Goal: Communication & Community: Answer question/provide support

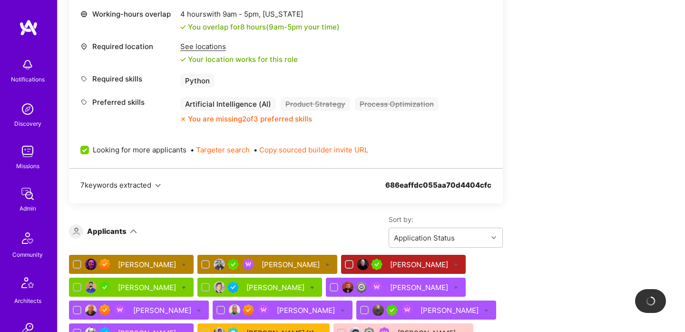
scroll to position [485, 0]
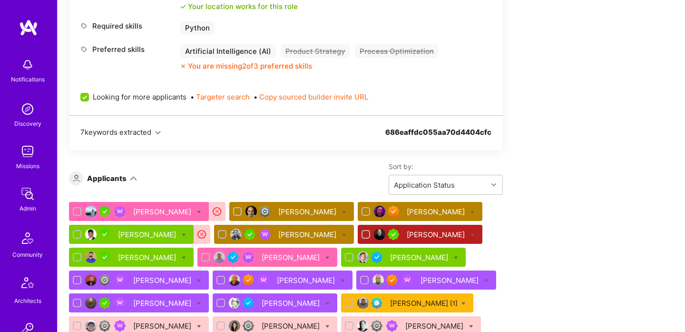
click at [471, 210] on icon at bounding box center [473, 212] width 4 height 4
checkbox input "true"
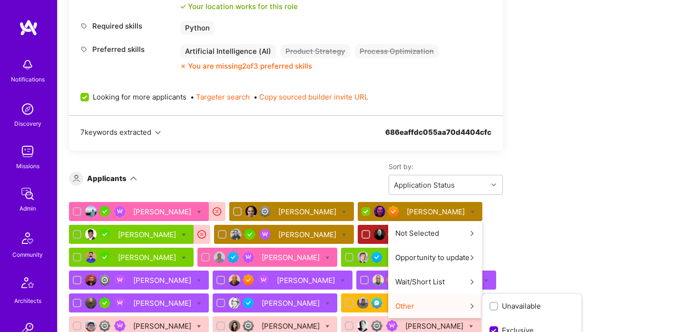
scroll to position [508, 0]
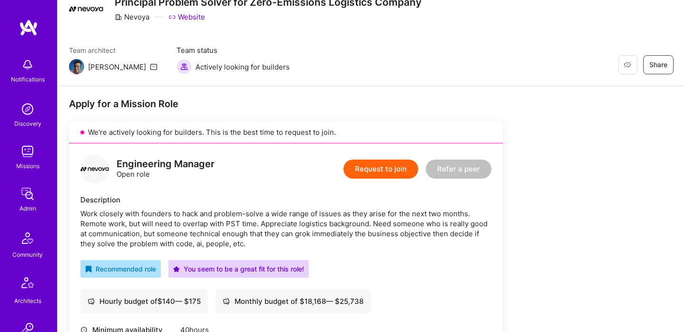
scroll to position [0, 0]
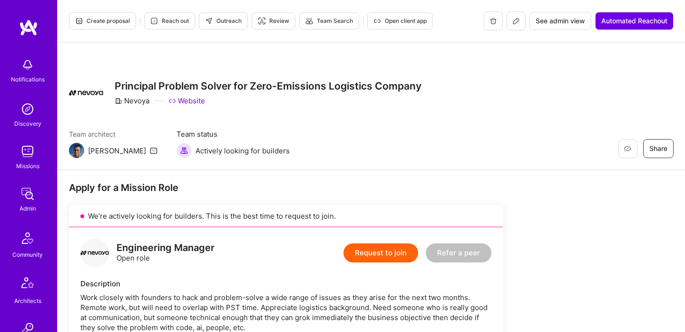
click at [514, 20] on icon at bounding box center [517, 21] width 6 height 6
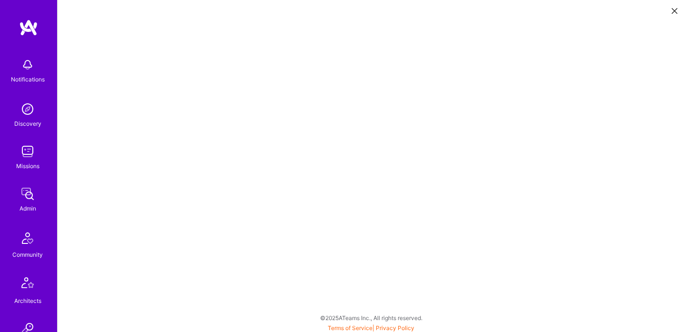
click at [673, 11] on icon at bounding box center [675, 11] width 6 height 6
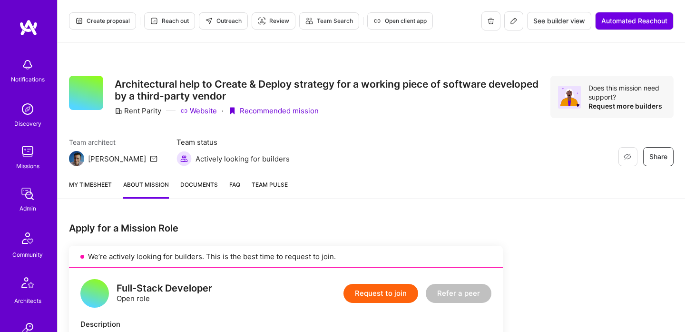
click at [512, 19] on icon at bounding box center [514, 21] width 8 height 8
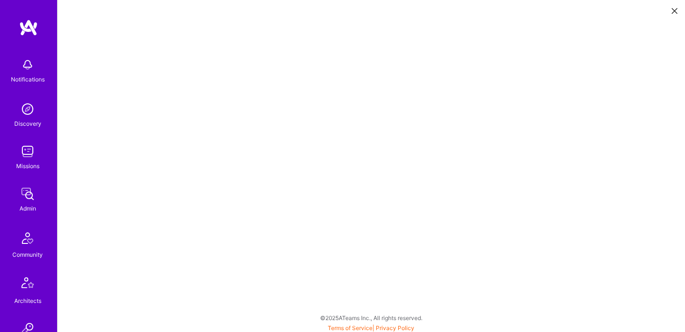
click at [672, 14] on button at bounding box center [674, 10] width 11 height 16
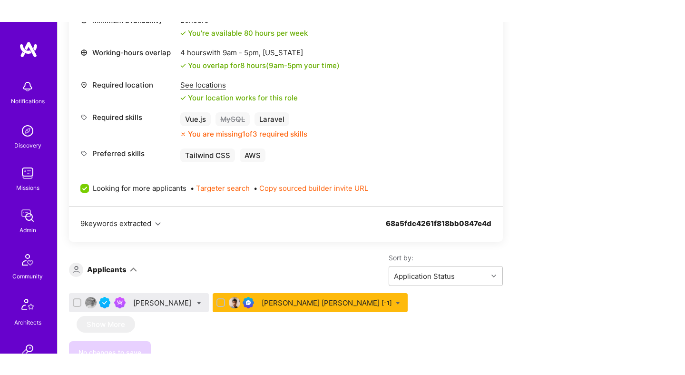
scroll to position [473, 0]
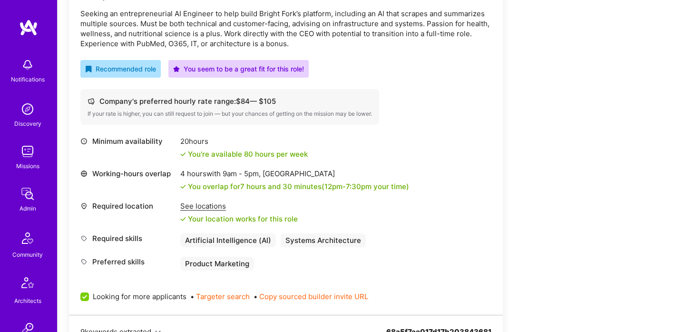
scroll to position [379, 0]
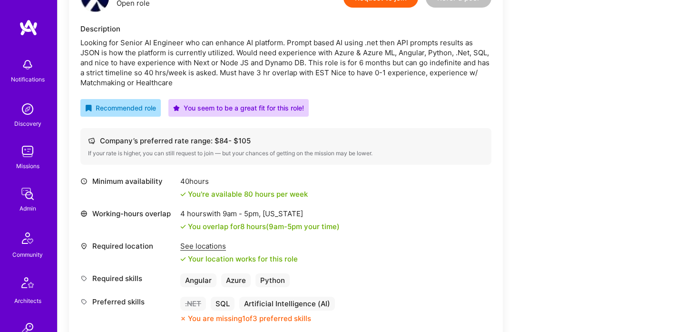
scroll to position [222, 0]
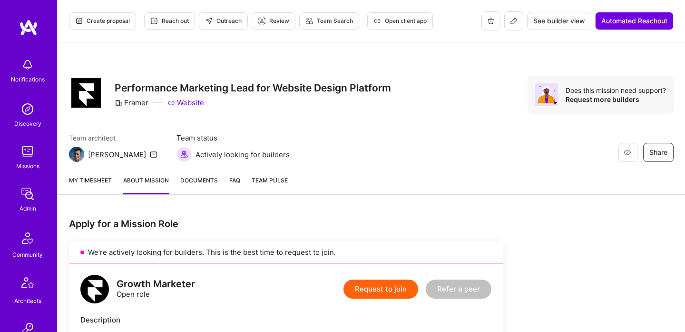
click at [512, 21] on icon at bounding box center [514, 21] width 8 height 8
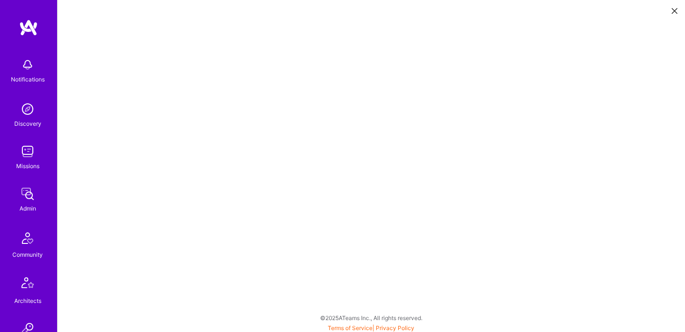
click at [678, 10] on button at bounding box center [674, 10] width 11 height 16
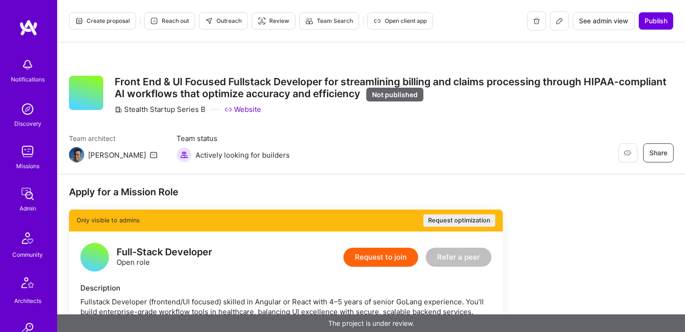
click at [194, 111] on div "Stealth Startup Series B" at bounding box center [160, 109] width 91 height 10
copy div "Stealth Startup Series B"
click at [200, 250] on div "Full-Stack Developer" at bounding box center [165, 252] width 96 height 10
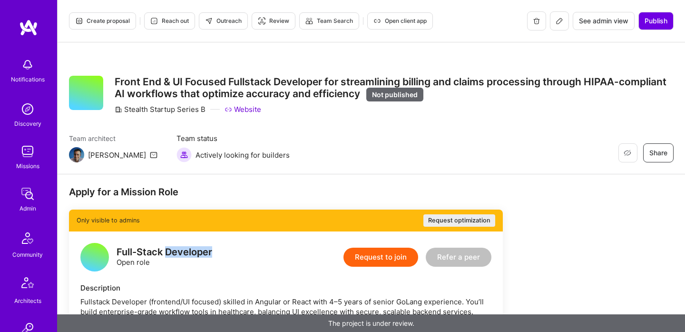
click at [200, 250] on div "Full-Stack Developer" at bounding box center [165, 252] width 96 height 10
copy div "Full-Stack Developer"
click at [564, 20] on button at bounding box center [559, 20] width 19 height 19
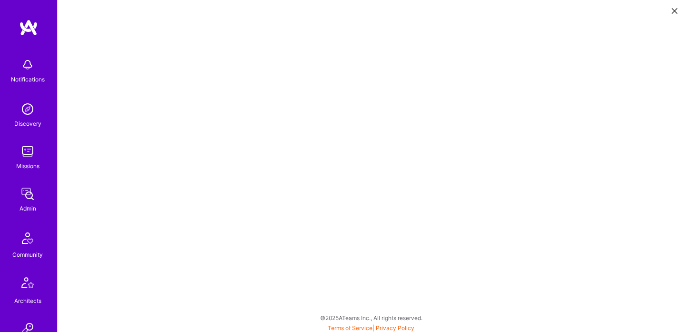
click at [670, 11] on button at bounding box center [674, 10] width 11 height 16
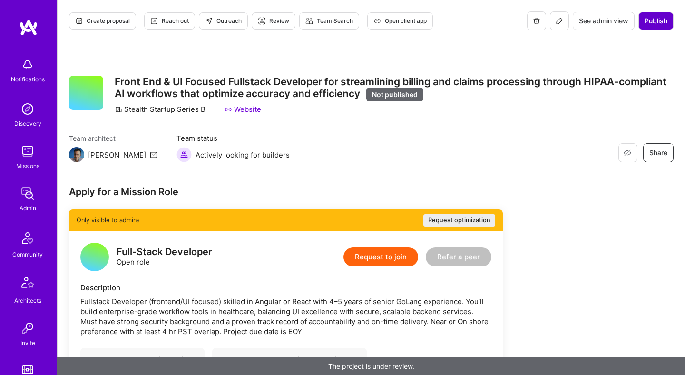
click at [651, 24] on span "Publish" at bounding box center [656, 21] width 23 height 10
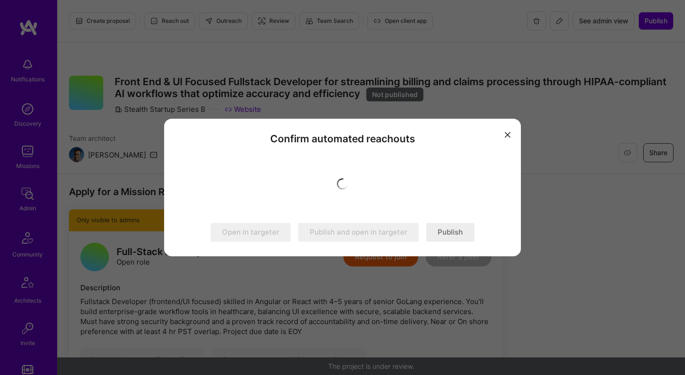
click at [452, 232] on button "Publish" at bounding box center [450, 232] width 48 height 19
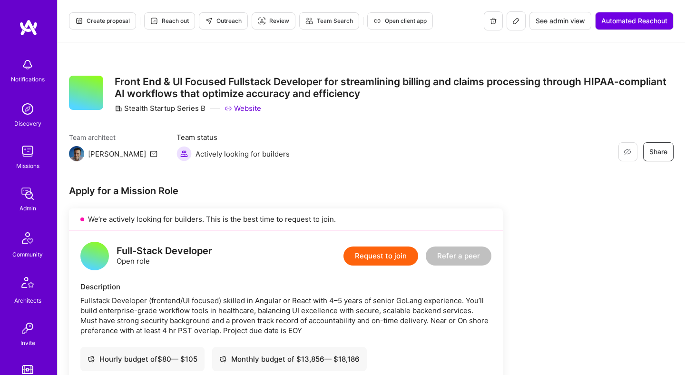
click at [231, 20] on span "Outreach" at bounding box center [223, 21] width 37 height 9
click at [516, 21] on icon at bounding box center [517, 21] width 6 height 6
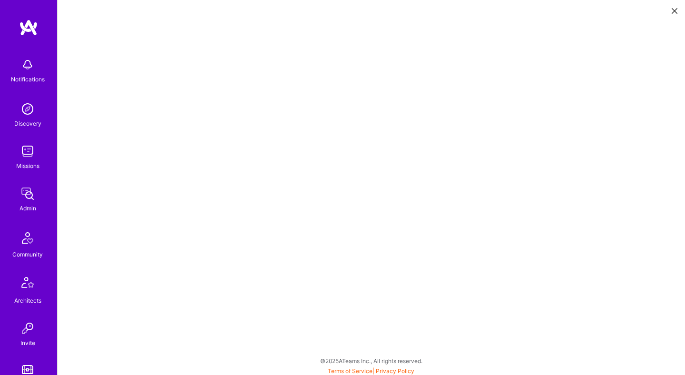
click at [675, 10] on icon at bounding box center [675, 11] width 6 height 6
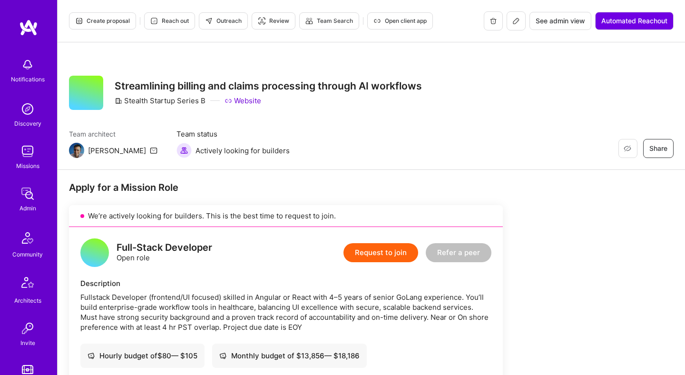
click at [164, 25] on span "Reach out" at bounding box center [169, 21] width 39 height 9
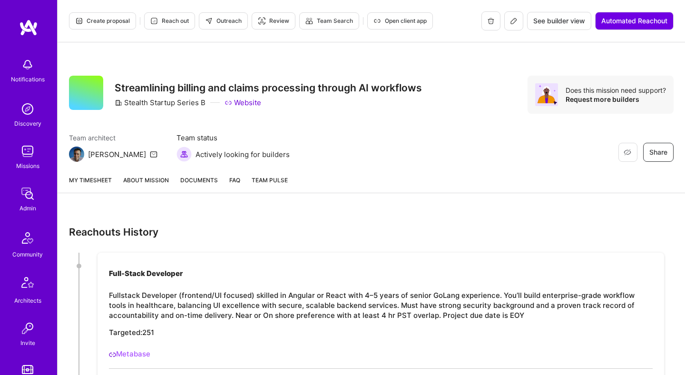
click at [153, 175] on link "About Mission" at bounding box center [146, 184] width 46 height 18
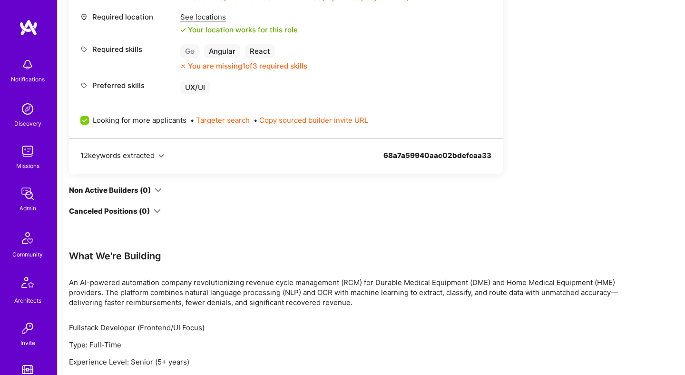
scroll to position [489, 0]
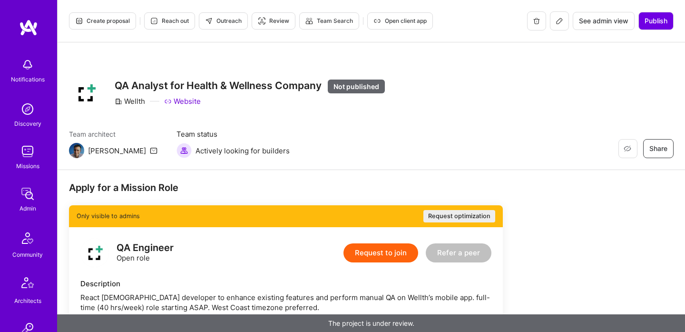
click at [139, 102] on div "Wellth" at bounding box center [130, 101] width 30 height 10
copy div "Wellth"
click at [159, 245] on div "QA Engineer" at bounding box center [145, 248] width 57 height 10
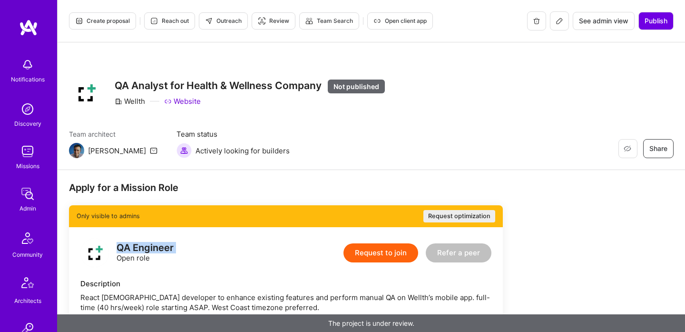
click at [159, 245] on div "QA Engineer" at bounding box center [145, 248] width 57 height 10
copy div "QA Engineer"
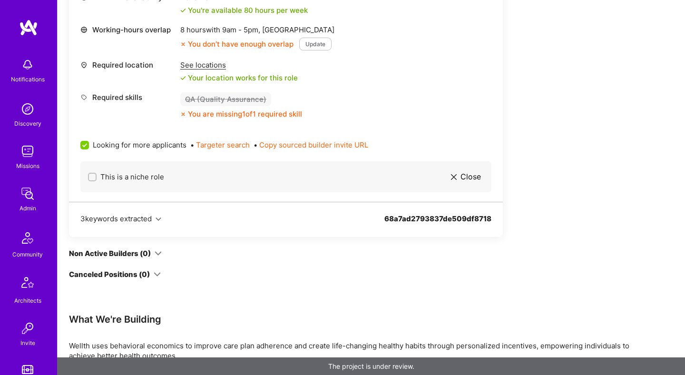
scroll to position [376, 0]
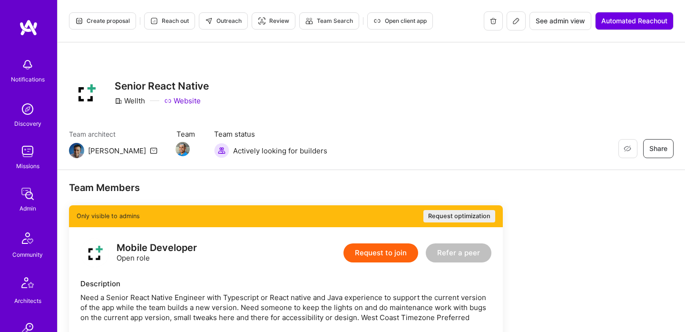
click at [133, 97] on div "Wellth" at bounding box center [130, 101] width 30 height 10
copy div "Wellth"
click at [146, 243] on div "Mobile Developer" at bounding box center [157, 248] width 80 height 10
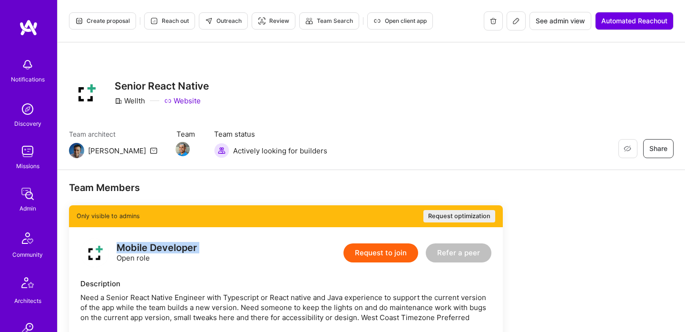
click at [146, 243] on div "Mobile Developer" at bounding box center [157, 248] width 80 height 10
copy div "Mobile Developer"
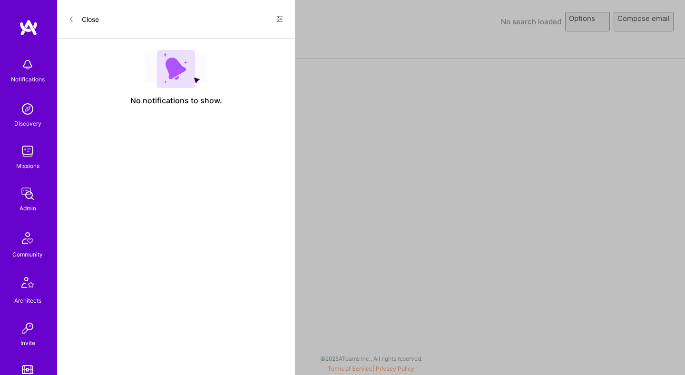
select select "rich-reachout"
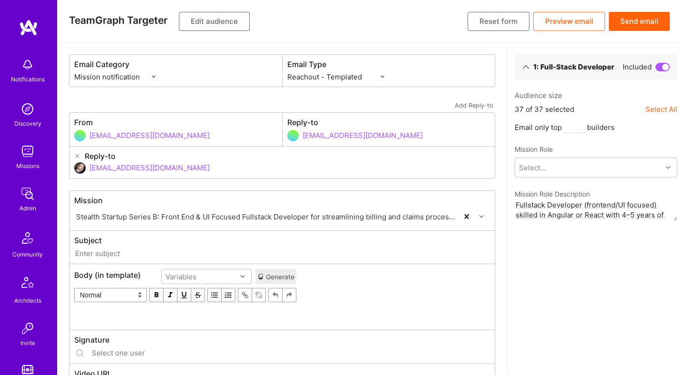
click at [228, 22] on button "Edit audience" at bounding box center [214, 21] width 71 height 19
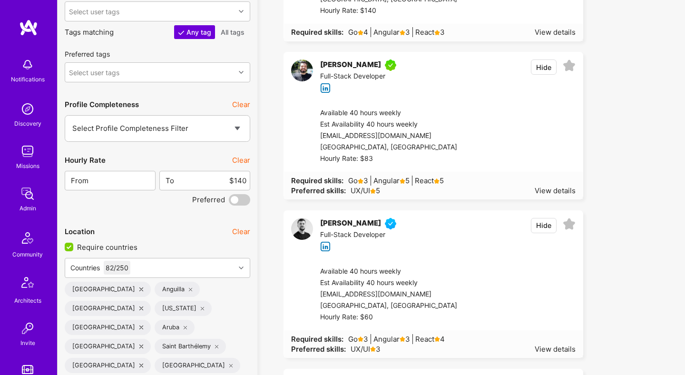
scroll to position [1827, 0]
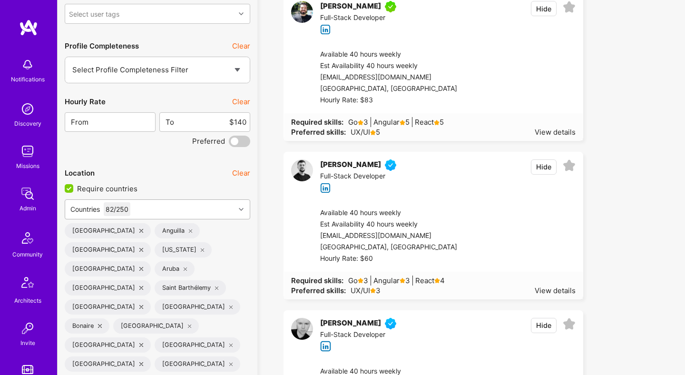
click at [179, 211] on div "Countries 82 / 250" at bounding box center [150, 209] width 170 height 19
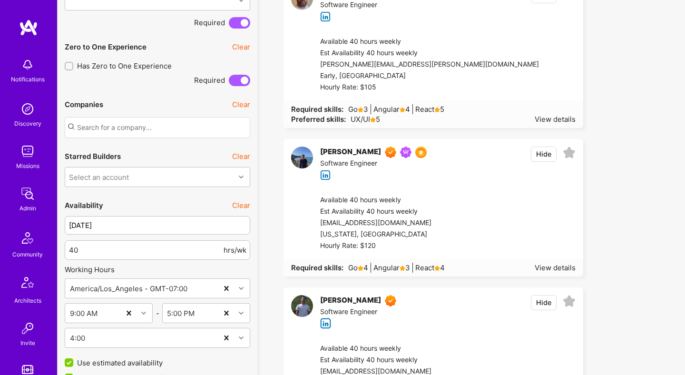
scroll to position [947, 0]
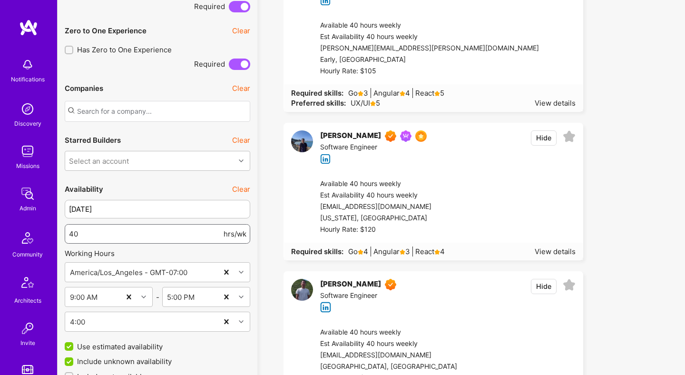
click at [149, 237] on input "40" at bounding box center [145, 234] width 153 height 24
type input "30"
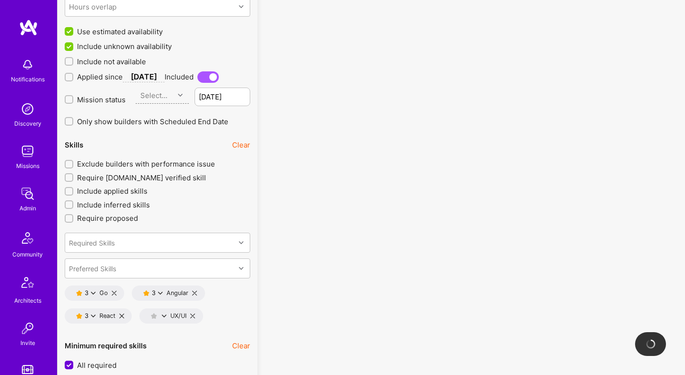
scroll to position [1276, 0]
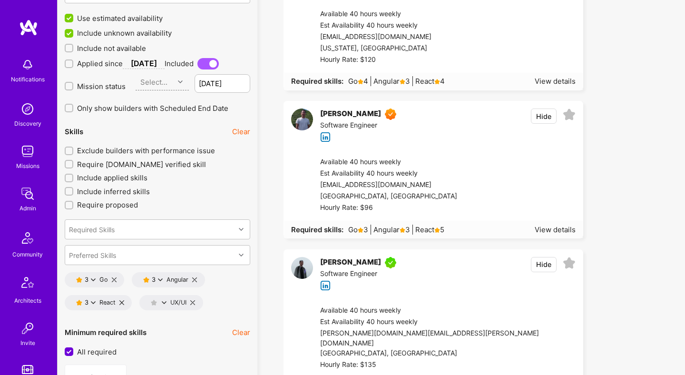
click at [121, 300] on icon at bounding box center [121, 302] width 5 height 5
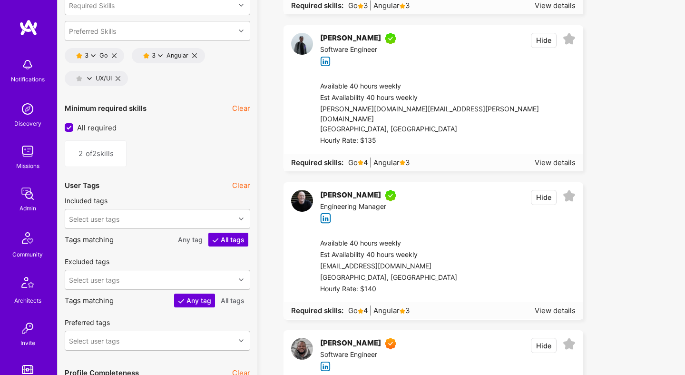
scroll to position [1483, 0]
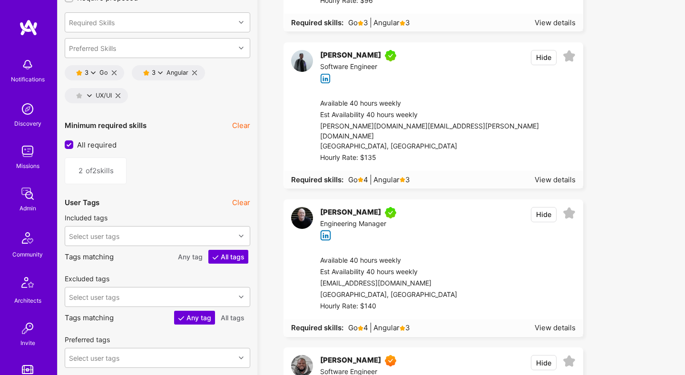
click at [196, 70] on icon at bounding box center [194, 72] width 5 height 5
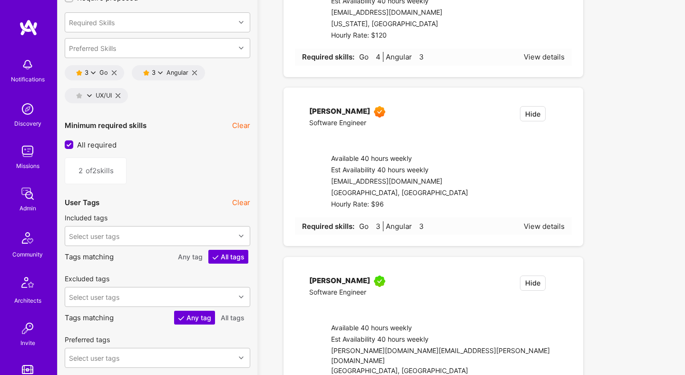
type input "1"
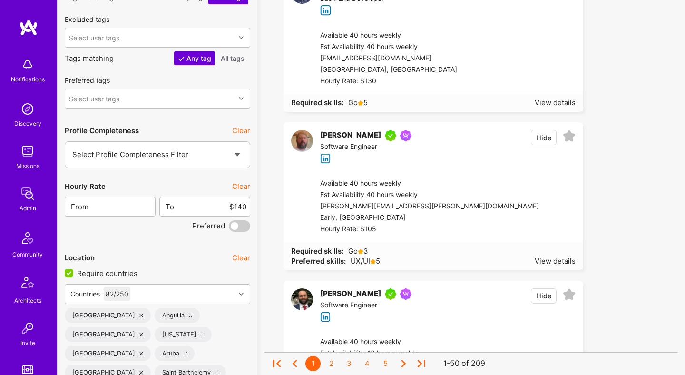
scroll to position [1748, 0]
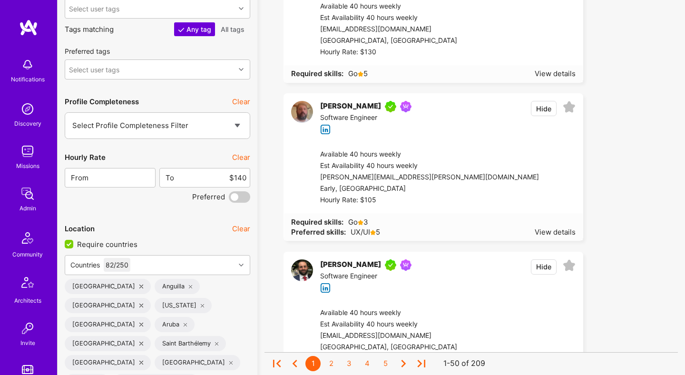
click at [244, 152] on button "Clear" at bounding box center [241, 157] width 18 height 10
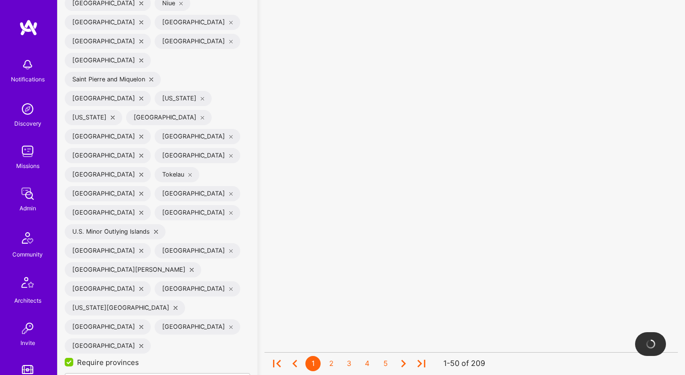
scroll to position [2530, 0]
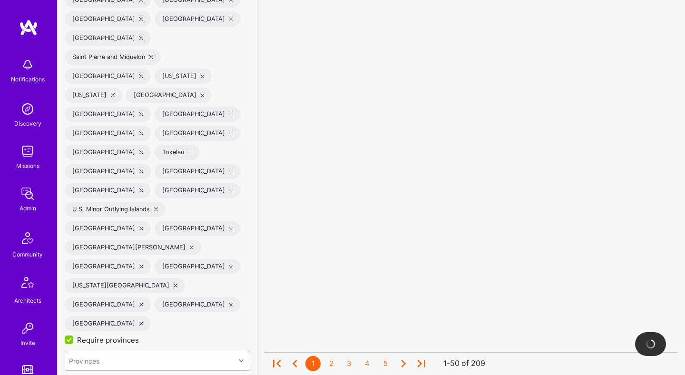
checkbox input "true"
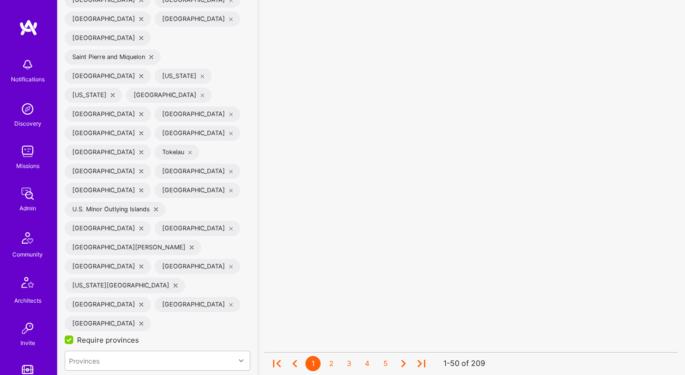
checkbox input "true"
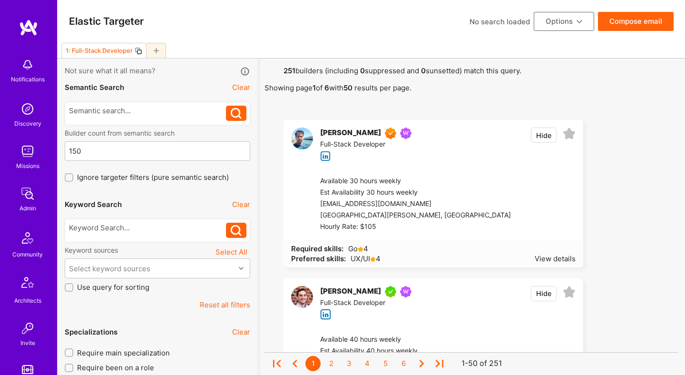
click at [632, 23] on button "Compose email" at bounding box center [636, 21] width 76 height 19
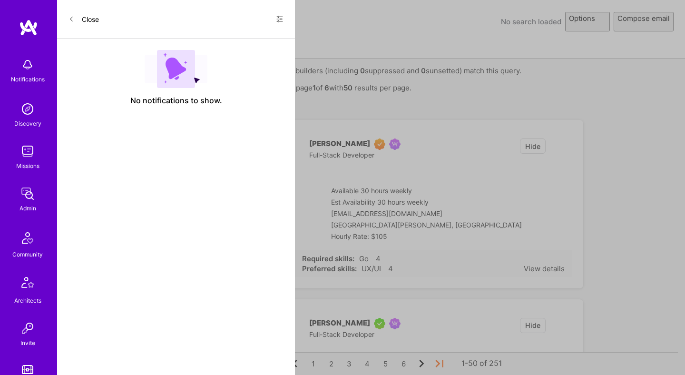
select select "rich-reachout"
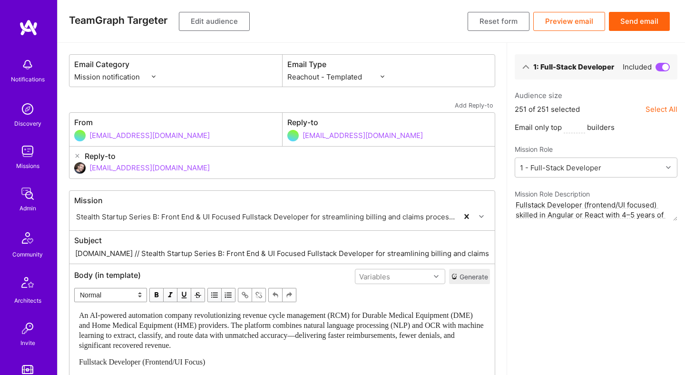
click at [357, 254] on input "A.Team // Stealth Startup Series B: Front End & UI Focused Fullstack Developer …" at bounding box center [282, 253] width 416 height 11
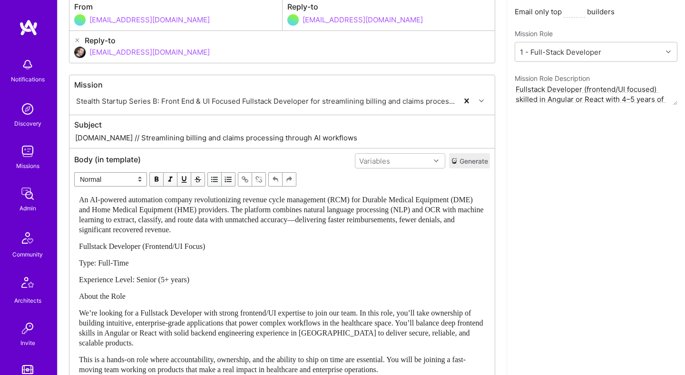
type input "A.Team // Streamlining billing and claims processing through AI workflows"
click at [317, 232] on div "An AI-powered automation company revolutionizing revenue cycle management (RCM)…" at bounding box center [282, 215] width 406 height 40
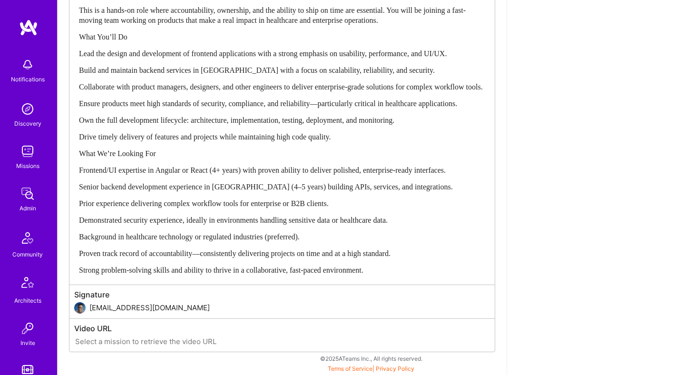
scroll to position [75, 0]
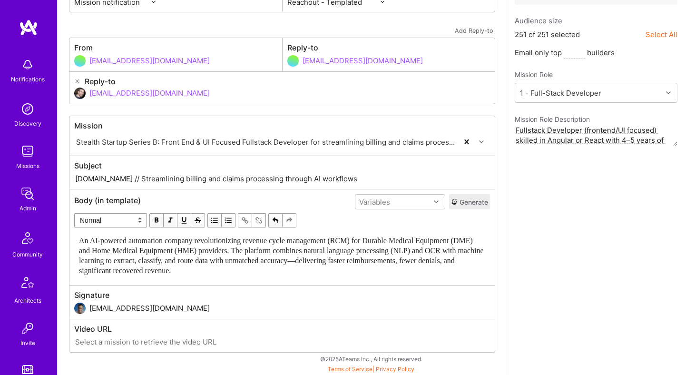
click at [567, 268] on div "1: Full-Stack Developer Included Audience size 251 of 251 selected Select All E…" at bounding box center [596, 171] width 178 height 407
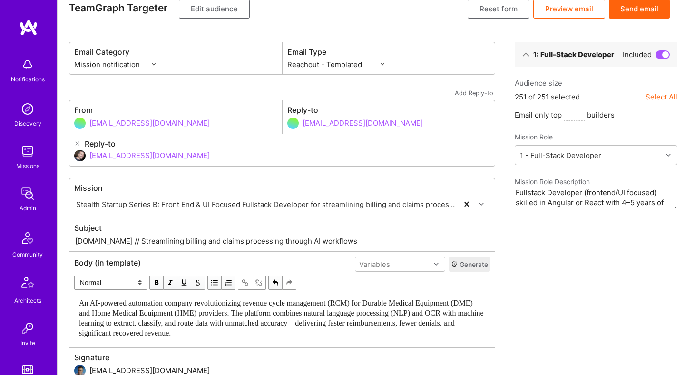
scroll to position [8, 0]
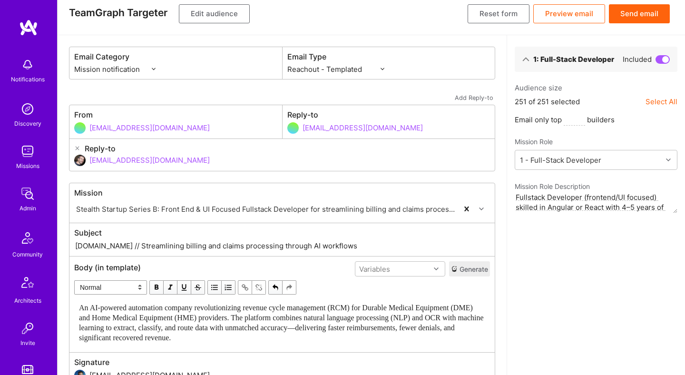
click at [146, 162] on input "dor@a.team" at bounding box center [289, 160] width 401 height 24
type input "d"
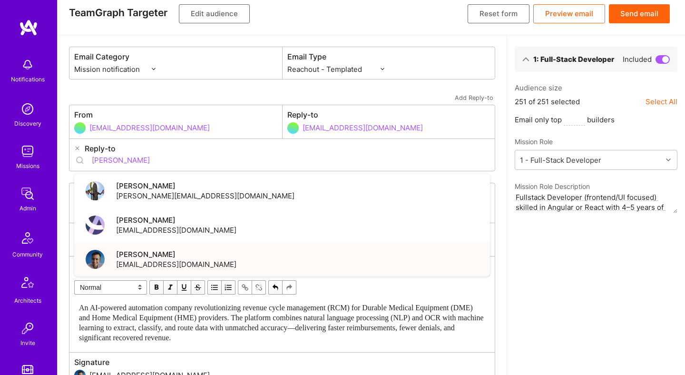
click at [147, 257] on span "Luis Teofilo" at bounding box center [176, 254] width 120 height 10
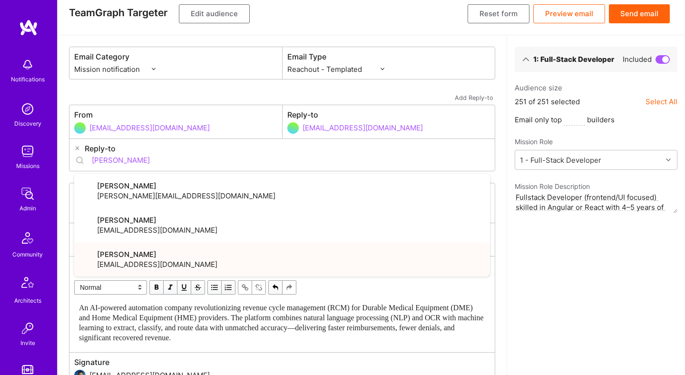
type input "luisteofilo@a.team"
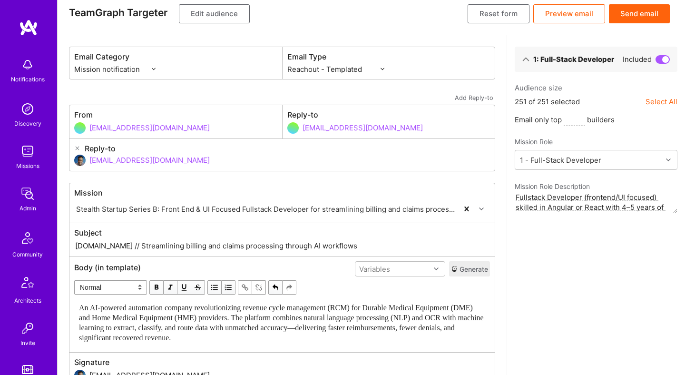
click at [557, 260] on div "1: Full-Stack Developer Included Audience size 251 of 251 selected Select All E…" at bounding box center [596, 238] width 178 height 407
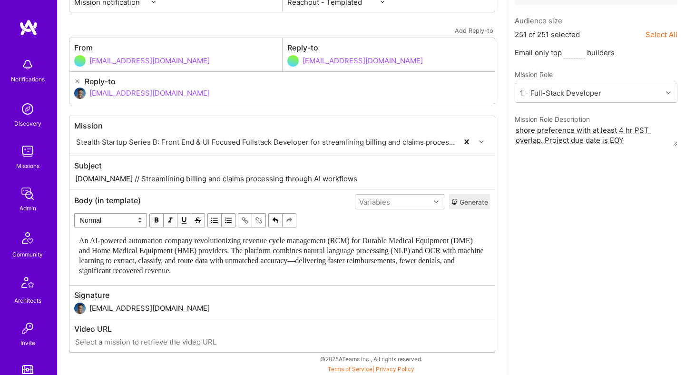
scroll to position [0, 0]
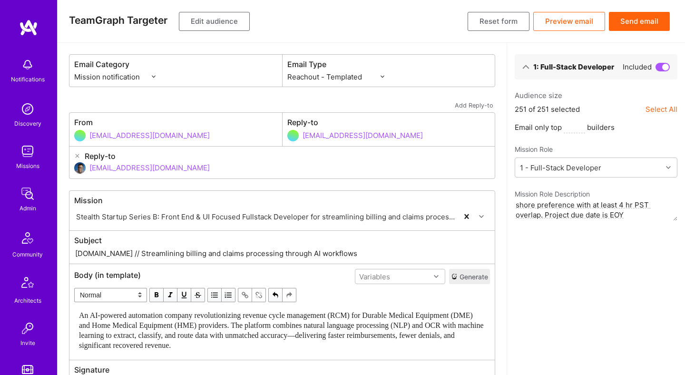
click at [574, 24] on button "Preview email" at bounding box center [570, 21] width 72 height 19
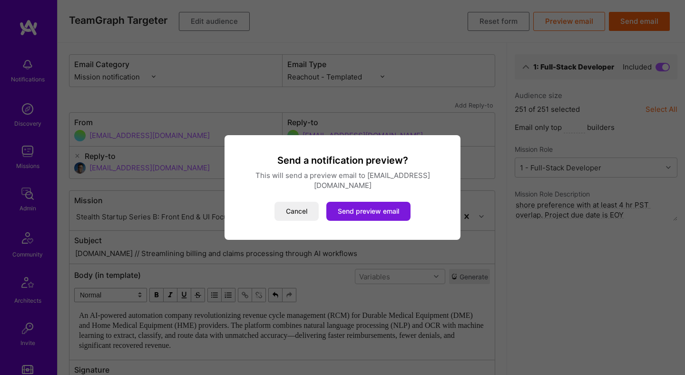
click at [393, 208] on button "Send preview email" at bounding box center [369, 211] width 84 height 19
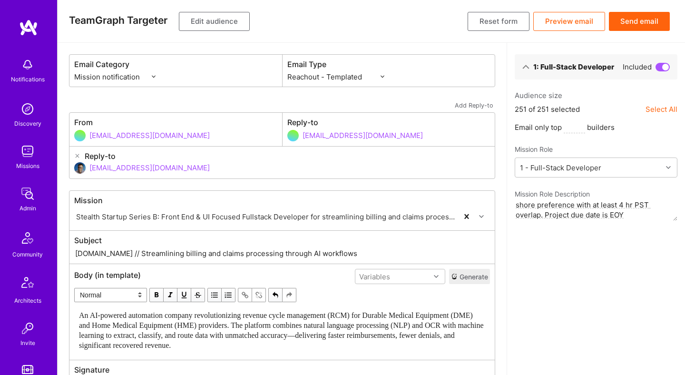
click at [110, 254] on input "A.Team // Streamlining billing and claims processing through AI workflows" at bounding box center [282, 253] width 416 height 11
type input "A.Team // Full-Stack Opportunity - Streamlining processing through AI workflows"
click at [645, 22] on button "Send email" at bounding box center [639, 21] width 61 height 19
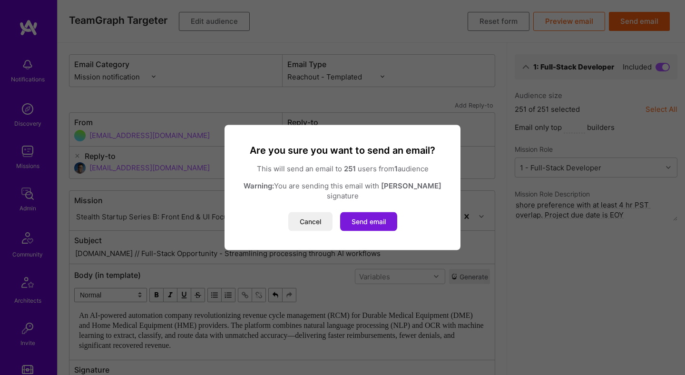
click at [373, 218] on button "Send email" at bounding box center [368, 221] width 57 height 19
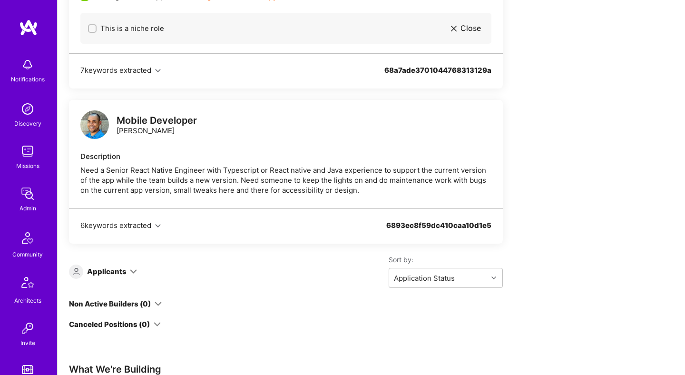
scroll to position [544, 0]
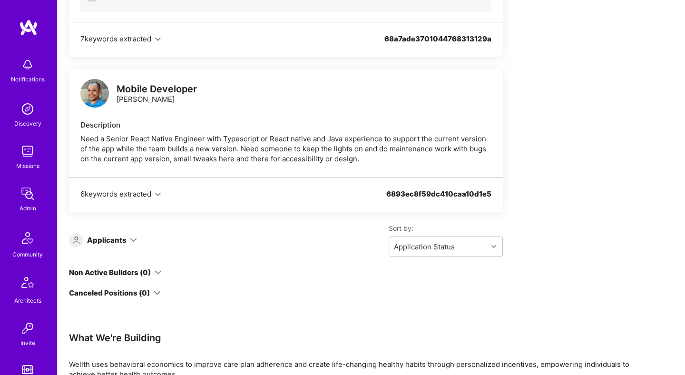
click at [131, 234] on div "Applicants" at bounding box center [103, 240] width 68 height 14
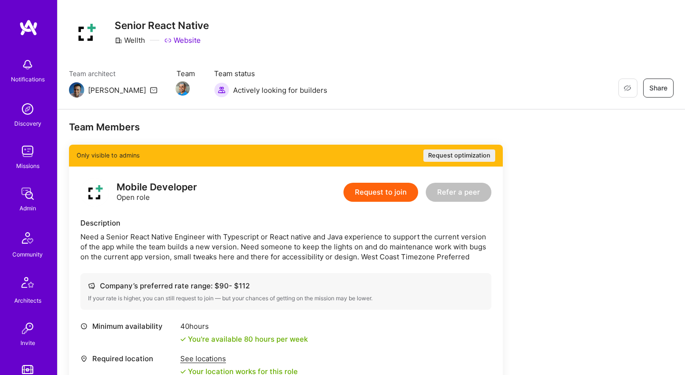
scroll to position [0, 0]
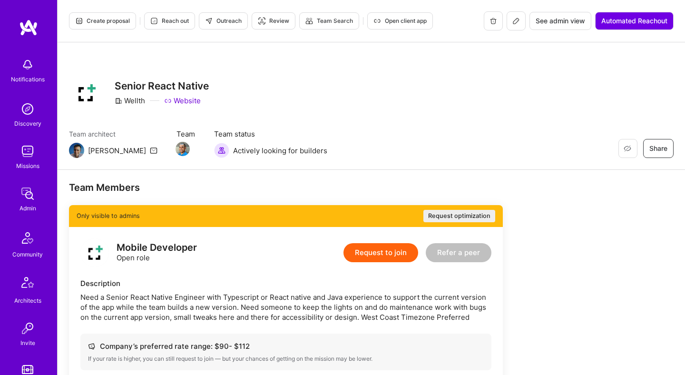
click at [515, 23] on icon at bounding box center [517, 21] width 8 height 8
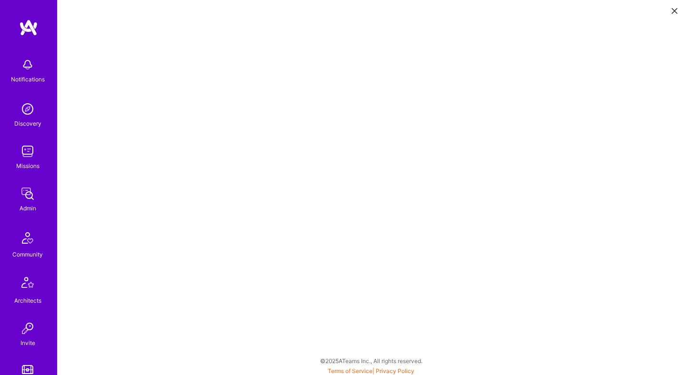
click at [672, 10] on button at bounding box center [674, 10] width 11 height 16
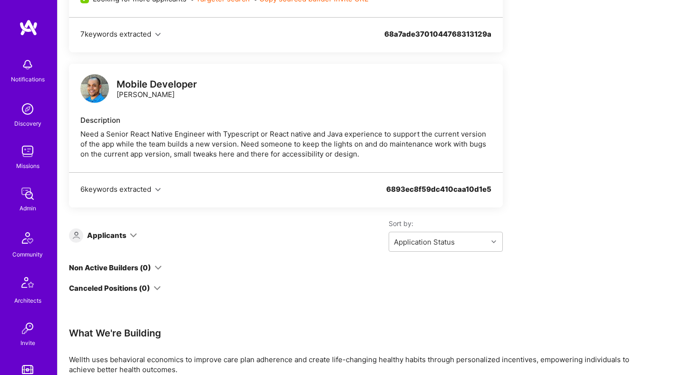
scroll to position [567, 0]
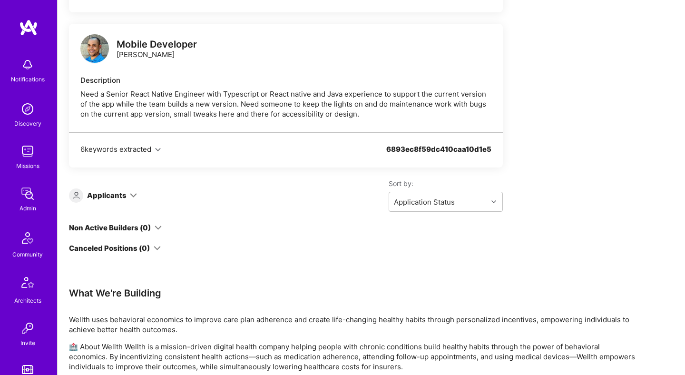
click at [128, 197] on div "Applicants" at bounding box center [103, 195] width 68 height 14
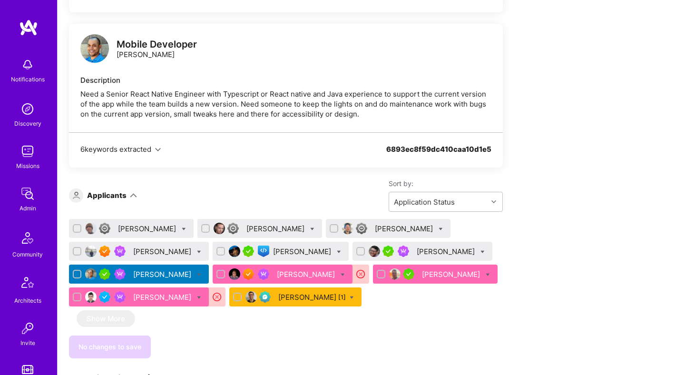
click at [154, 229] on div "[PERSON_NAME]" at bounding box center [148, 229] width 60 height 10
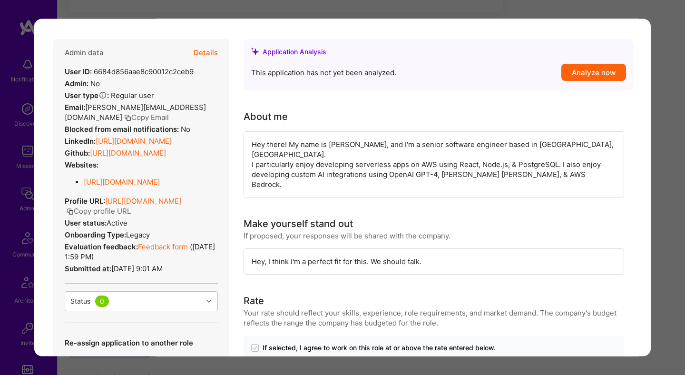
scroll to position [272, 0]
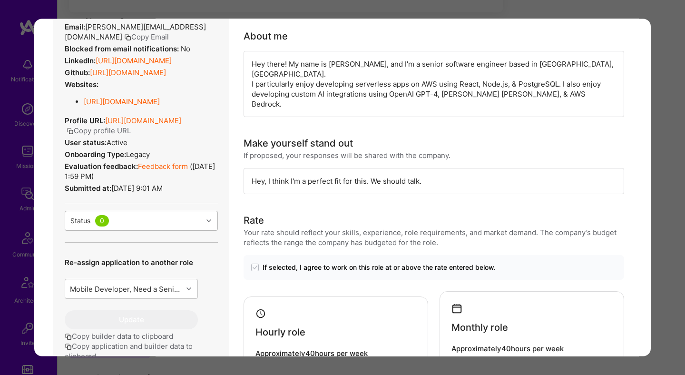
click at [164, 231] on div "Status 0" at bounding box center [134, 221] width 138 height 19
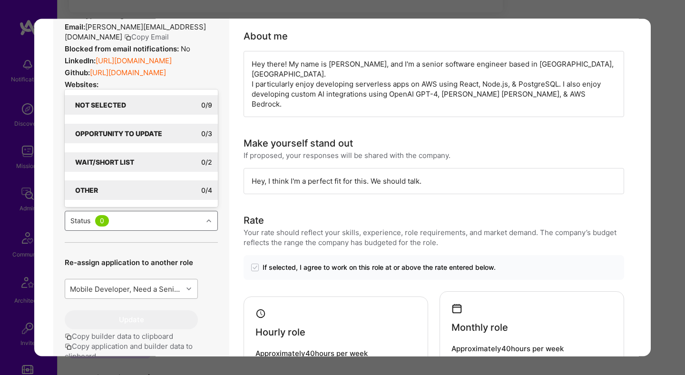
click at [172, 299] on div "Mobile Developer, Need a Senior React Native Engineer with Typescript or React …" at bounding box center [131, 289] width 133 height 20
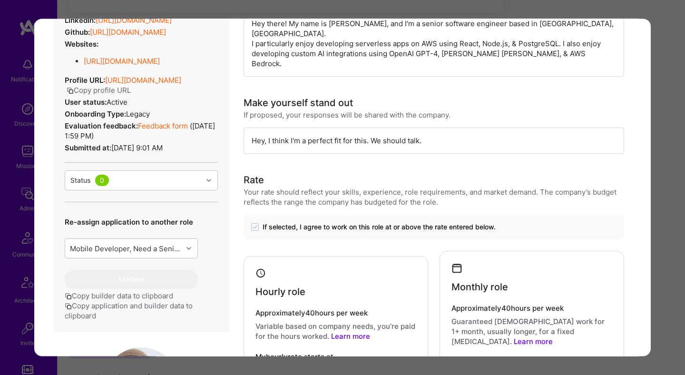
scroll to position [354, 0]
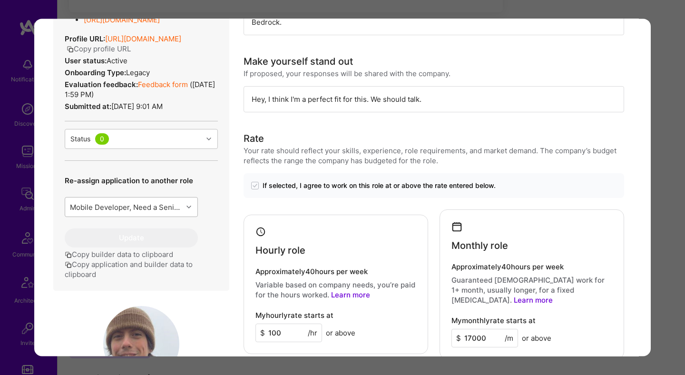
click at [174, 212] on div "Mobile Developer, Need a Senior React Native Engineer with Typescript or React …" at bounding box center [127, 207] width 114 height 10
click at [663, 117] on div "Application 1 of 11 Builder Missing Requirements Required Location See location…" at bounding box center [342, 187] width 685 height 375
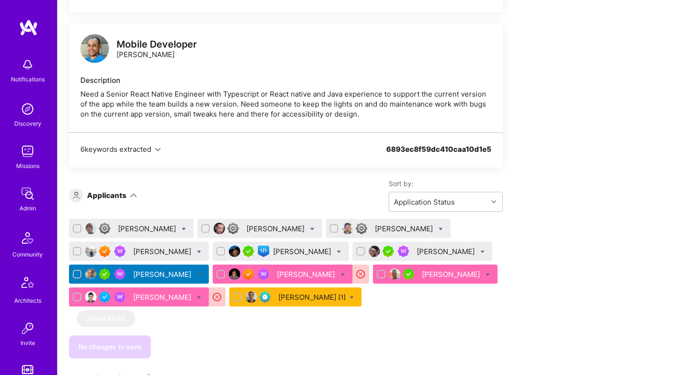
click at [158, 228] on div "[PERSON_NAME]" at bounding box center [148, 229] width 60 height 10
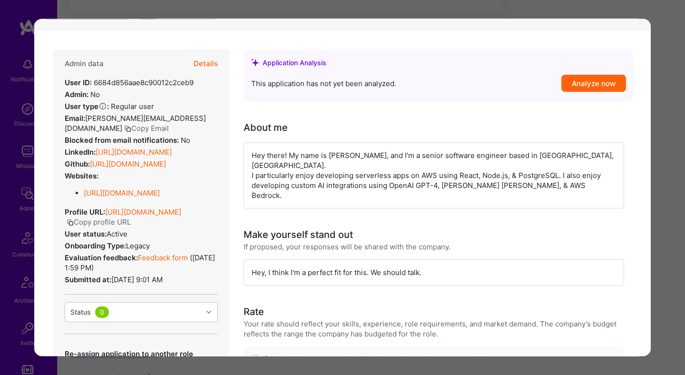
scroll to position [325, 0]
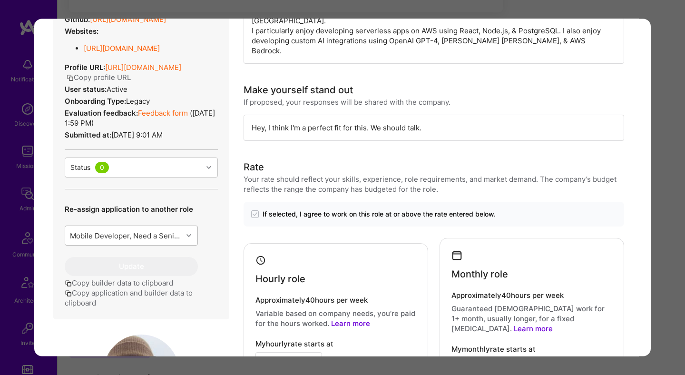
click at [169, 241] on div "Mobile Developer, Need a Senior React Native Engineer with Typescript or React …" at bounding box center [127, 236] width 114 height 10
click at [166, 269] on div "Mobile Developer, Need a Seni..." at bounding box center [131, 261] width 133 height 18
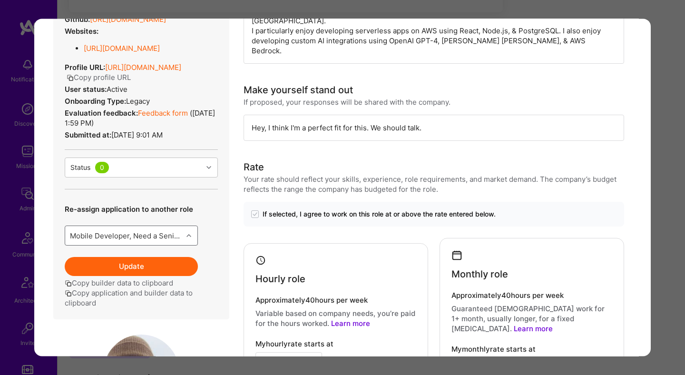
click at [156, 277] on button "Update" at bounding box center [131, 266] width 133 height 19
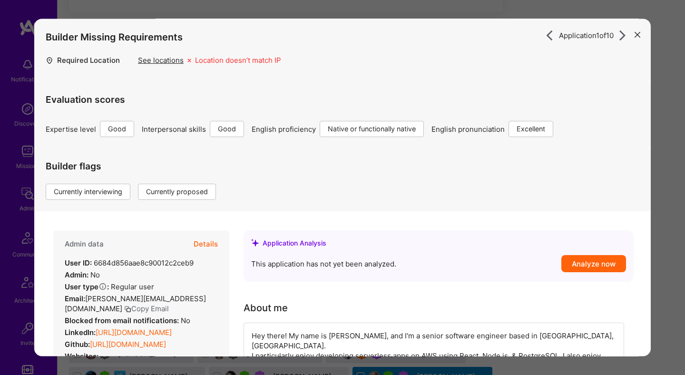
click at [665, 215] on div "Application 1 of 10 Builder Missing Requirements Required Location See location…" at bounding box center [342, 187] width 685 height 375
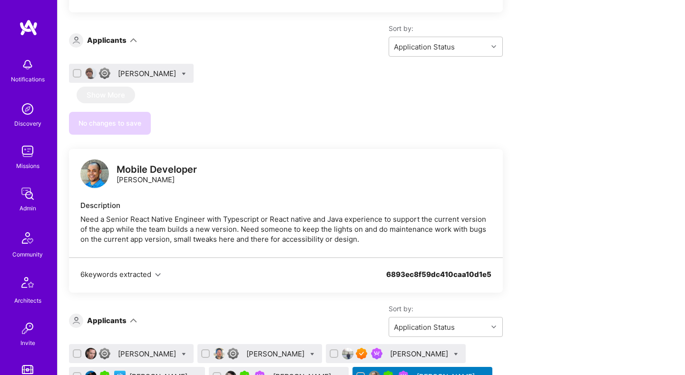
click at [390, 349] on div "[PERSON_NAME]" at bounding box center [420, 354] width 60 height 10
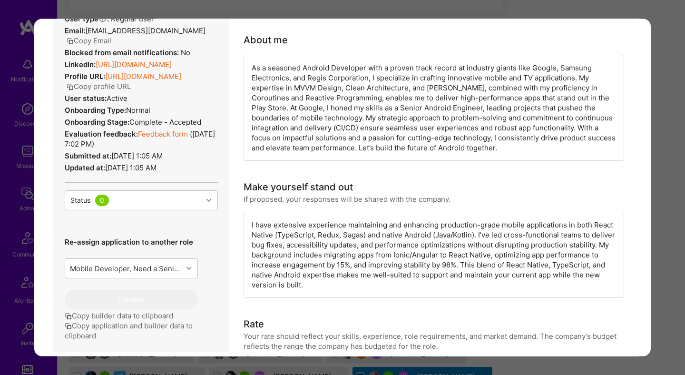
scroll to position [239, 0]
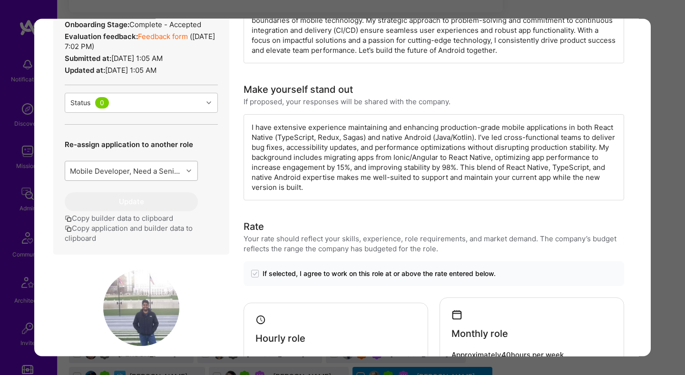
click at [175, 176] on div "Mobile Developer, Need a Senior React Native Engineer with Typescript or React …" at bounding box center [127, 171] width 114 height 10
click at [171, 204] on div "Mobile Developer, Need a Seni..." at bounding box center [131, 196] width 133 height 18
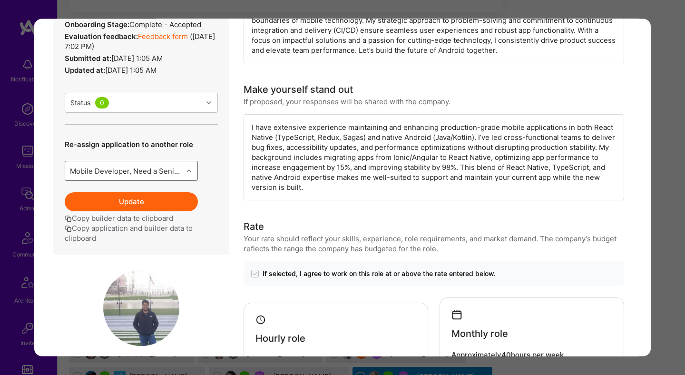
click at [157, 211] on button "Update" at bounding box center [131, 201] width 133 height 19
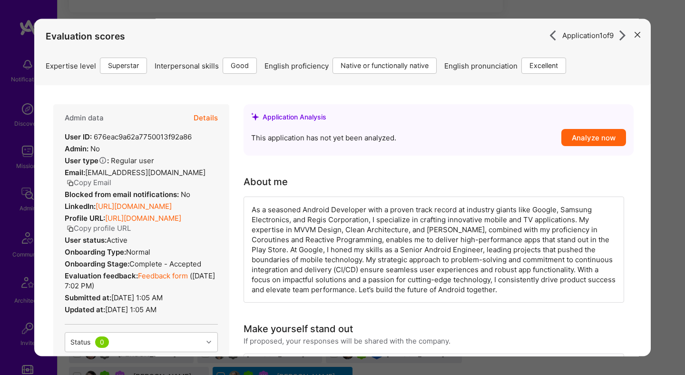
click at [665, 210] on div "Application 1 of 9 Evaluation scores Expertise level Superstar Interpersonal sk…" at bounding box center [342, 187] width 685 height 375
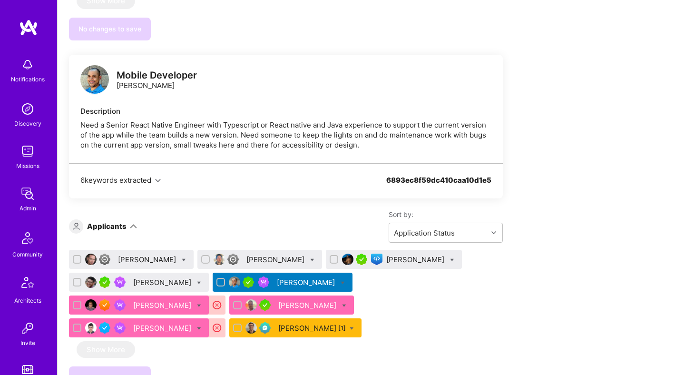
scroll to position [758, 0]
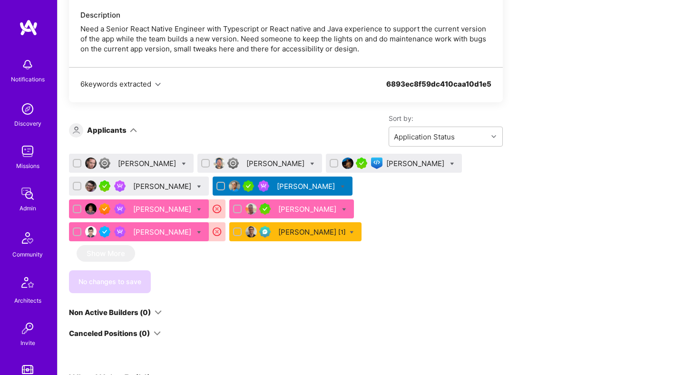
click at [157, 188] on div "[PERSON_NAME]" at bounding box center [163, 186] width 60 height 10
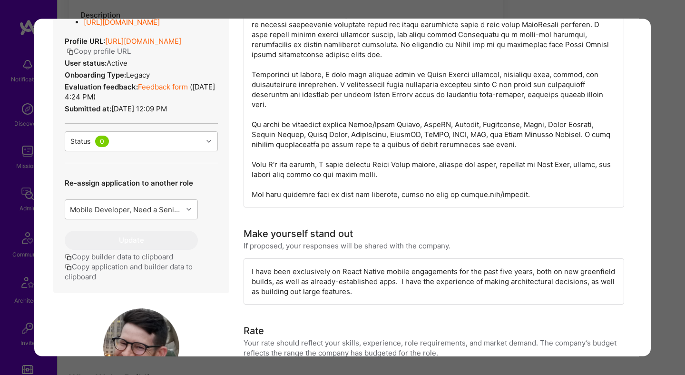
scroll to position [264, 0]
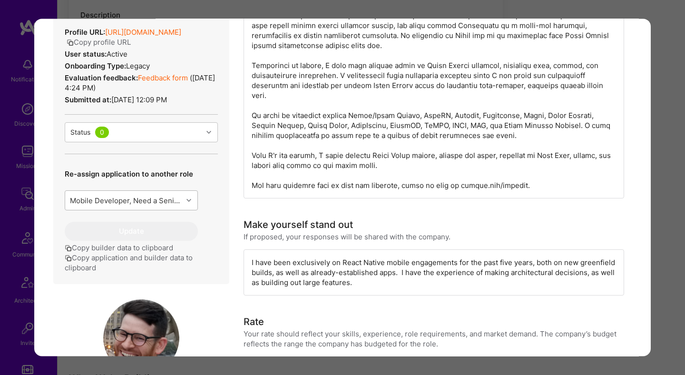
click at [159, 206] on div "Mobile Developer, Need a Senior React Native Engineer with Typescript or React …" at bounding box center [127, 201] width 114 height 10
click at [159, 234] on div "Mobile Developer, Need a Seni..." at bounding box center [131, 225] width 133 height 18
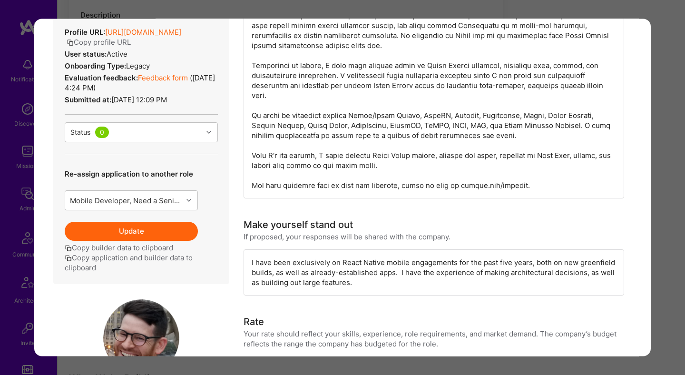
click at [146, 241] on button "Update" at bounding box center [131, 231] width 133 height 19
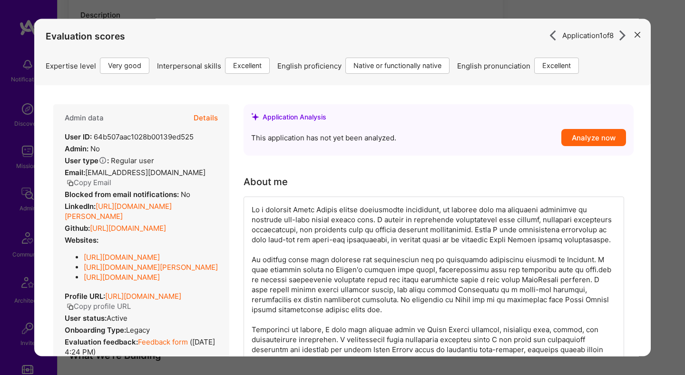
click at [672, 215] on div "Application 1 of 8 Evaluation scores Expertise level Very good Interpersonal sk…" at bounding box center [342, 187] width 685 height 375
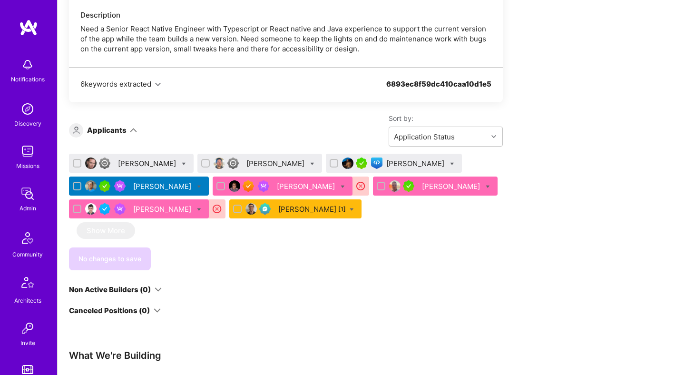
click at [142, 162] on div "[PERSON_NAME]" at bounding box center [148, 163] width 60 height 10
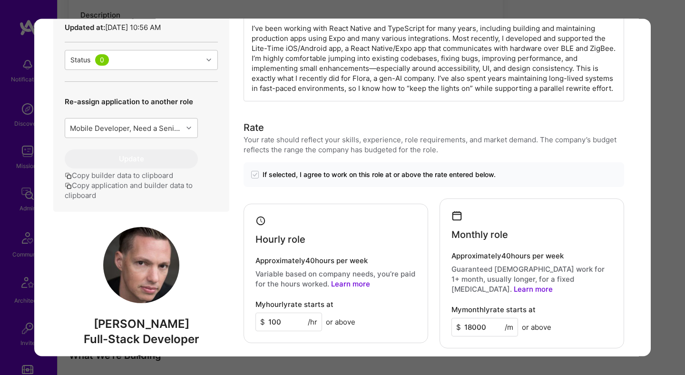
scroll to position [357, 0]
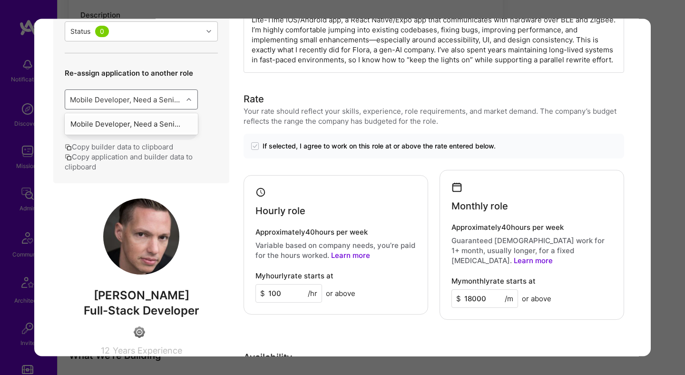
click at [172, 99] on div "Mobile Developer, Need a Senior React Native Engineer with Typescript or React …" at bounding box center [127, 100] width 114 height 10
click at [167, 123] on div "Mobile Developer, Need a Seni..." at bounding box center [131, 124] width 133 height 18
click at [148, 125] on button "Update" at bounding box center [131, 130] width 133 height 19
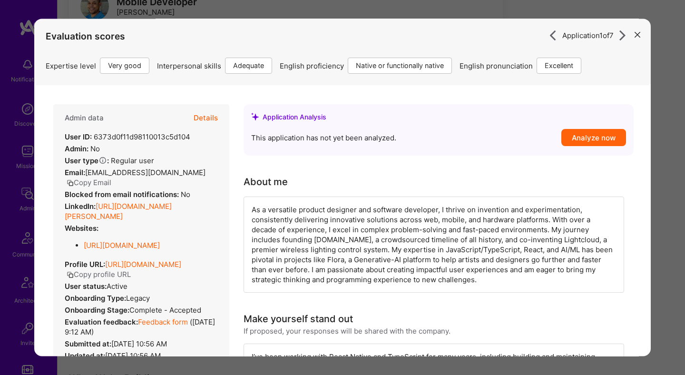
scroll to position [781, 0]
click at [666, 140] on div "Application 1 of 7 Evaluation scores Expertise level Very good Interpersonal sk…" at bounding box center [342, 187] width 685 height 375
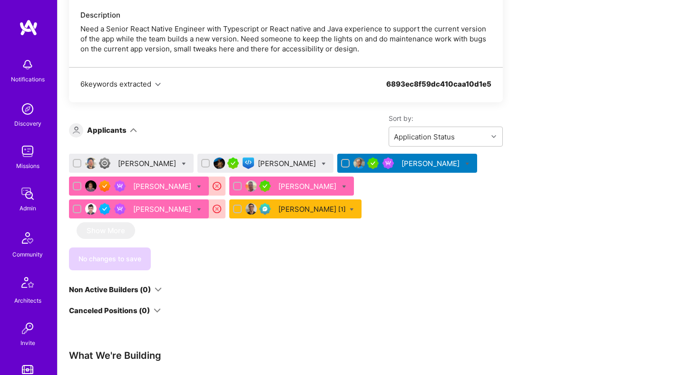
click at [270, 164] on div "Adhithi Ravichandran" at bounding box center [288, 163] width 60 height 10
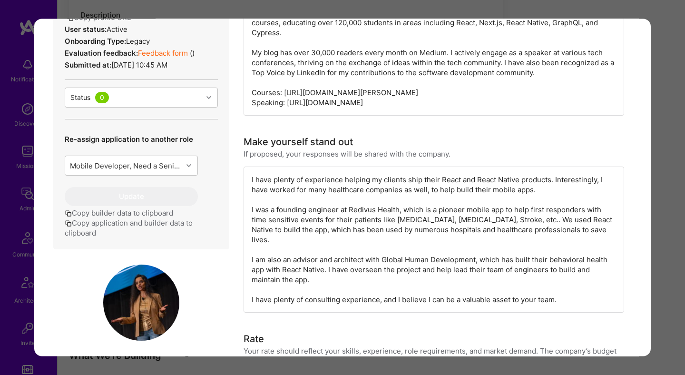
scroll to position [317, 0]
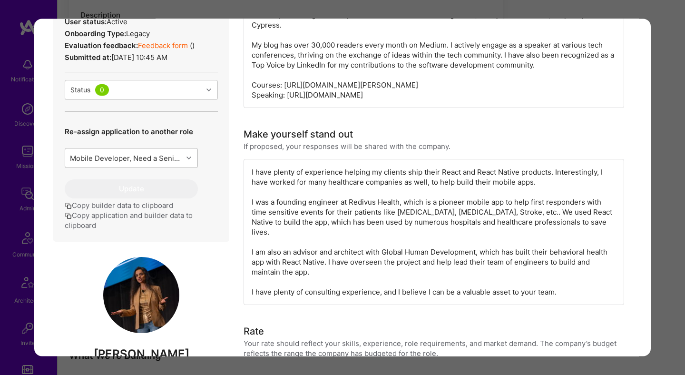
click at [167, 153] on div "Mobile Developer, Need a Senior React Native Engineer with Typescript or React …" at bounding box center [124, 158] width 118 height 19
click at [160, 181] on div "Mobile Developer, Need a Seni..." at bounding box center [131, 183] width 133 height 18
click at [146, 181] on button "Update" at bounding box center [131, 189] width 133 height 19
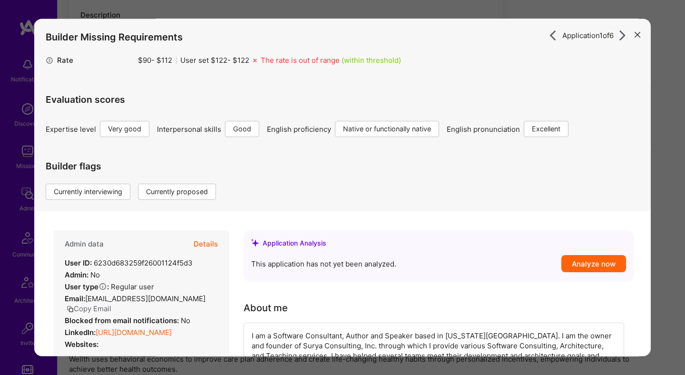
click at [653, 162] on div "Application 1 of 6 Builder Missing Requirements Rate $ 90 - $ 112 User set $ 12…" at bounding box center [342, 187] width 685 height 375
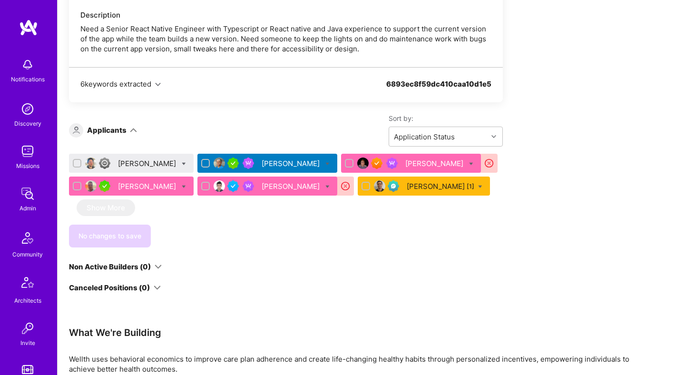
click at [128, 166] on div "Lee Irvine" at bounding box center [148, 163] width 60 height 10
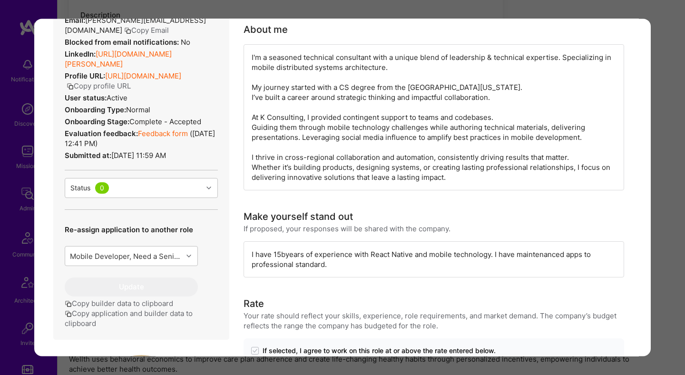
scroll to position [184, 0]
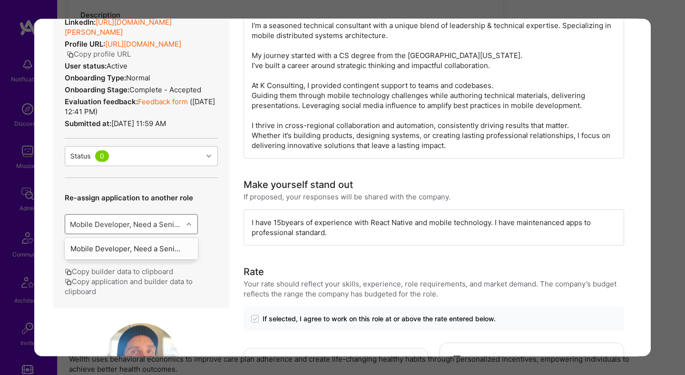
click at [161, 222] on div "Mobile Developer, Need a Senior React Native Engineer with Typescript or React …" at bounding box center [127, 224] width 114 height 10
click at [157, 249] on div "Mobile Developer, Need a Seni..." at bounding box center [131, 249] width 133 height 18
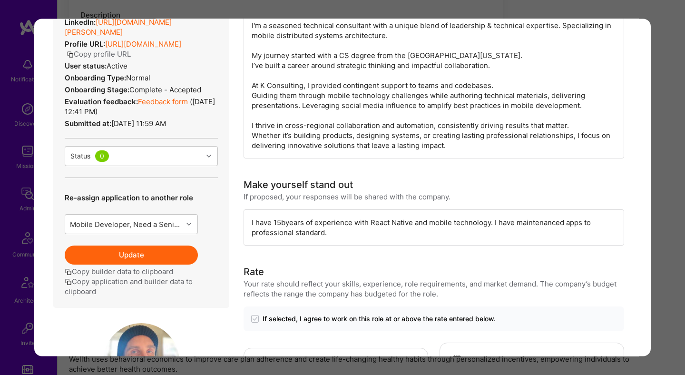
click at [150, 258] on button "Update" at bounding box center [131, 255] width 133 height 19
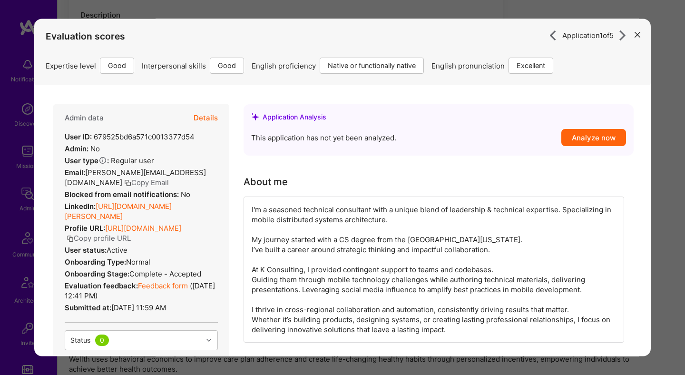
click at [667, 222] on div "Application 1 of 5 Evaluation scores Expertise level Good Interpersonal skills …" at bounding box center [342, 187] width 685 height 375
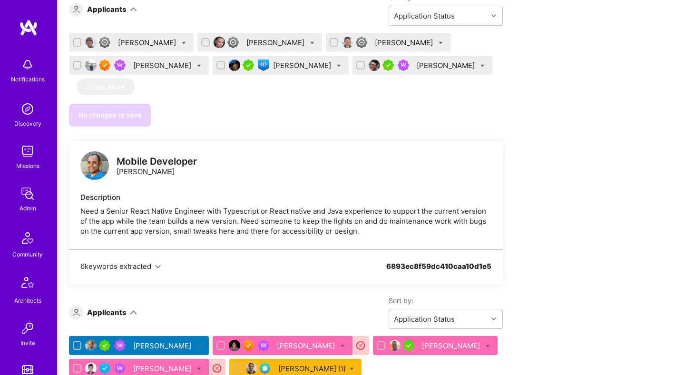
scroll to position [647, 0]
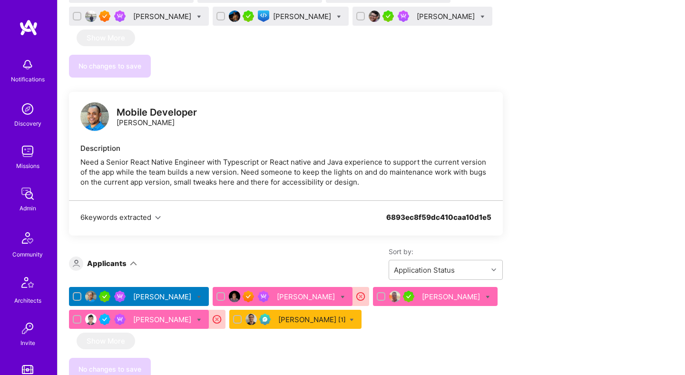
click at [299, 323] on div "Derek Hannah [1]" at bounding box center [312, 320] width 68 height 10
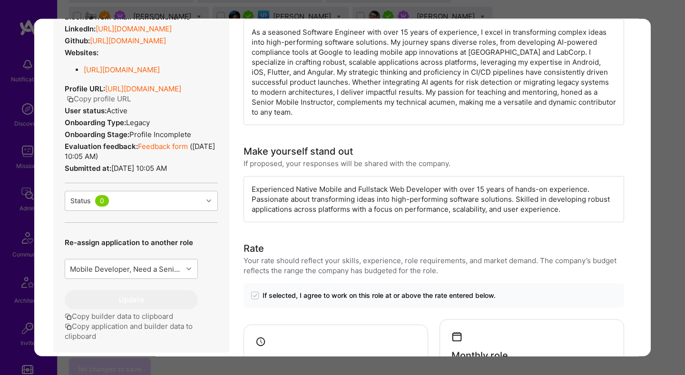
scroll to position [208, 0]
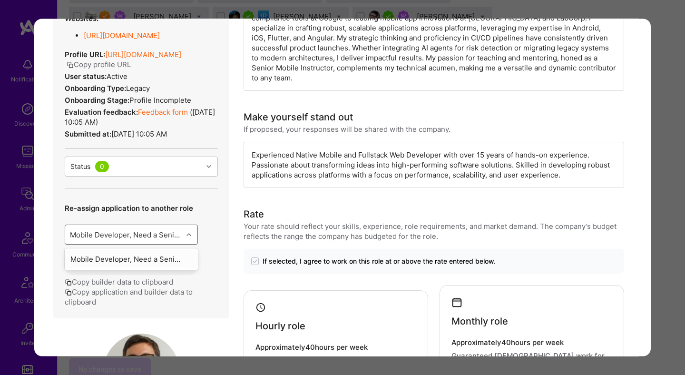
click at [163, 244] on div "Mobile Developer, Need a Senior React Native Engineer with Typescript or React …" at bounding box center [124, 234] width 118 height 19
click at [159, 268] on div "Mobile Developer, Need a Seni..." at bounding box center [131, 259] width 133 height 18
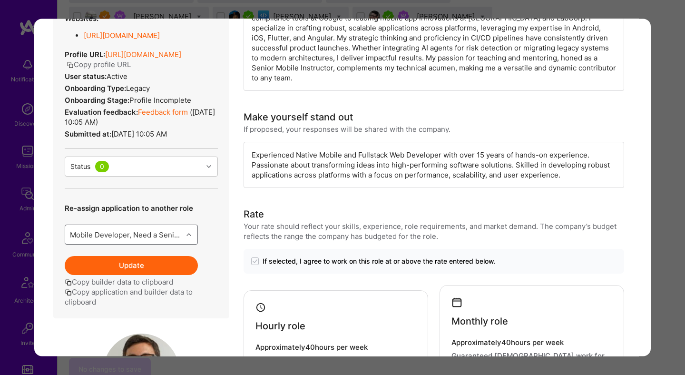
click at [143, 275] on button "Update" at bounding box center [131, 265] width 133 height 19
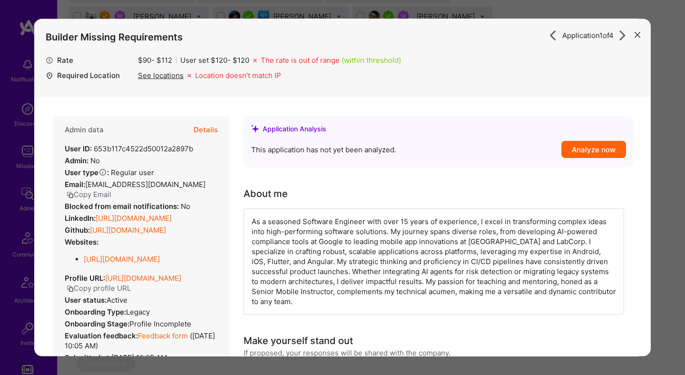
click at [667, 197] on div "Application 1 of 4 Builder Missing Requirements Rate $ 90 - $ 112 User set $ 12…" at bounding box center [342, 187] width 685 height 375
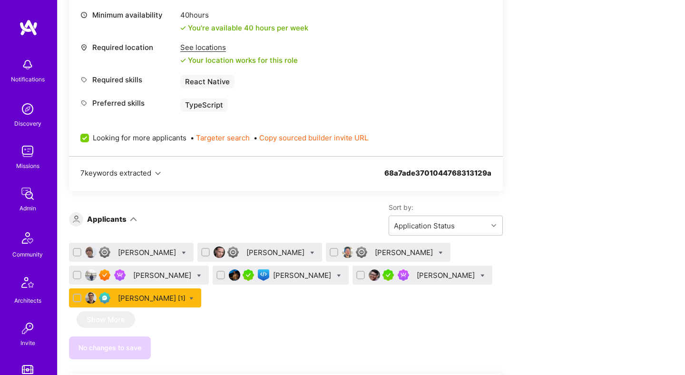
scroll to position [440, 0]
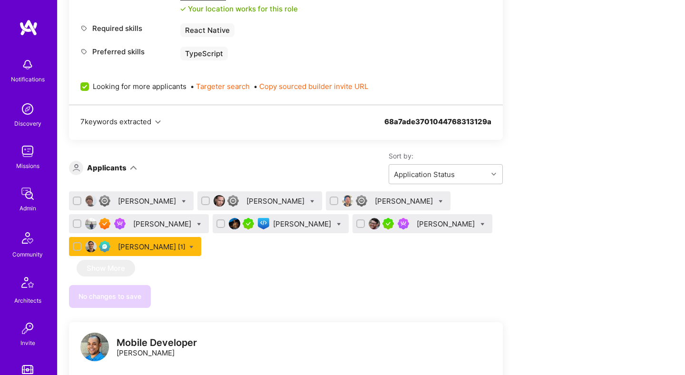
click at [161, 221] on div "[PERSON_NAME]" at bounding box center [163, 224] width 60 height 10
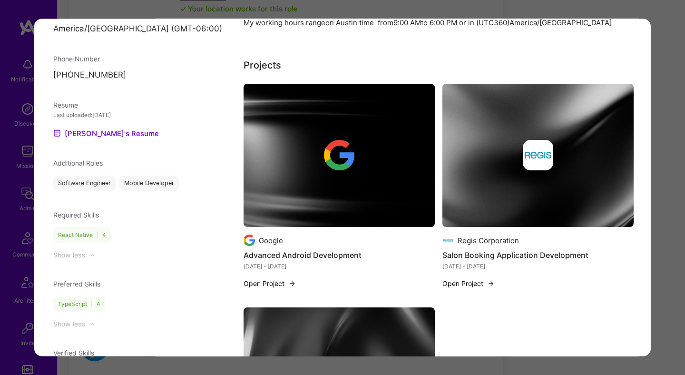
scroll to position [780, 0]
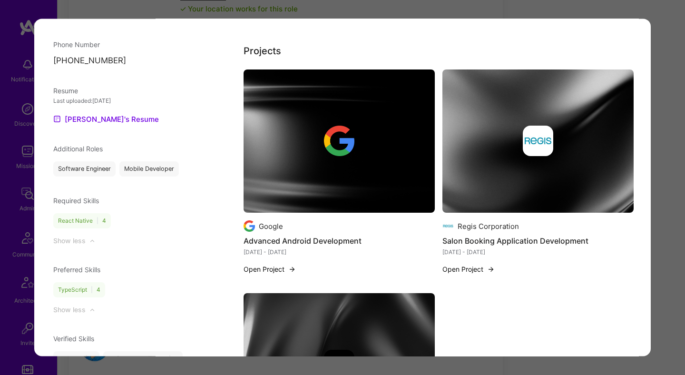
click at [663, 154] on div "Application 4 of 7 Evaluation scores Expertise level Superstar Interpersonal sk…" at bounding box center [342, 187] width 685 height 375
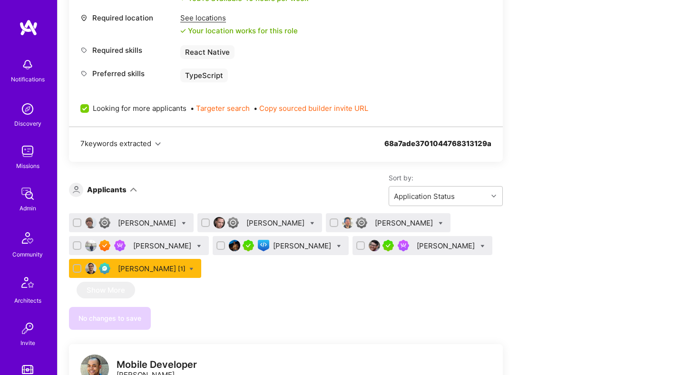
scroll to position [476, 0]
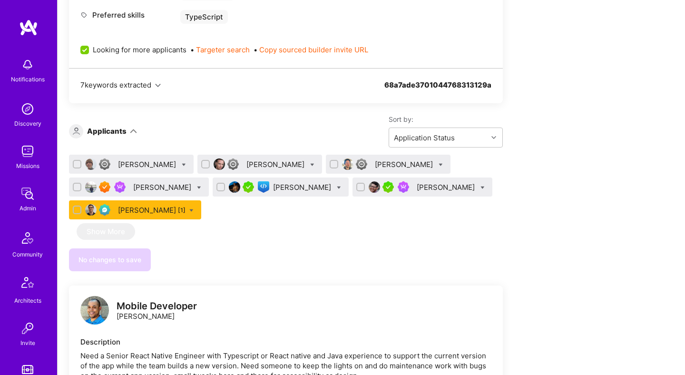
click at [162, 188] on div "[PERSON_NAME]" at bounding box center [163, 187] width 60 height 10
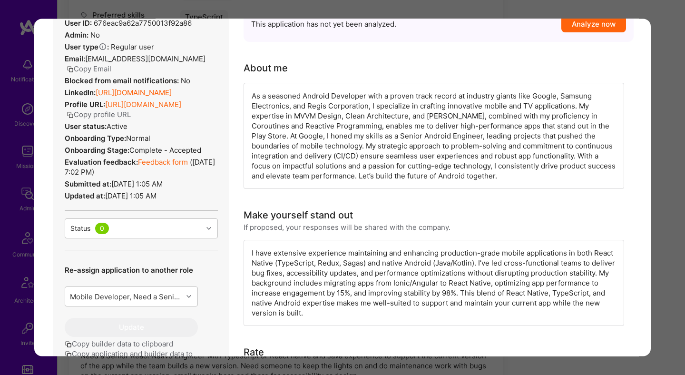
scroll to position [137, 0]
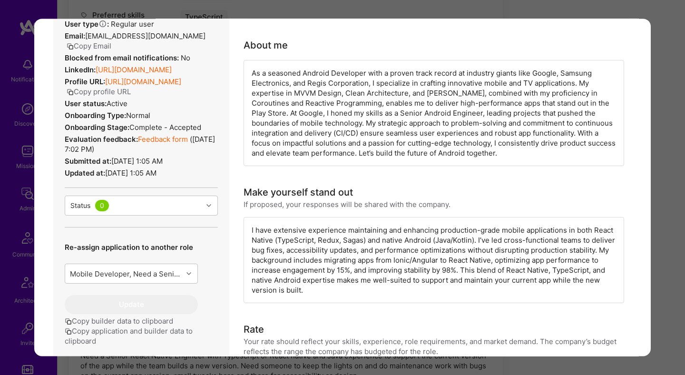
click at [654, 207] on div "Application 4 of 7 Evaluation scores Expertise level Superstar Interpersonal sk…" at bounding box center [342, 187] width 685 height 375
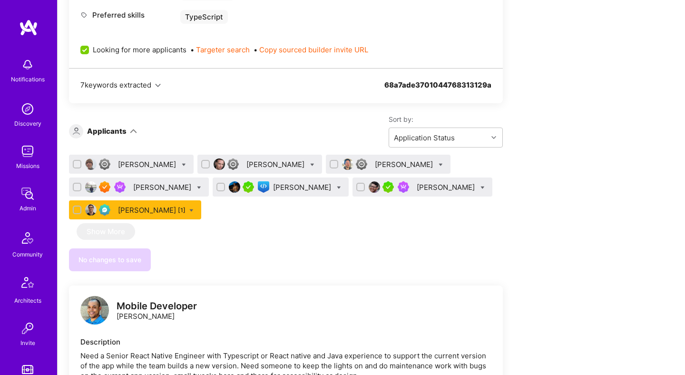
click at [197, 187] on div "[PERSON_NAME]" at bounding box center [139, 187] width 140 height 19
click at [197, 187] on icon at bounding box center [199, 188] width 4 height 4
checkbox input "true"
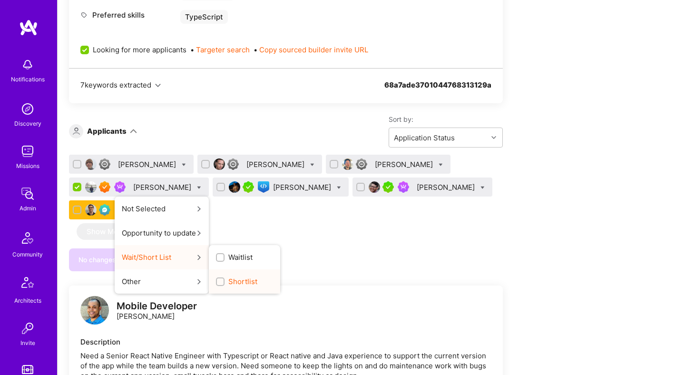
click at [228, 283] on span "Shortlist" at bounding box center [242, 282] width 29 height 10
click at [225, 283] on input "Shortlist" at bounding box center [221, 282] width 7 height 7
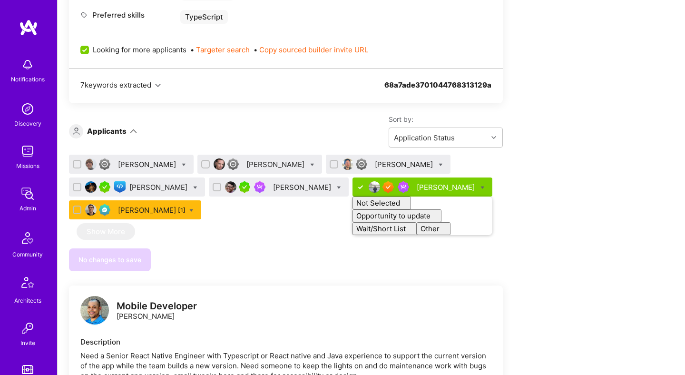
checkbox input "false"
click at [291, 280] on div "We’re actively looking for builders. This is the best time to request to join. …" at bounding box center [286, 174] width 434 height 891
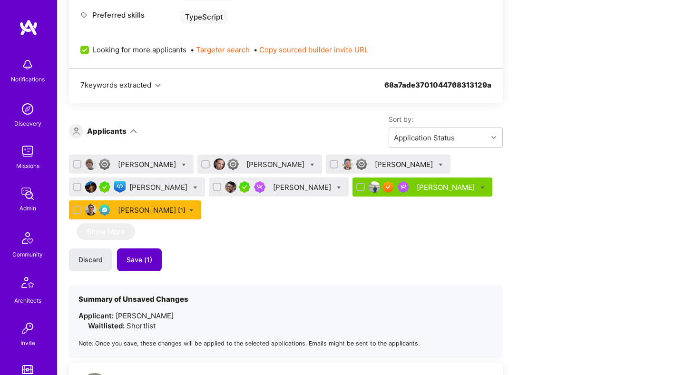
click at [146, 262] on span "Save (1)" at bounding box center [140, 260] width 26 height 10
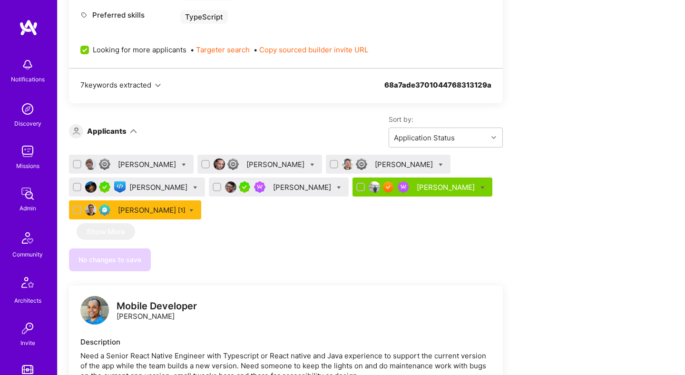
click at [316, 189] on div "[PERSON_NAME]" at bounding box center [303, 187] width 60 height 10
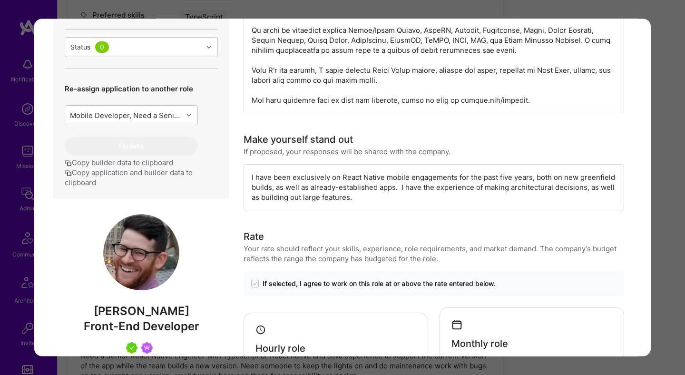
scroll to position [376, 0]
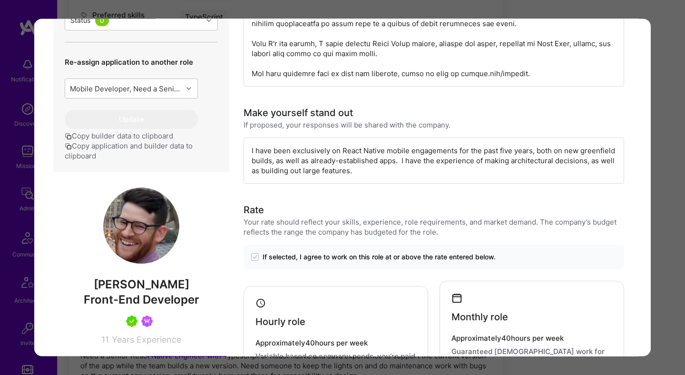
click at [657, 221] on div "Application 5 of 7 Evaluation scores Expertise level Very good Interpersonal sk…" at bounding box center [342, 187] width 685 height 375
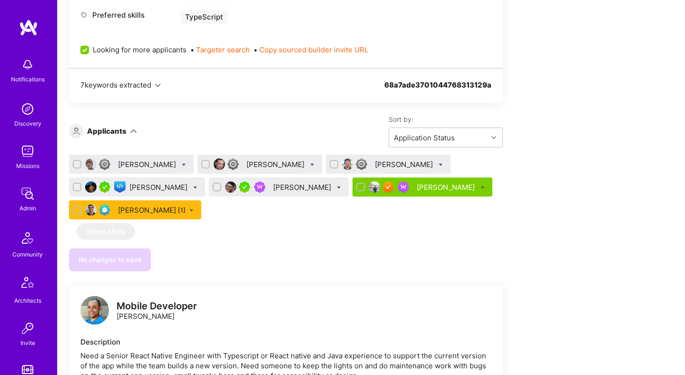
click at [338, 188] on icon at bounding box center [339, 188] width 4 height 4
checkbox input "true"
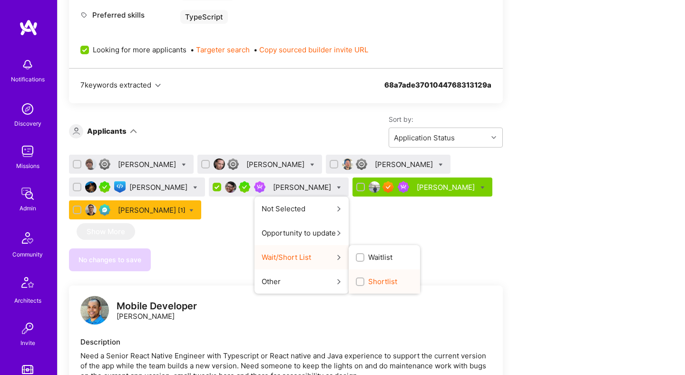
click at [365, 286] on label "Shortlist" at bounding box center [376, 282] width 41 height 10
click at [365, 286] on input "Shortlist" at bounding box center [361, 282] width 7 height 7
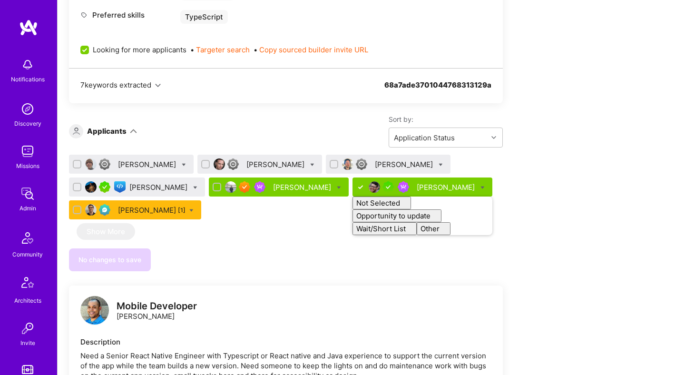
checkbox input "false"
click at [352, 287] on div "We’re actively looking for builders. This is the best time to request to join. …" at bounding box center [286, 174] width 434 height 891
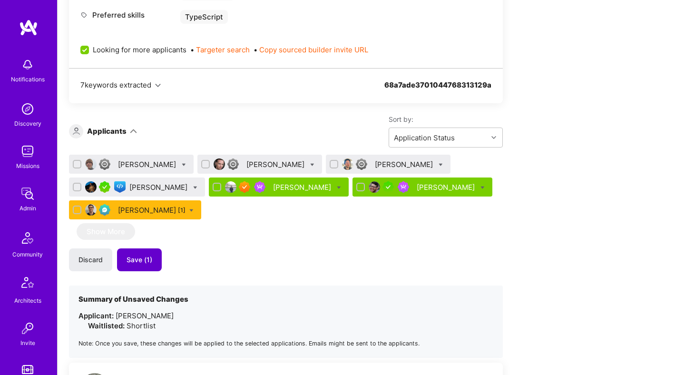
click at [149, 258] on span "Save (1)" at bounding box center [140, 260] width 26 height 10
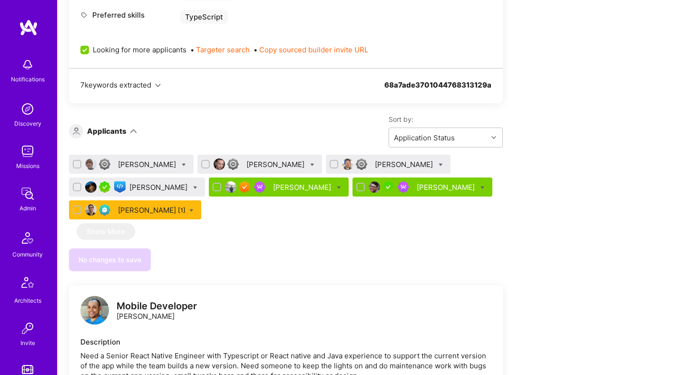
click at [174, 186] on div "[PERSON_NAME]" at bounding box center [159, 187] width 60 height 10
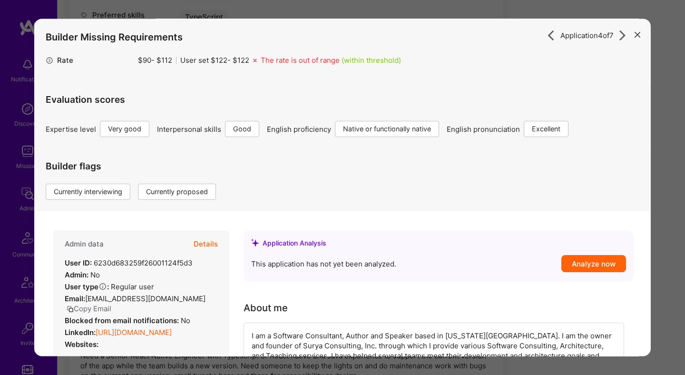
click at [211, 244] on button "Details" at bounding box center [206, 245] width 24 height 28
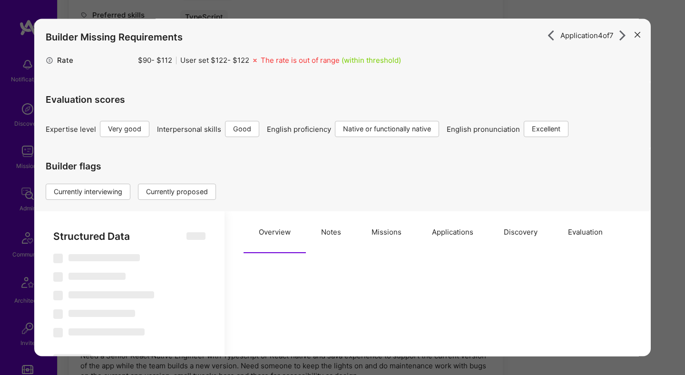
click at [387, 235] on button "Missions" at bounding box center [386, 233] width 60 height 42
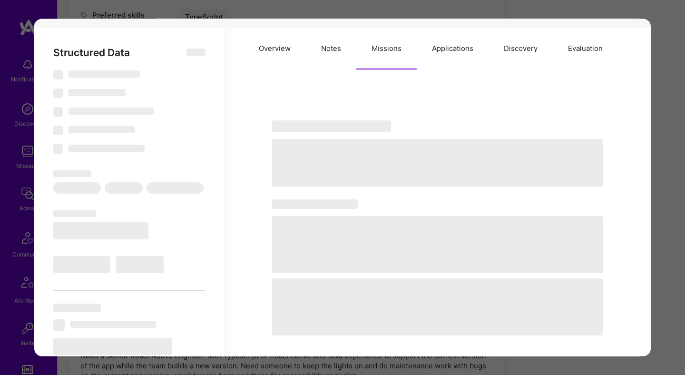
select select "Right Now"
select select "5"
select select "4"
select select "7"
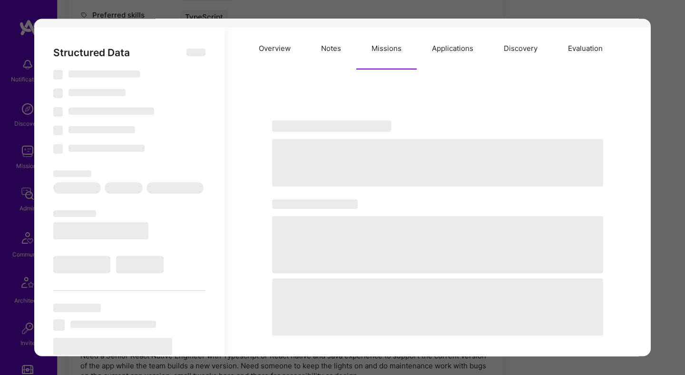
select select "US"
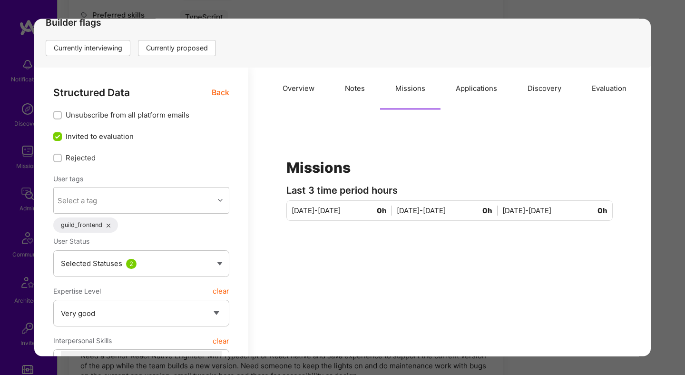
scroll to position [106, 0]
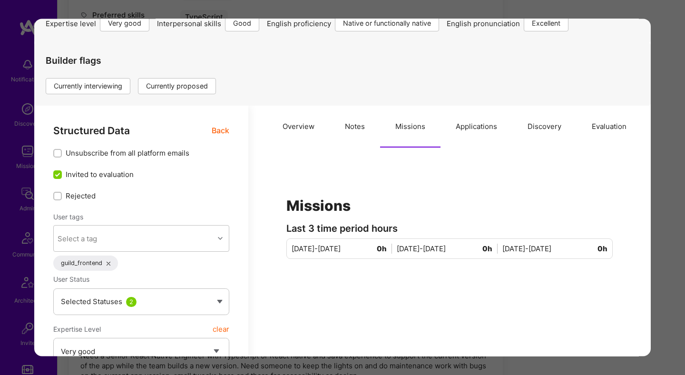
click at [224, 128] on span "Back" at bounding box center [221, 131] width 18 height 12
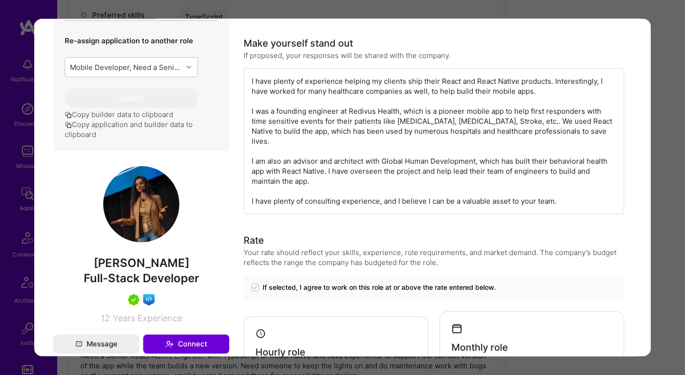
scroll to position [513, 0]
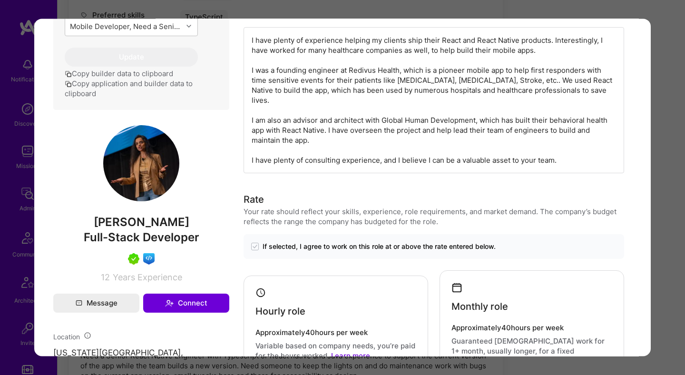
click at [156, 224] on span "[PERSON_NAME]" at bounding box center [141, 223] width 176 height 14
click at [156, 224] on span "Adhithi Ravichandran" at bounding box center [141, 223] width 176 height 14
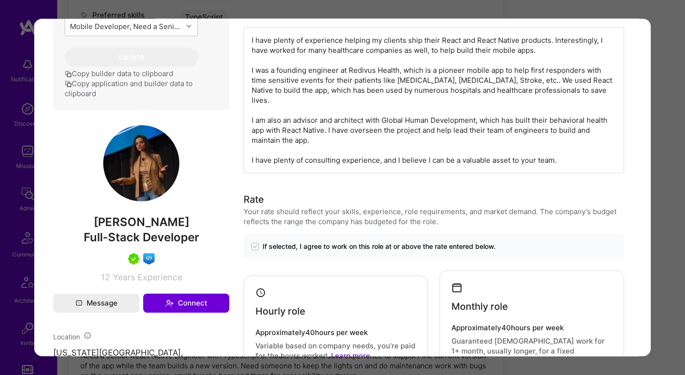
click at [672, 160] on div "Application 4 of 7 Builder Missing Requirements Rate $ 90 - $ 112 User set $ 12…" at bounding box center [342, 187] width 685 height 375
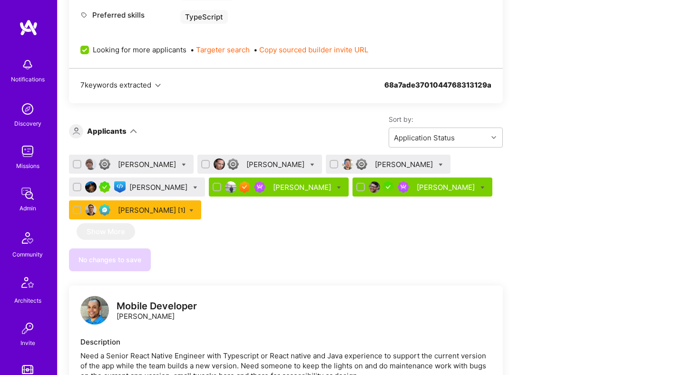
click at [172, 186] on div "Adhithi Ravichandran" at bounding box center [159, 187] width 60 height 10
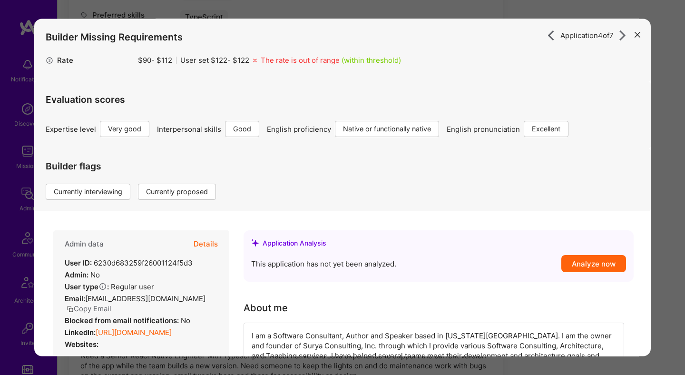
click at [207, 246] on button "Details" at bounding box center [206, 245] width 24 height 28
type textarea "x"
select select "5"
select select "4"
select select "7"
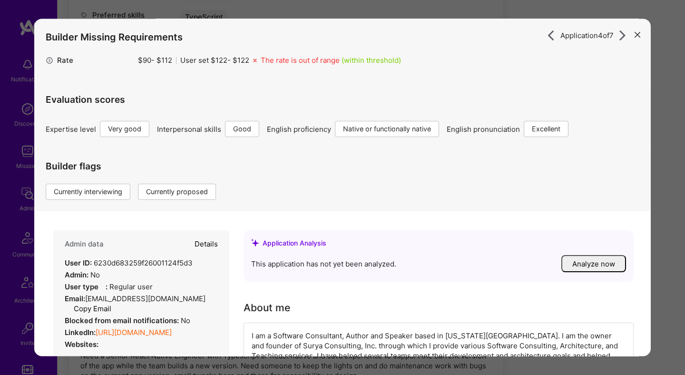
select select "7"
select select "US"
select select "Right Now"
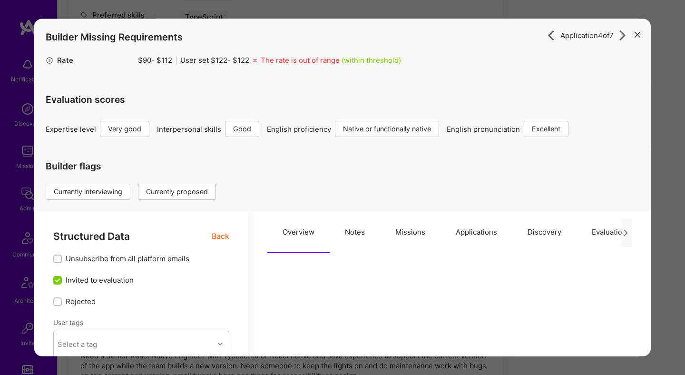
click at [464, 227] on button "Applications" at bounding box center [477, 233] width 72 height 42
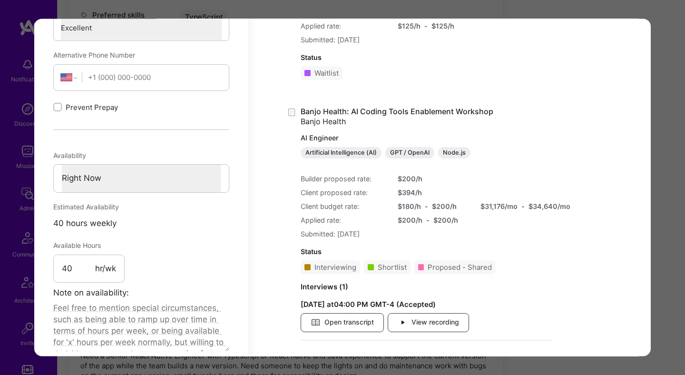
scroll to position [614, 0]
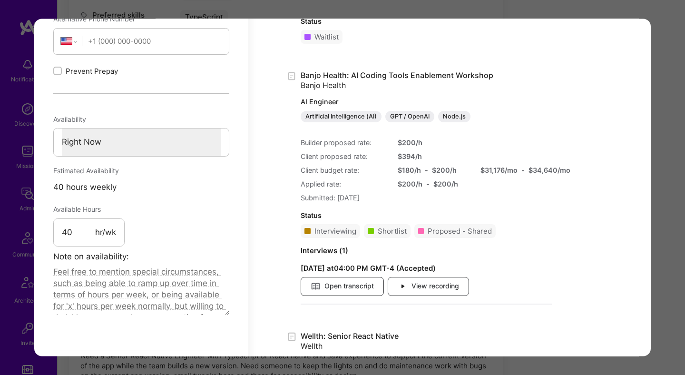
click at [661, 80] on div "Application 4 of 7 Builder Missing Requirements Rate $ 90 - $ 112 User set $ 12…" at bounding box center [342, 187] width 685 height 375
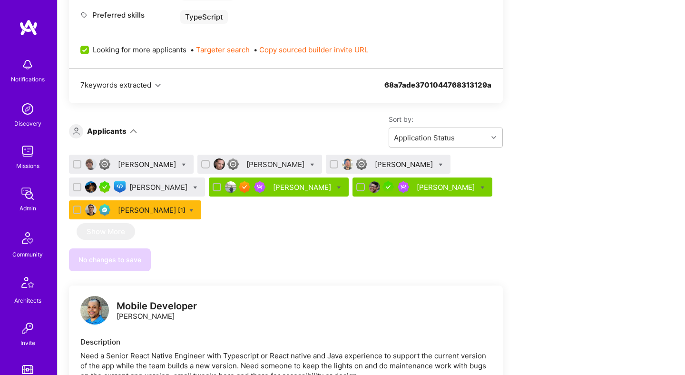
click at [198, 188] on icon at bounding box center [195, 188] width 4 height 4
checkbox input "true"
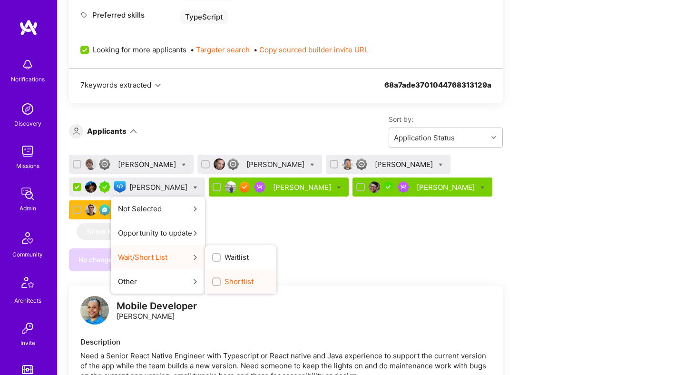
click at [241, 283] on span "Shortlist" at bounding box center [239, 282] width 29 height 10
click at [221, 283] on input "Shortlist" at bounding box center [217, 282] width 7 height 7
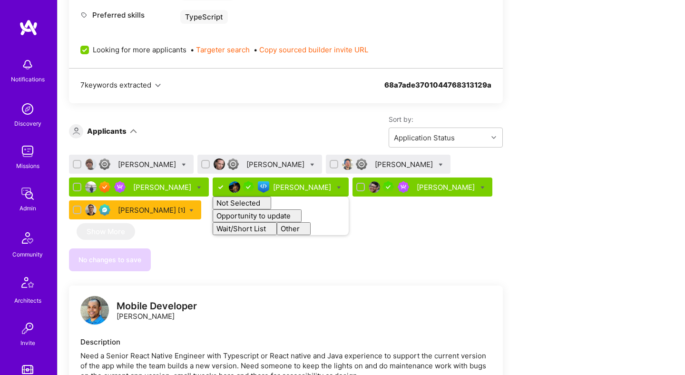
checkbox input "false"
click at [220, 285] on div "We’re actively looking for builders. This is the best time to request to join. …" at bounding box center [286, 174] width 434 height 891
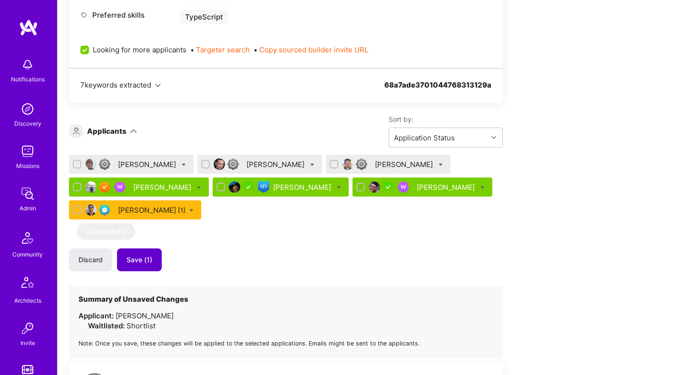
click at [146, 264] on span "Save (1)" at bounding box center [140, 260] width 26 height 10
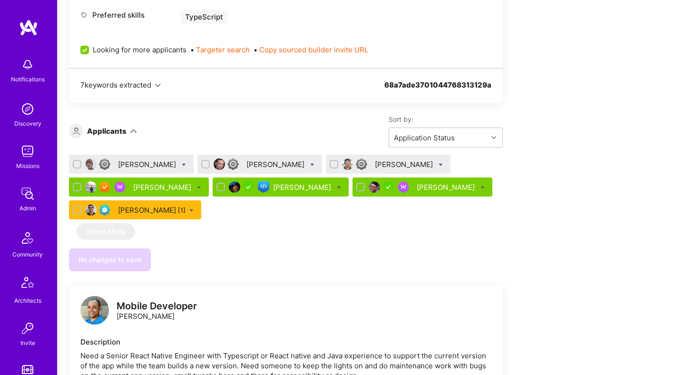
click at [149, 166] on div "Christopher Aitken" at bounding box center [148, 164] width 60 height 10
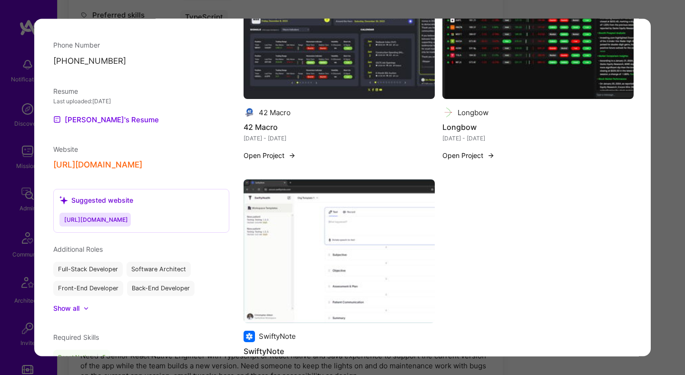
scroll to position [1090, 0]
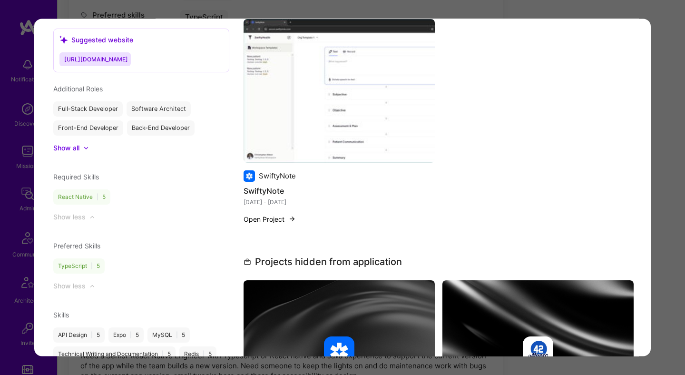
click at [670, 133] on div "Application 1 of 7 Builder Missing Requirements Required Location See locations…" at bounding box center [342, 187] width 685 height 375
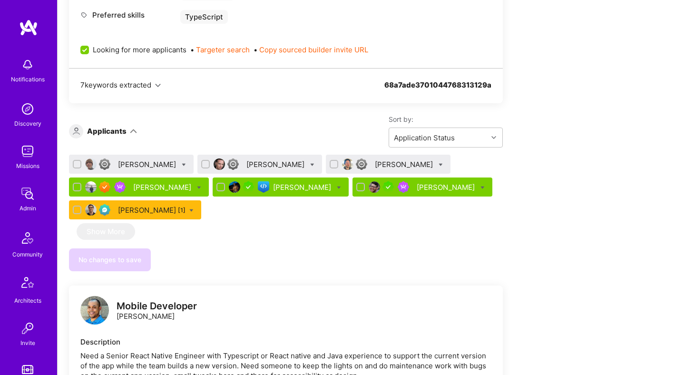
click at [297, 188] on div "Adhithi Ravichandran" at bounding box center [303, 187] width 60 height 10
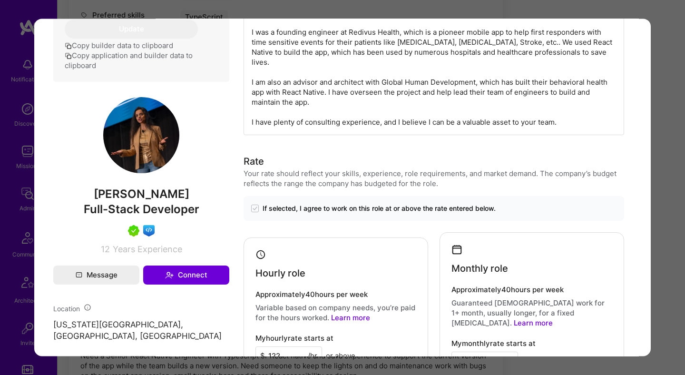
scroll to position [565, 0]
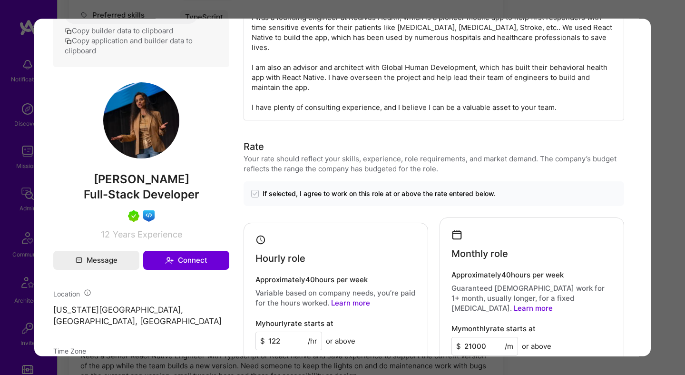
click at [665, 175] on div "Application 5 of 7 Builder Missing Requirements Rate $ 90 - $ 112 User set $ 12…" at bounding box center [342, 187] width 685 height 375
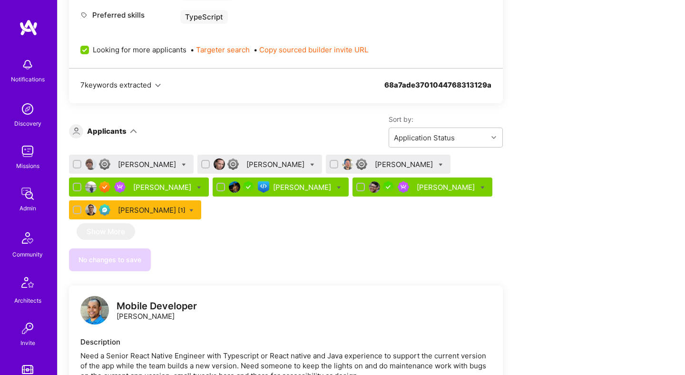
click at [452, 189] on div "Matt Holland" at bounding box center [447, 187] width 60 height 10
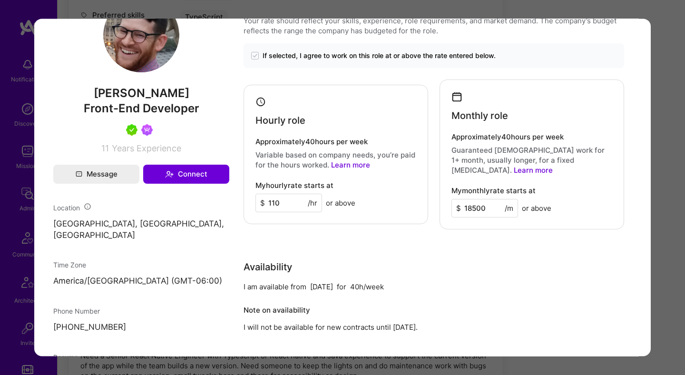
scroll to position [594, 0]
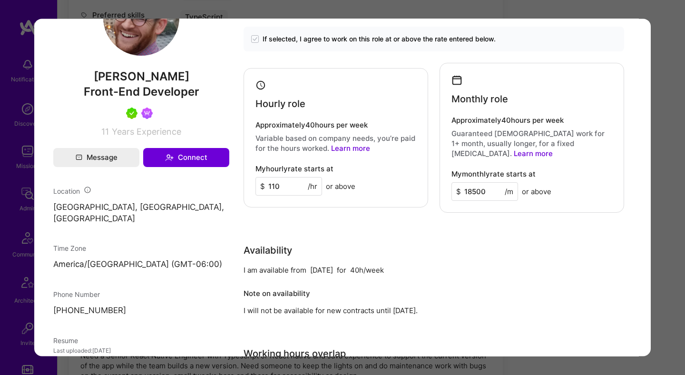
click at [671, 138] on div "Application 6 of 7 Evaluation scores Expertise level Very good Interpersonal sk…" at bounding box center [342, 187] width 685 height 375
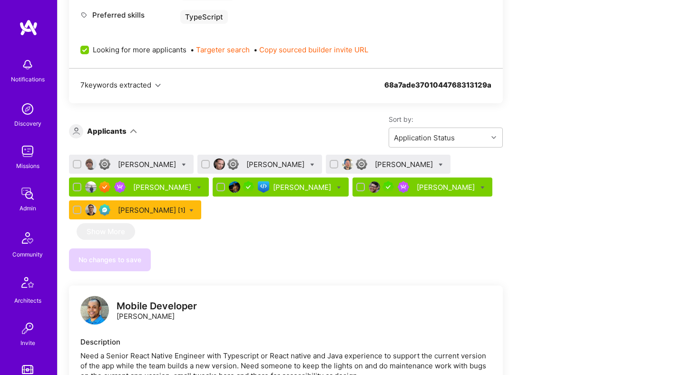
click at [164, 190] on div "Vikram Polusani" at bounding box center [163, 187] width 60 height 10
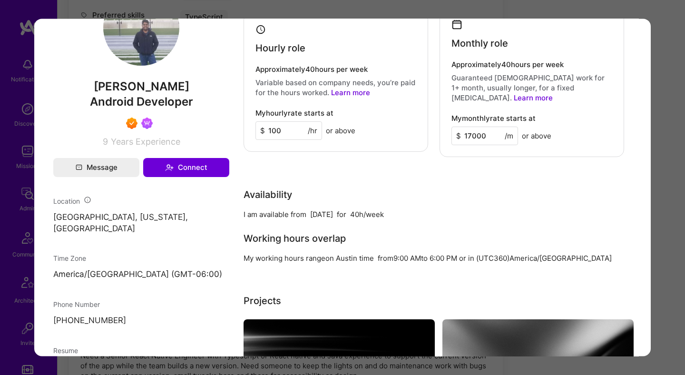
scroll to position [544, 0]
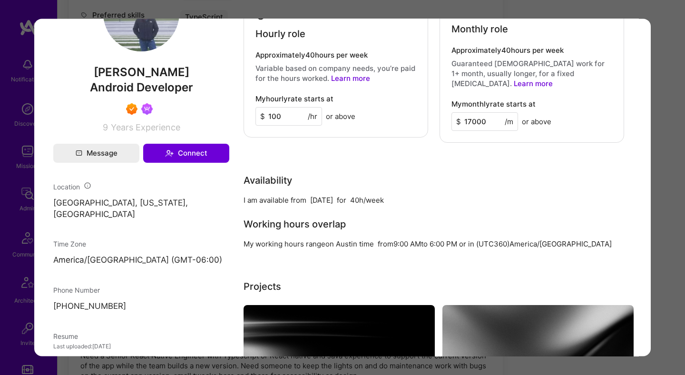
click at [663, 157] on div "Application 4 of 7 Evaluation scores Expertise level Superstar Interpersonal sk…" at bounding box center [342, 187] width 685 height 375
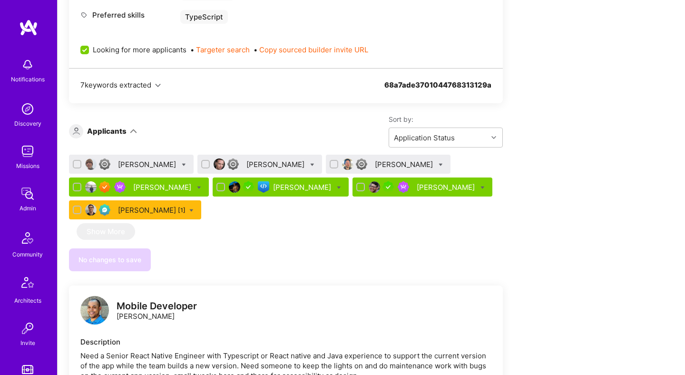
click at [265, 163] on div "Ted Hayes" at bounding box center [277, 164] width 60 height 10
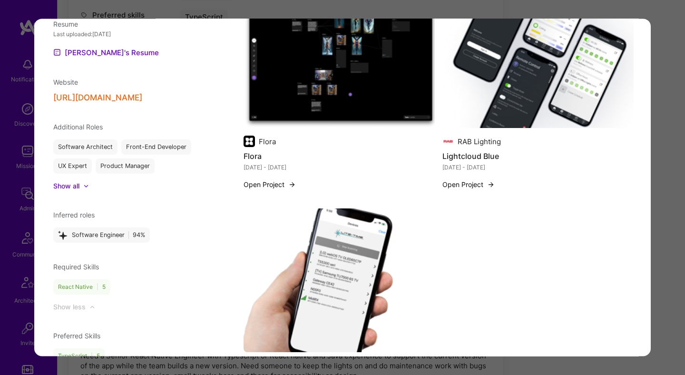
scroll to position [863, 0]
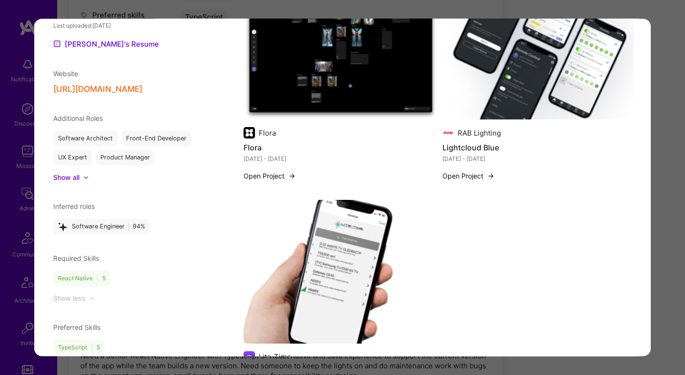
click at [680, 166] on div "Application 2 of 7 Evaluation scores Expertise level Very good Interpersonal sk…" at bounding box center [342, 187] width 685 height 375
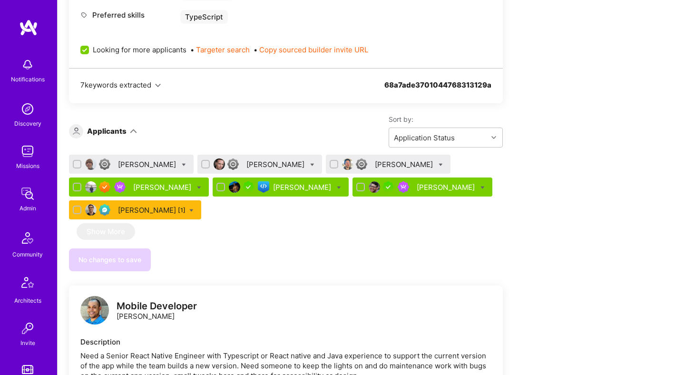
click at [375, 166] on div "Lee Irvine" at bounding box center [405, 164] width 60 height 10
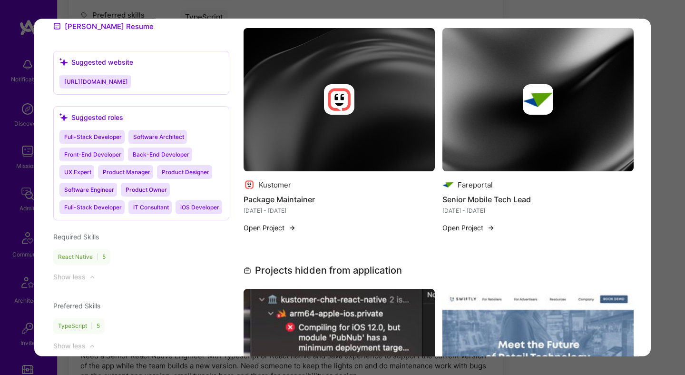
scroll to position [889, 0]
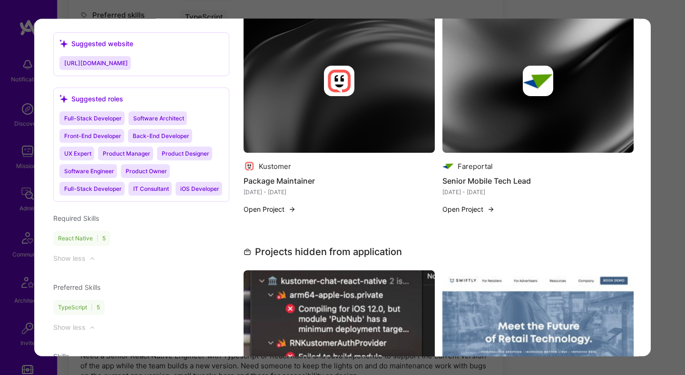
click at [679, 129] on div "Application 3 of 7 Evaluation scores Expertise level Good Interpersonal skills …" at bounding box center [342, 187] width 685 height 375
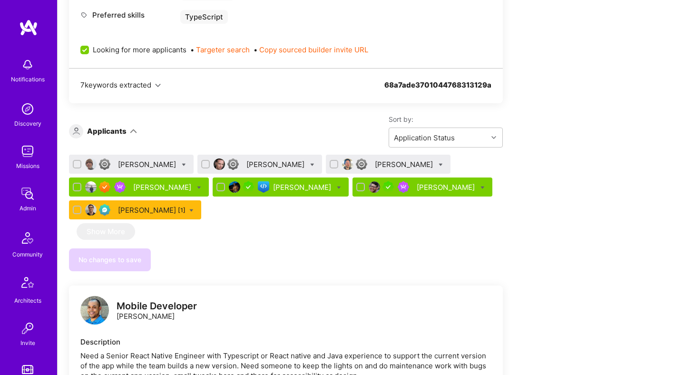
click at [77, 163] on input "checkbox" at bounding box center [78, 164] width 7 height 7
checkbox input "true"
click at [210, 162] on input "checkbox" at bounding box center [206, 164] width 7 height 7
checkbox input "true"
click at [332, 163] on input "checkbox" at bounding box center [335, 164] width 7 height 7
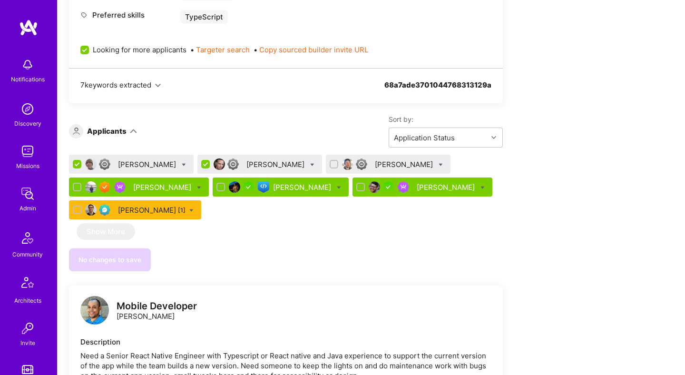
checkbox input "true"
click at [310, 164] on icon at bounding box center [312, 165] width 4 height 4
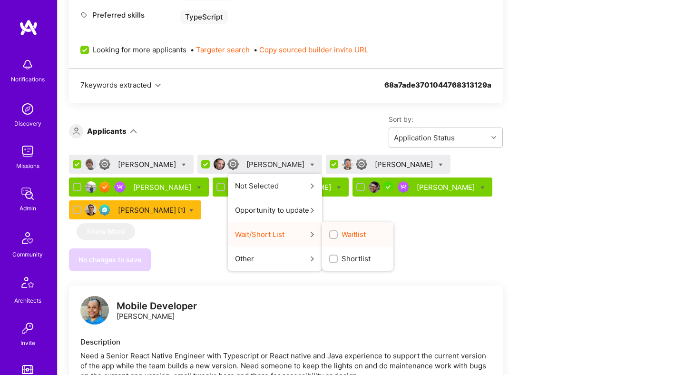
click at [342, 234] on span "Waitlist" at bounding box center [354, 234] width 24 height 10
click at [331, 234] on input "Waitlist" at bounding box center [334, 235] width 7 height 7
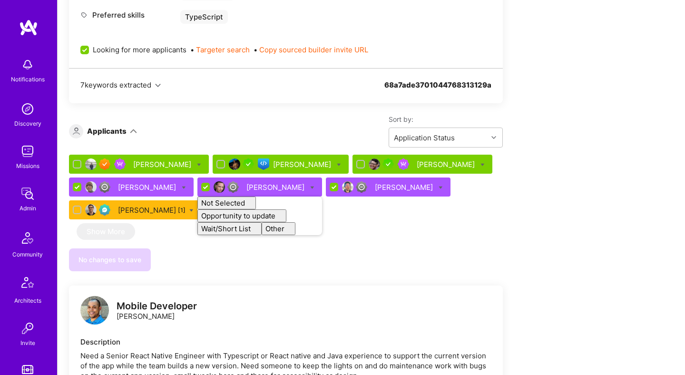
checkbox input "false"
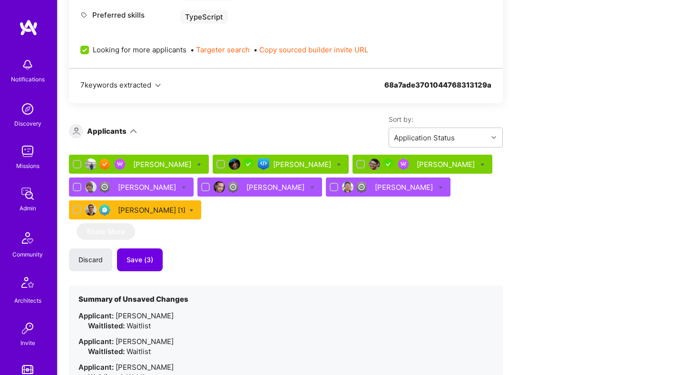
click at [391, 239] on div "Vikram Polusani Adhithi Ravichandran Matt Holland Christopher Aitken Ted Hayes …" at bounding box center [286, 282] width 434 height 255
click at [145, 257] on span "Save (3)" at bounding box center [140, 260] width 27 height 10
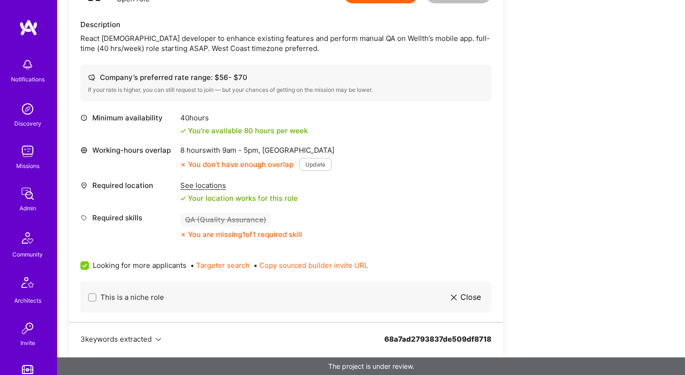
scroll to position [322, 0]
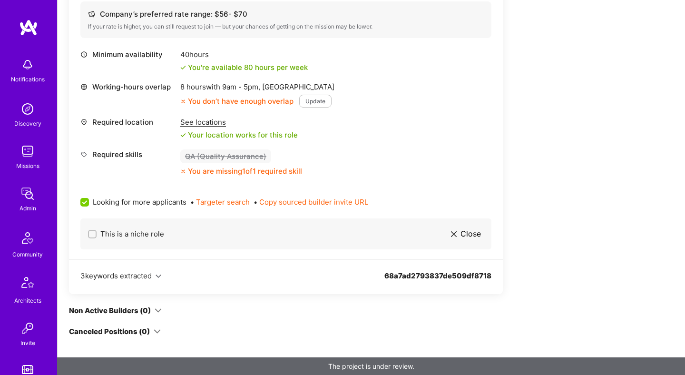
click at [207, 123] on div "See locations" at bounding box center [239, 122] width 118 height 10
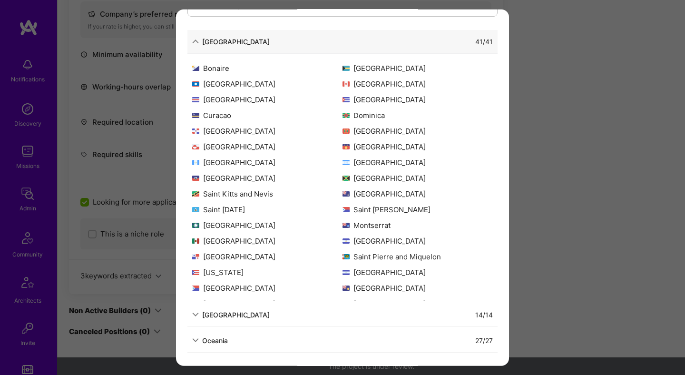
scroll to position [65, 0]
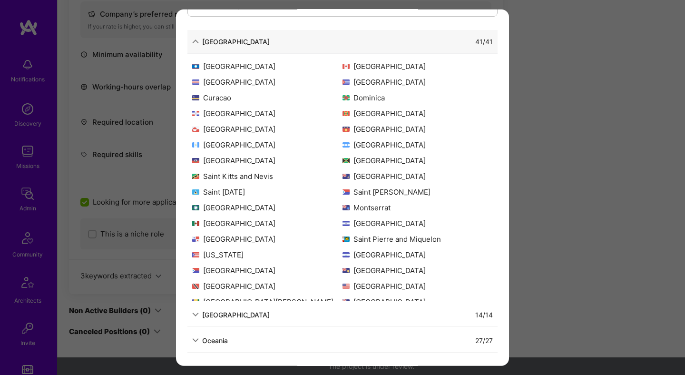
click at [563, 188] on div "Allowed Locations The locations that client marked as required will show up her…" at bounding box center [342, 187] width 685 height 375
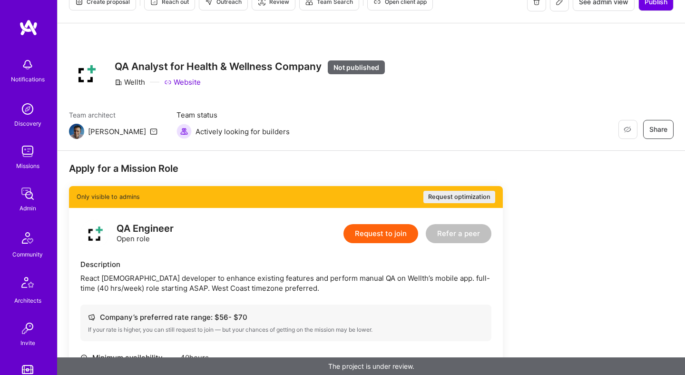
scroll to position [0, 0]
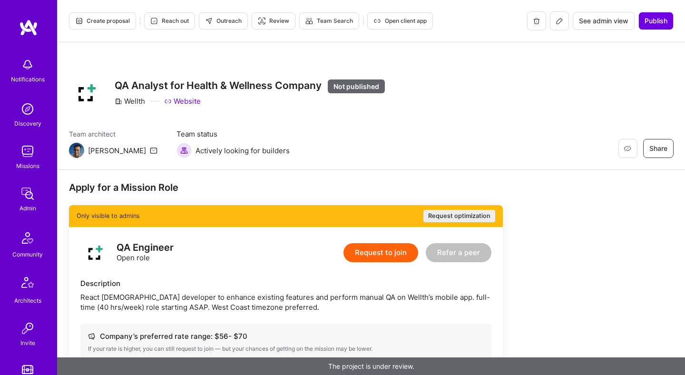
click at [559, 24] on icon at bounding box center [560, 21] width 8 height 8
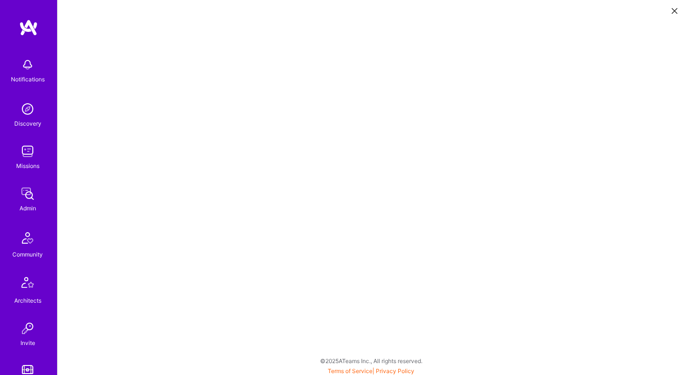
click at [674, 10] on icon at bounding box center [675, 11] width 6 height 6
click at [674, 11] on icon at bounding box center [675, 11] width 6 height 6
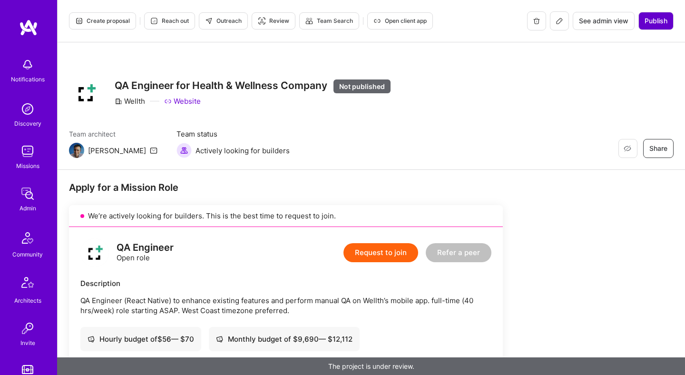
click at [659, 18] on span "Publish" at bounding box center [656, 21] width 23 height 10
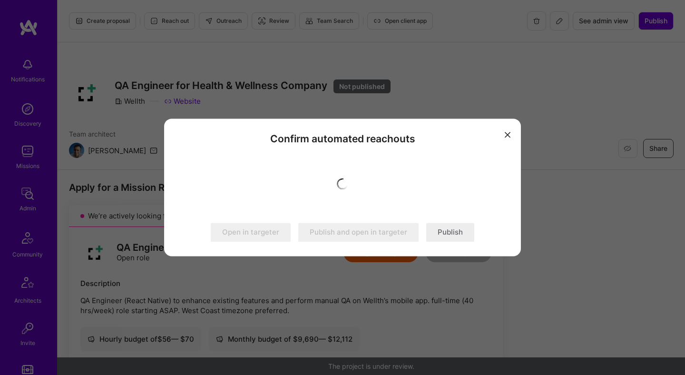
click at [452, 234] on button "Publish" at bounding box center [450, 232] width 48 height 19
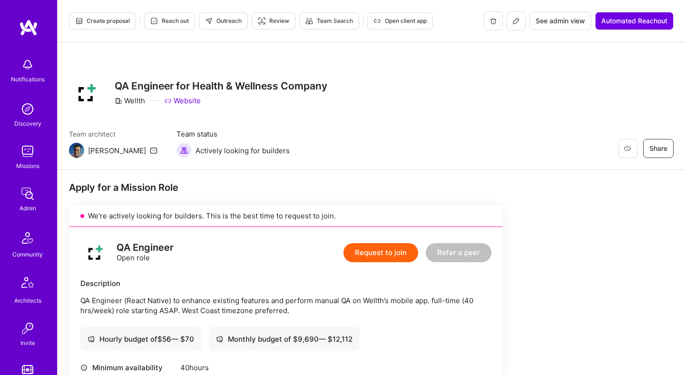
click at [227, 20] on span "Outreach" at bounding box center [223, 21] width 37 height 9
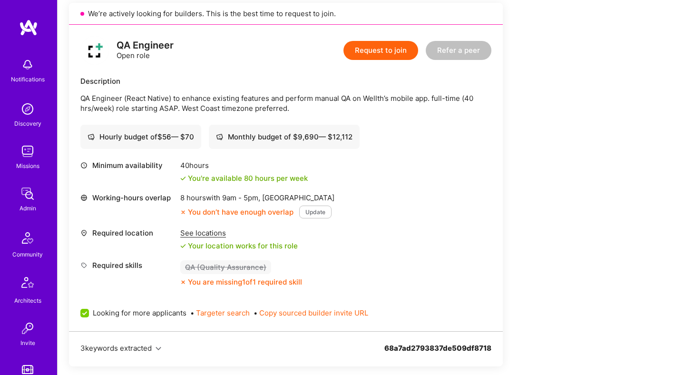
scroll to position [288, 0]
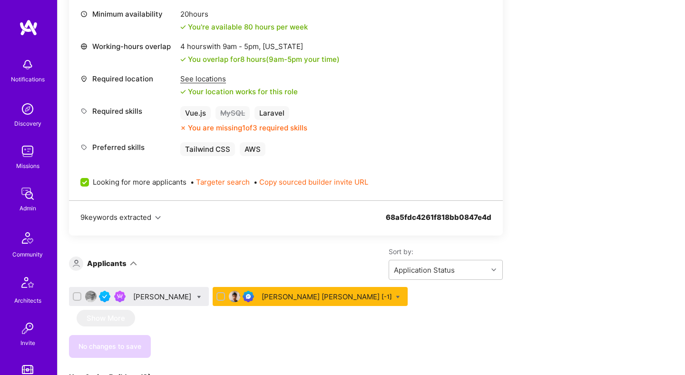
scroll to position [428, 0]
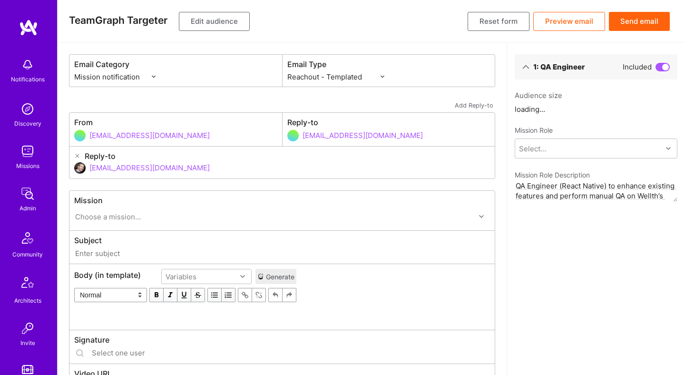
select select "rich-reachout"
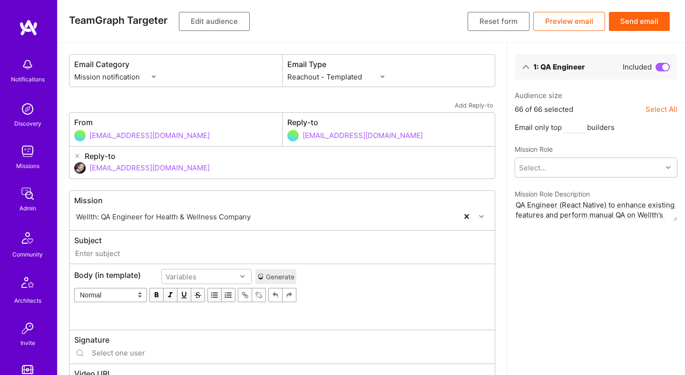
type input "A.Team // Wellth: QA Engineer for Health & Wellness Company"
type input "luisteofilo@a.team"
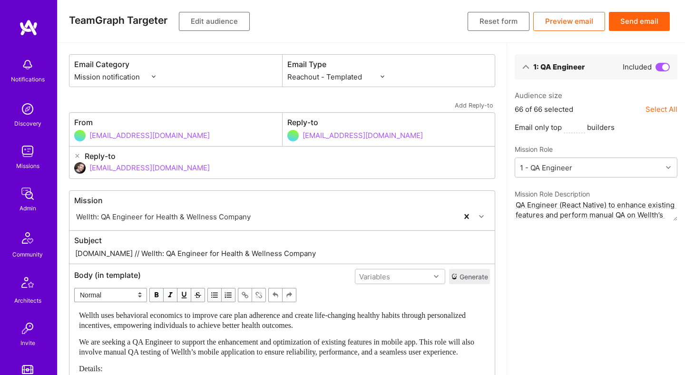
click at [227, 20] on button "Edit audience" at bounding box center [214, 21] width 71 height 19
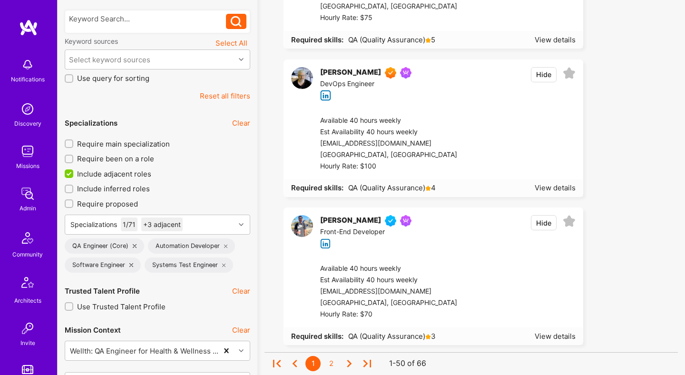
scroll to position [245, 0]
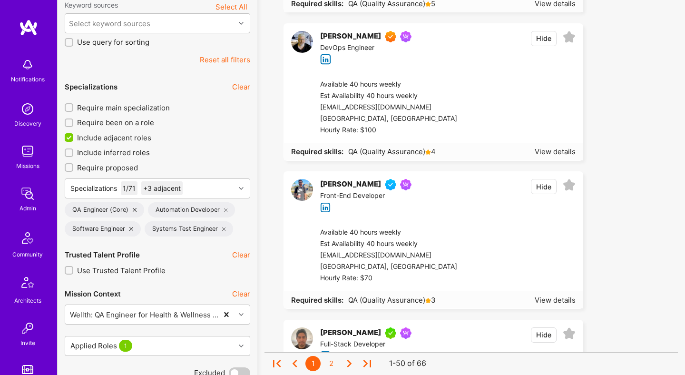
click at [130, 229] on icon at bounding box center [131, 229] width 4 height 4
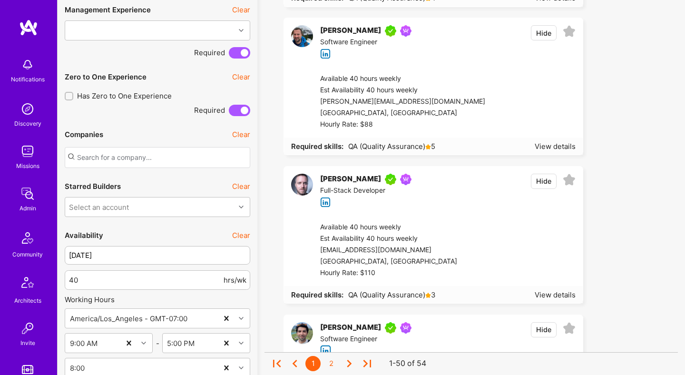
scroll to position [872, 0]
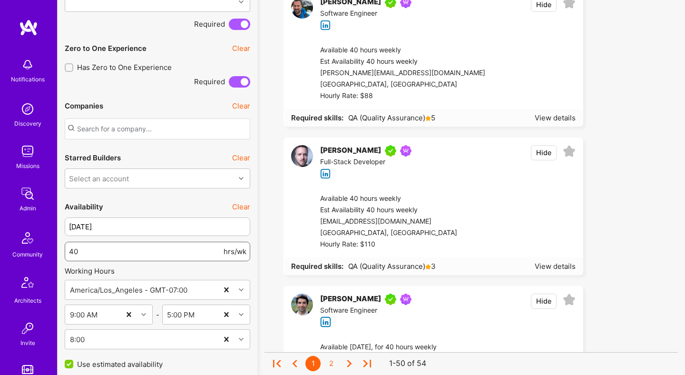
click at [154, 251] on input "40" at bounding box center [145, 251] width 153 height 24
type input "30"
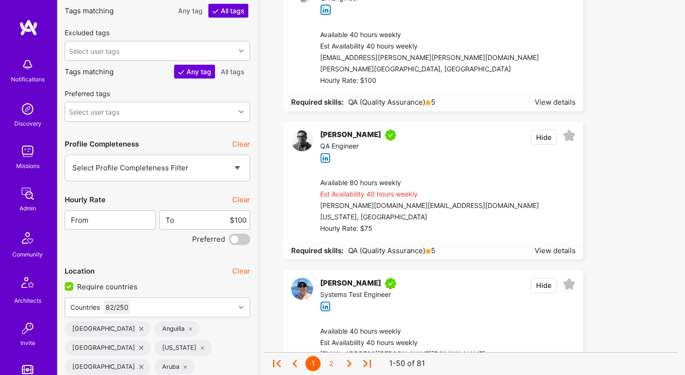
scroll to position [1664, 0]
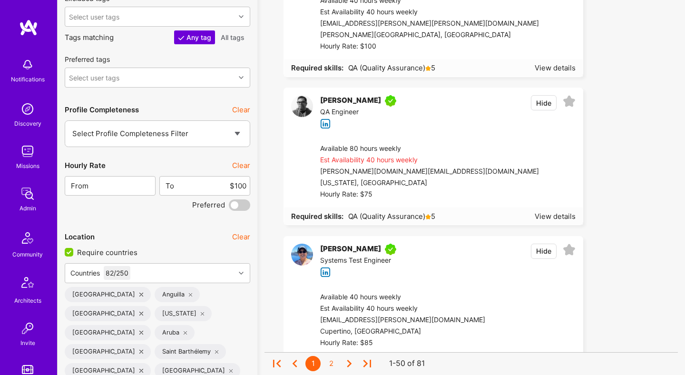
click at [242, 163] on button "Clear" at bounding box center [241, 165] width 18 height 10
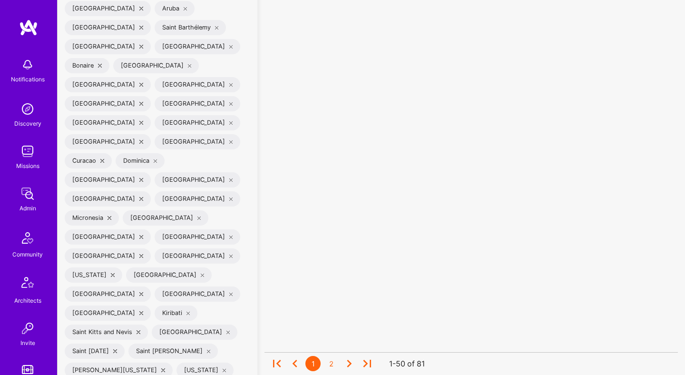
scroll to position [1824, 0]
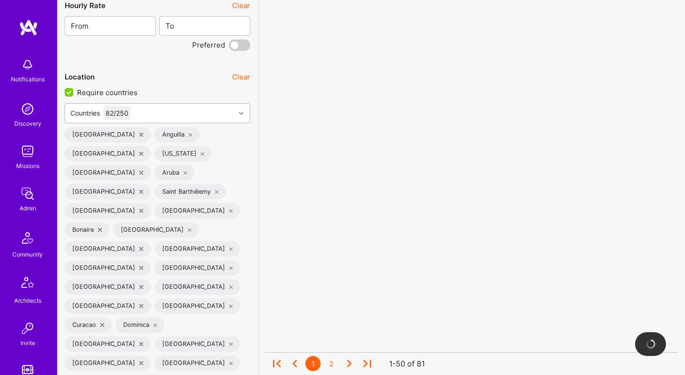
click at [184, 107] on div "Countries 82 / 250" at bounding box center [150, 113] width 170 height 19
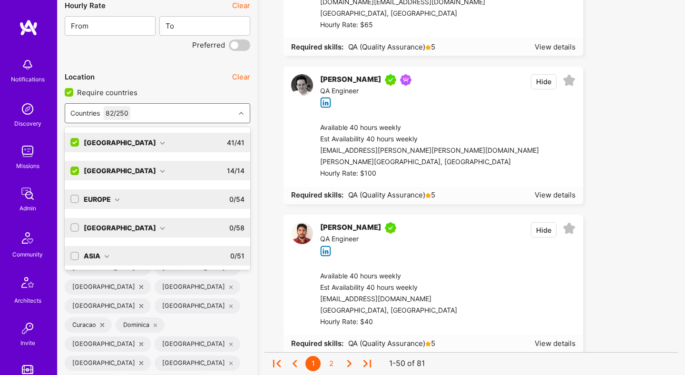
scroll to position [59, 0]
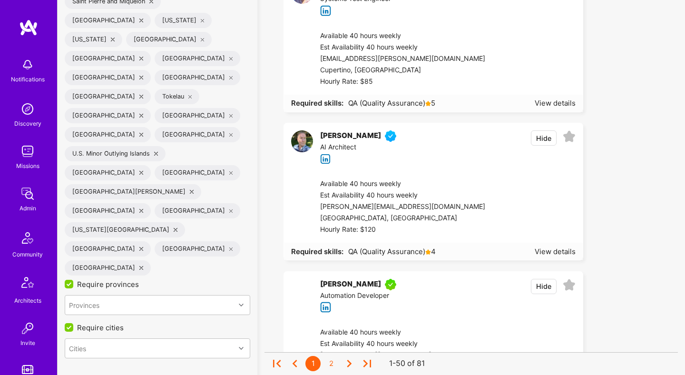
scroll to position [2573, 0]
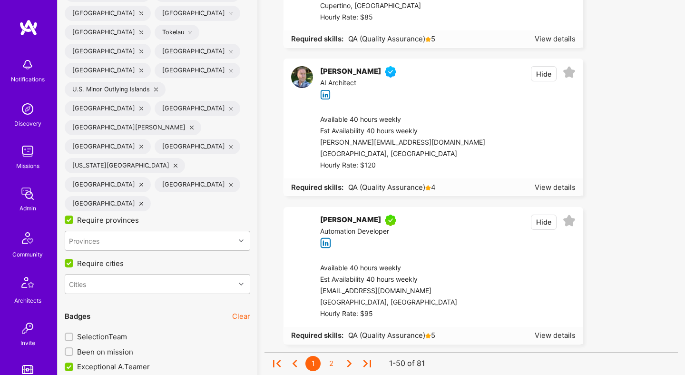
click at [116, 347] on span "Been on mission" at bounding box center [105, 352] width 56 height 10
click at [73, 349] on input "Been on mission" at bounding box center [70, 352] width 7 height 7
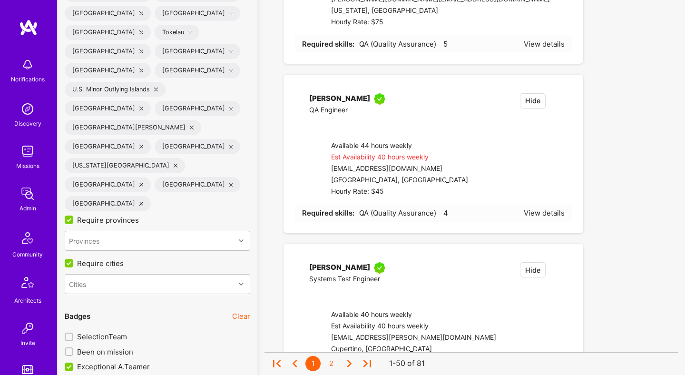
checkbox input "true"
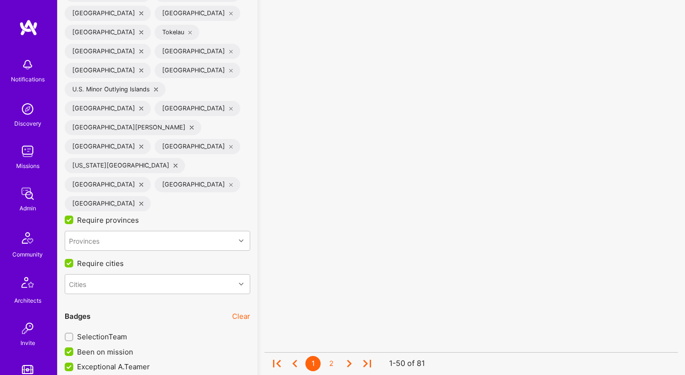
click at [116, 332] on span "SelectionTeam" at bounding box center [102, 337] width 50 height 10
click at [73, 334] on input "SelectionTeam" at bounding box center [70, 337] width 7 height 7
checkbox input "true"
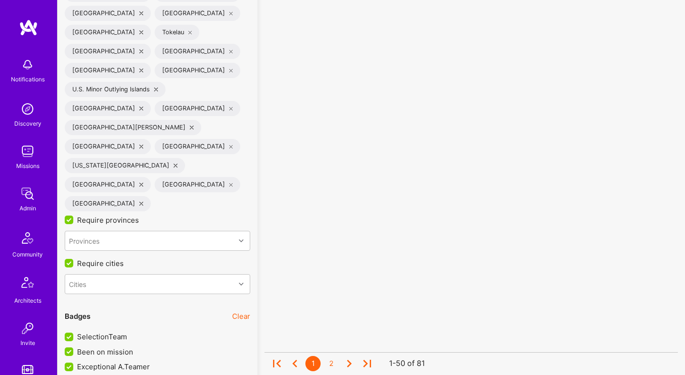
checkbox input "true"
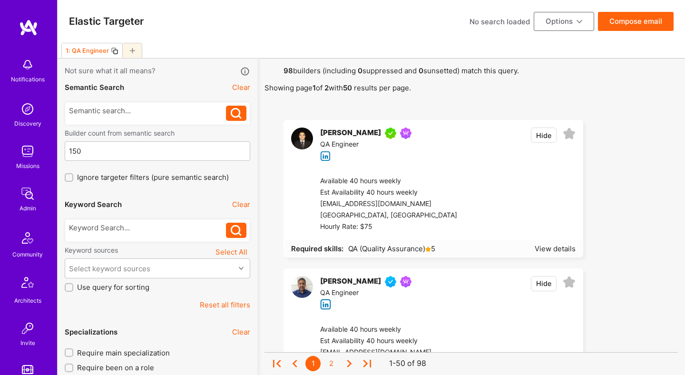
click at [629, 23] on button "Compose email" at bounding box center [636, 21] width 76 height 19
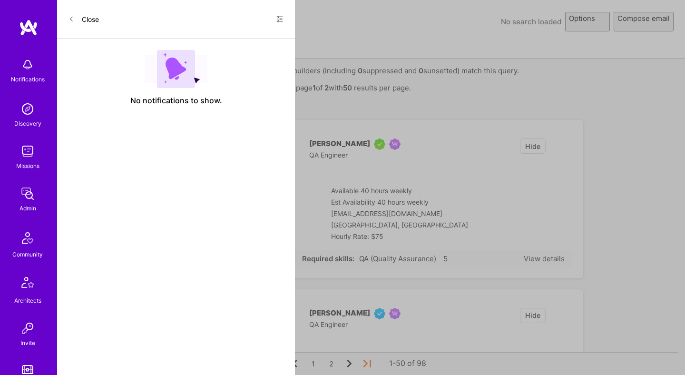
select select "rich-reachout"
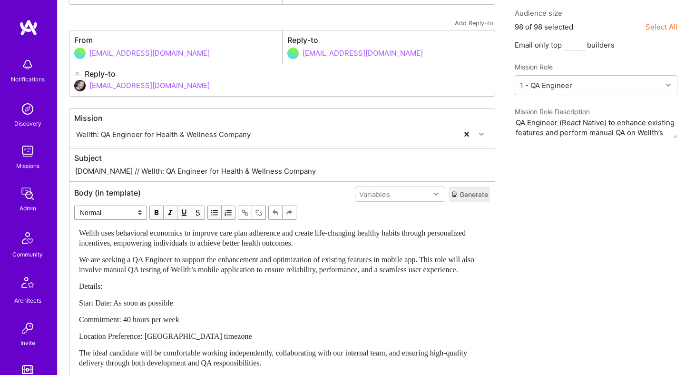
scroll to position [131, 0]
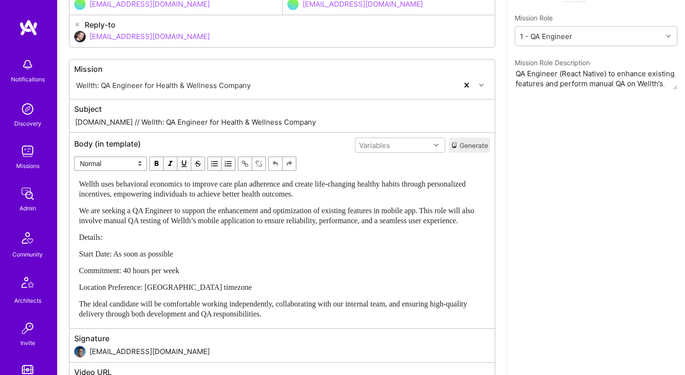
click at [162, 242] on div "Details:" at bounding box center [282, 237] width 406 height 10
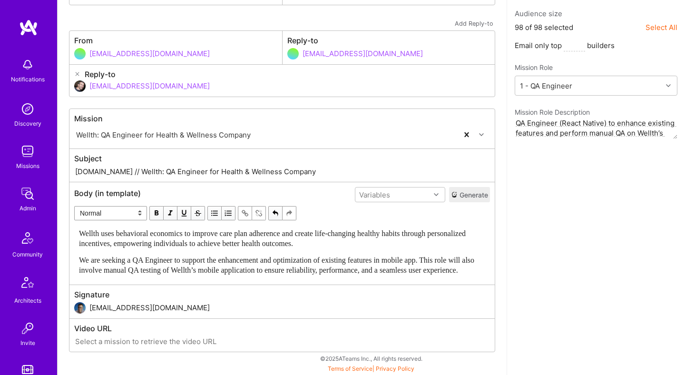
scroll to position [91, 0]
click at [135, 74] on input "dor@a.team" at bounding box center [289, 86] width 401 height 24
type input "d"
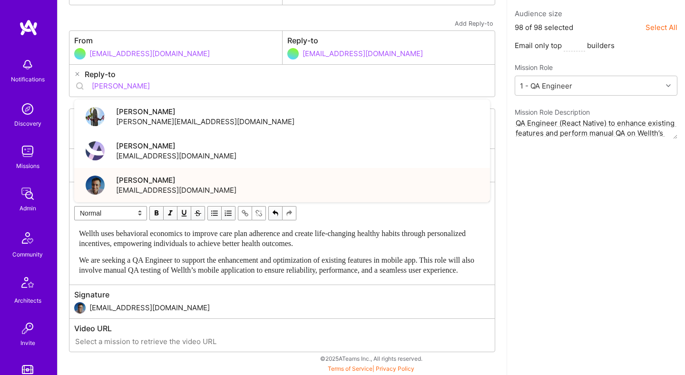
click at [137, 175] on span "[PERSON_NAME]" at bounding box center [176, 180] width 120 height 10
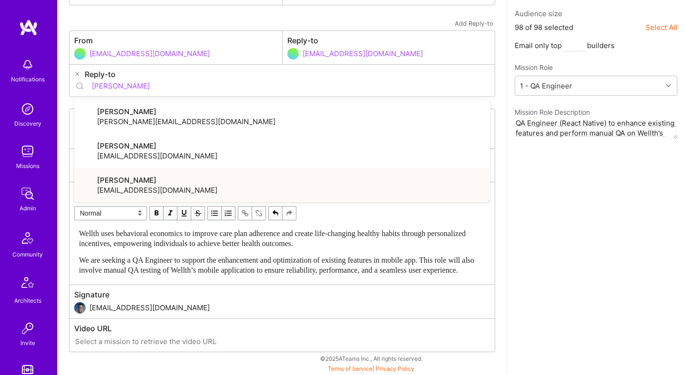
type input "luisteofilo@a.team"
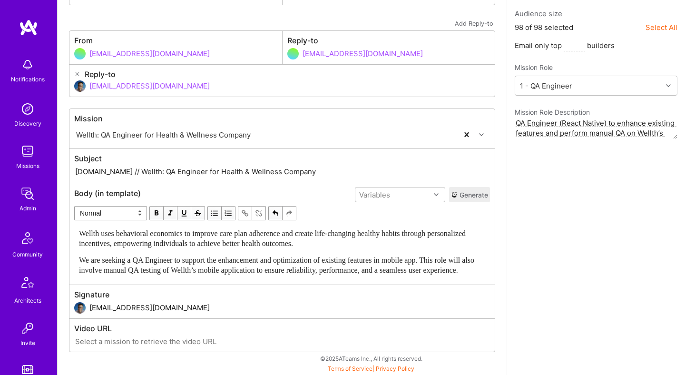
click at [551, 190] on div "1: QA Engineer Included Audience size 98 of 98 selected Select All Email only t…" at bounding box center [596, 168] width 178 height 414
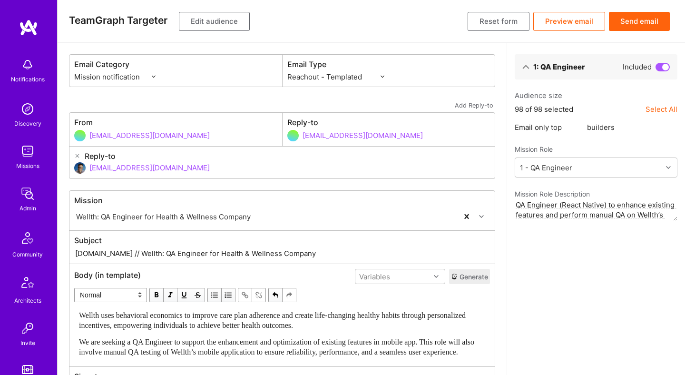
click at [571, 26] on button "Preview email" at bounding box center [570, 21] width 72 height 19
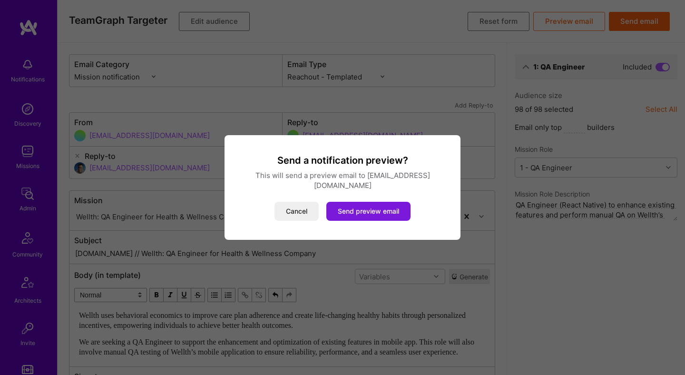
click at [386, 210] on button "Send preview email" at bounding box center [369, 211] width 84 height 19
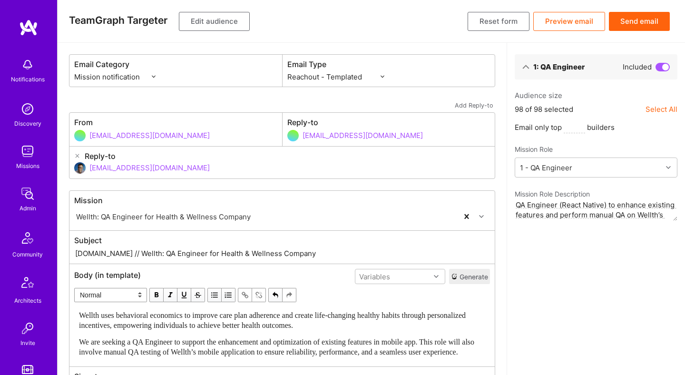
click at [642, 17] on button "Send email" at bounding box center [639, 21] width 61 height 19
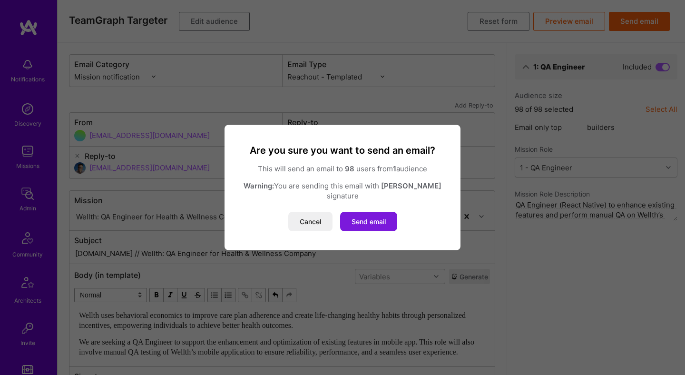
click at [368, 214] on button "Send email" at bounding box center [368, 221] width 57 height 19
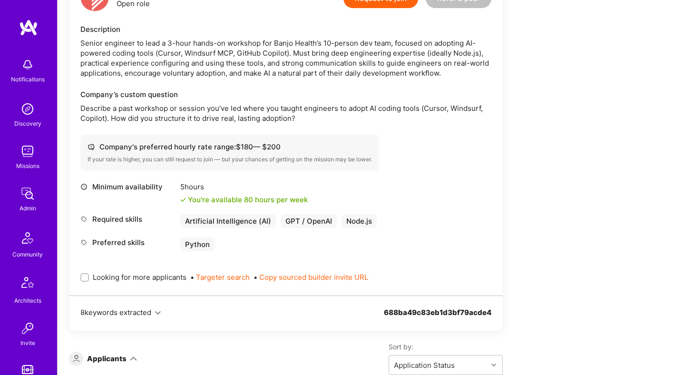
scroll to position [217, 0]
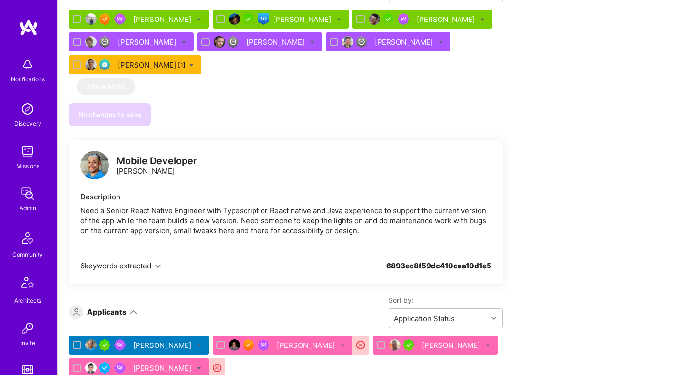
scroll to position [664, 0]
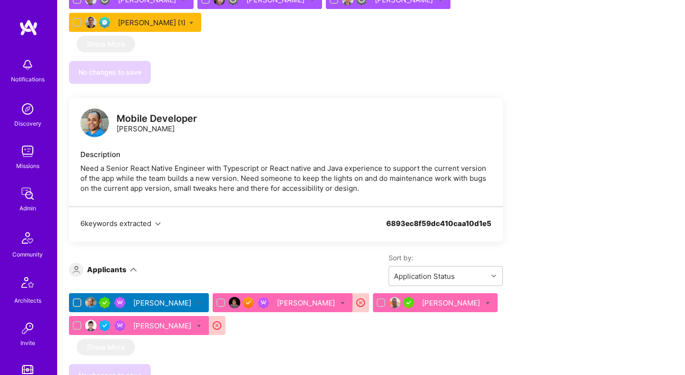
click at [177, 129] on div "Mobile Developer [PERSON_NAME]" at bounding box center [157, 124] width 80 height 20
copy div "[PERSON_NAME]"
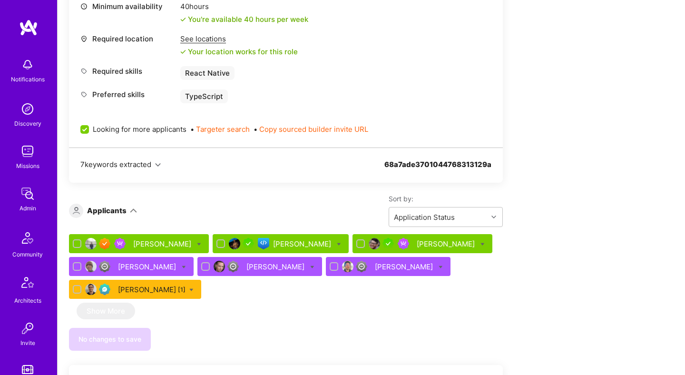
scroll to position [0, 0]
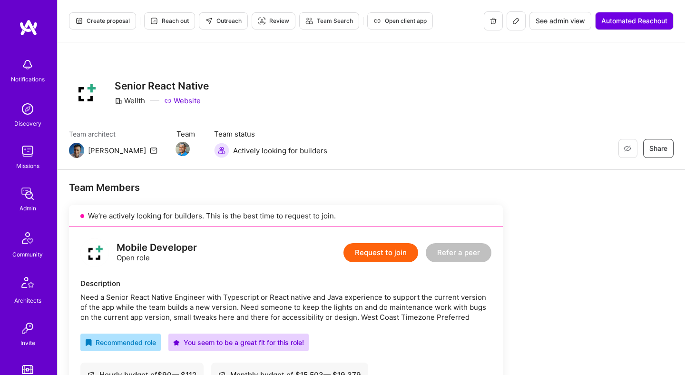
click at [107, 21] on span "Create proposal" at bounding box center [102, 21] width 55 height 9
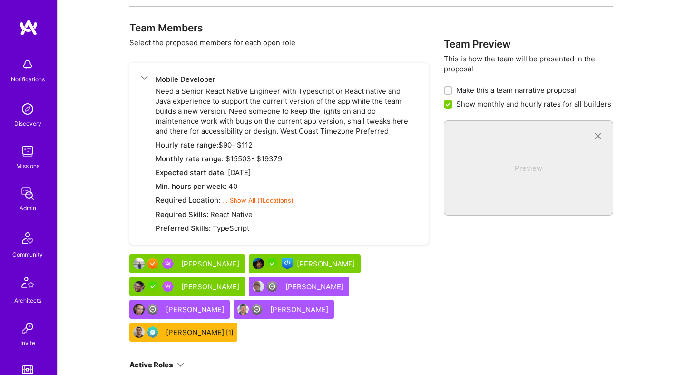
scroll to position [545, 0]
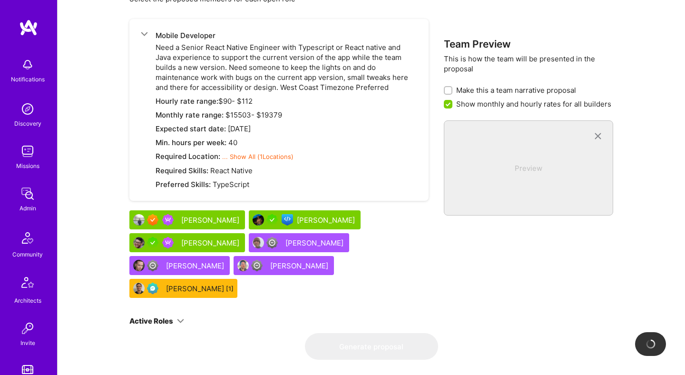
checkbox input "false"
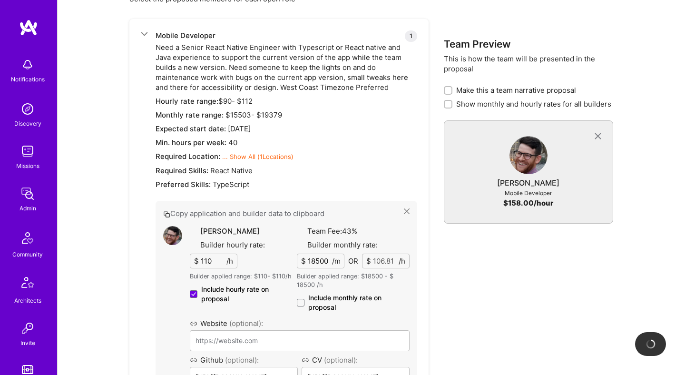
type input "[URL][DOMAIN_NAME]"
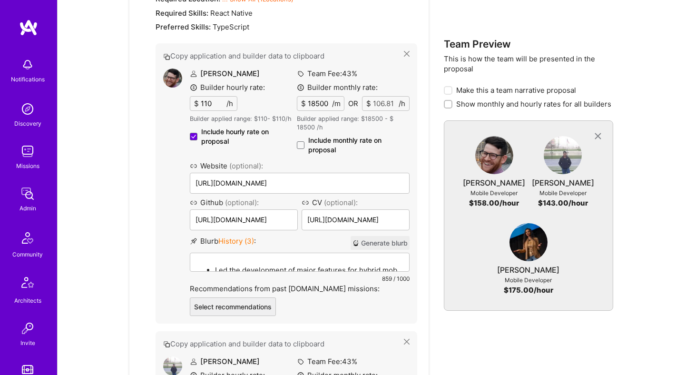
scroll to position [733, 0]
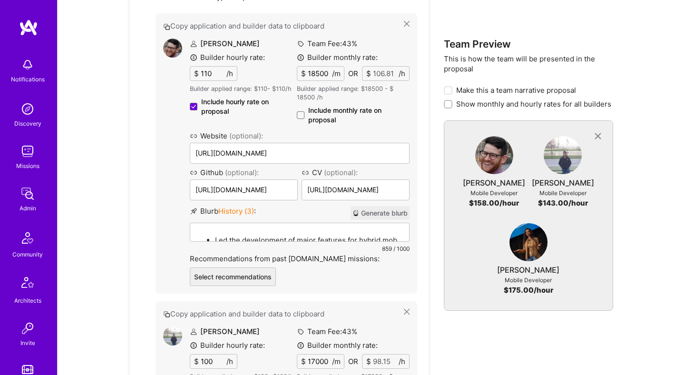
click at [384, 211] on button "Generate blurb" at bounding box center [380, 213] width 59 height 14
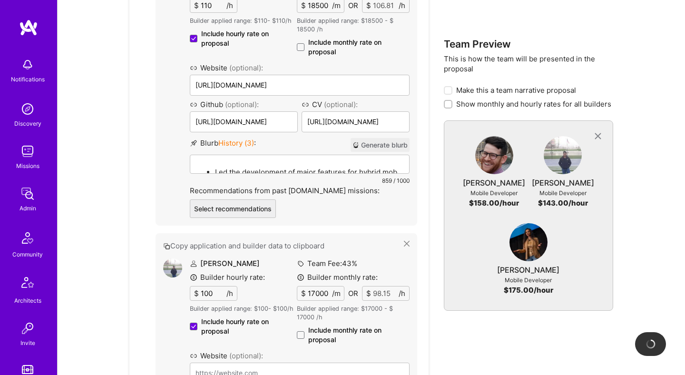
scroll to position [832, 0]
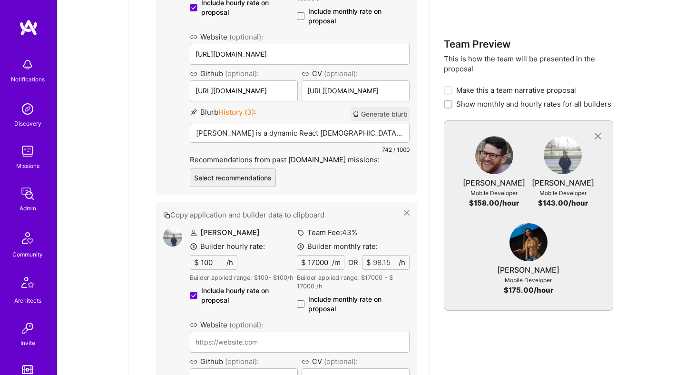
click at [209, 263] on input "100" at bounding box center [213, 263] width 28 height 14
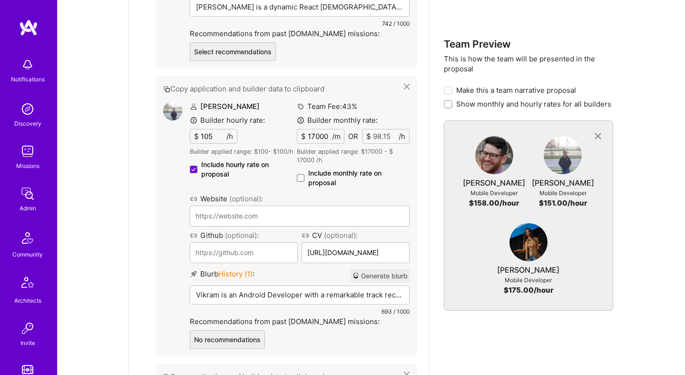
scroll to position [969, 0]
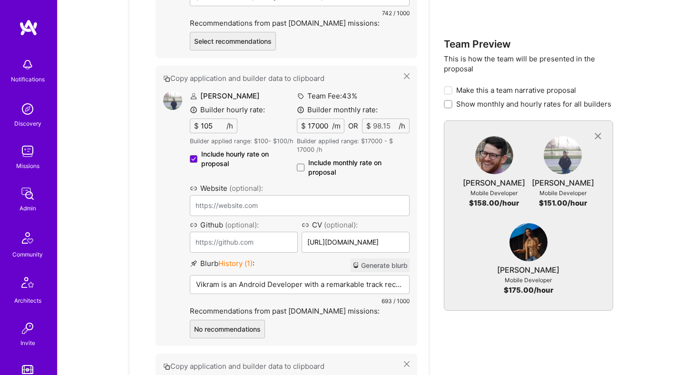
type input "105"
click at [388, 266] on button "Generate blurb" at bounding box center [380, 265] width 59 height 14
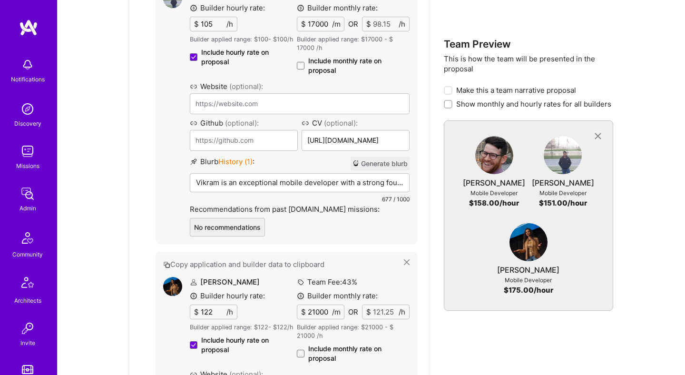
scroll to position [1132, 0]
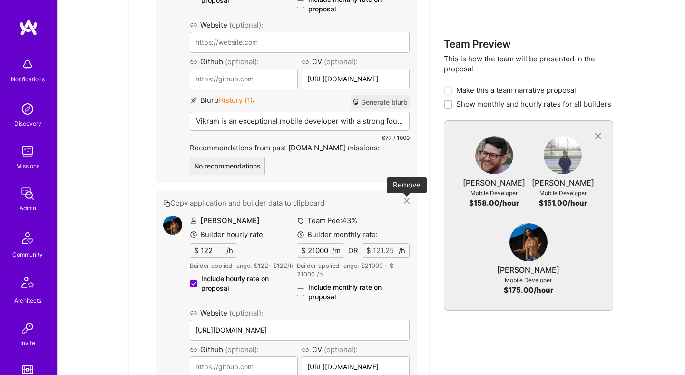
click at [407, 201] on icon at bounding box center [407, 201] width 6 height 6
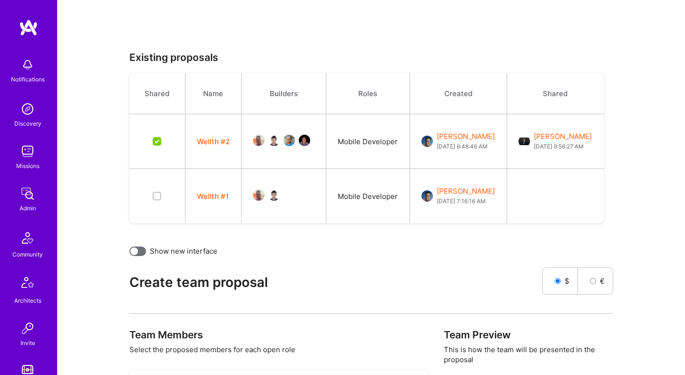
scroll to position [138, 0]
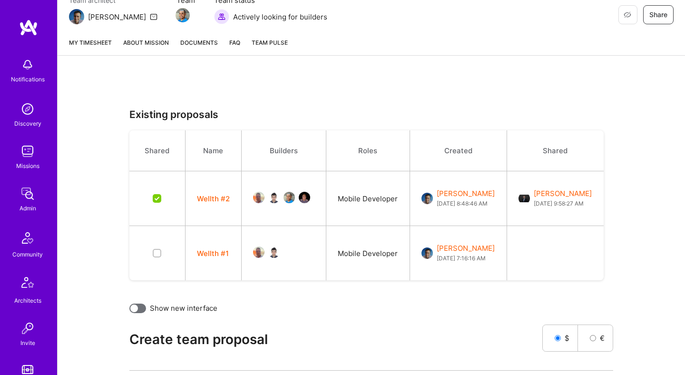
click at [144, 44] on link "About Mission" at bounding box center [146, 47] width 46 height 18
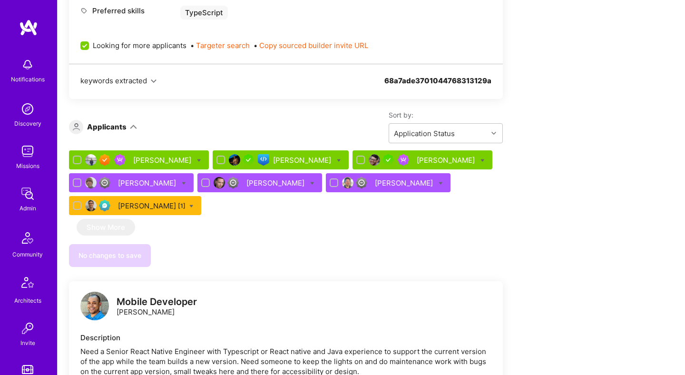
scroll to position [549, 0]
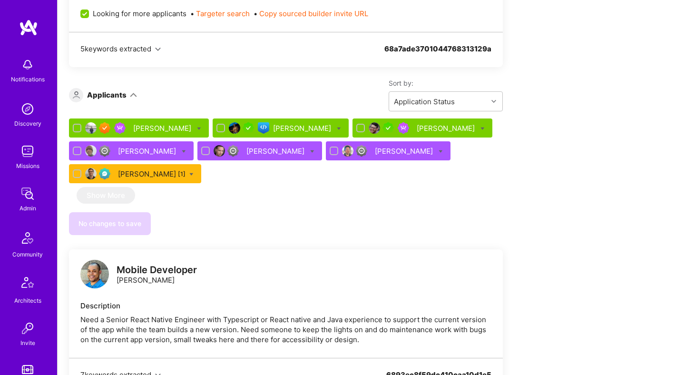
click at [341, 127] on icon at bounding box center [339, 129] width 4 height 4
checkbox input "true"
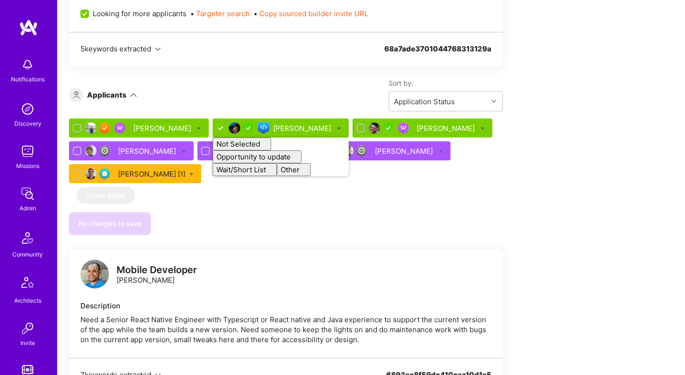
click at [517, 154] on div "Team Members We’re actively looking for builders. This is the best time to requ…" at bounding box center [354, 234] width 571 height 1131
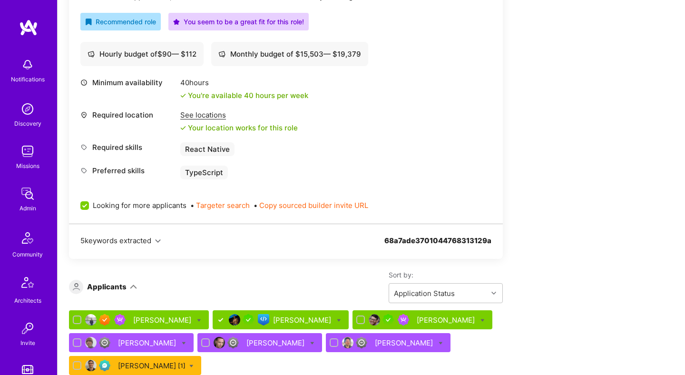
scroll to position [360, 0]
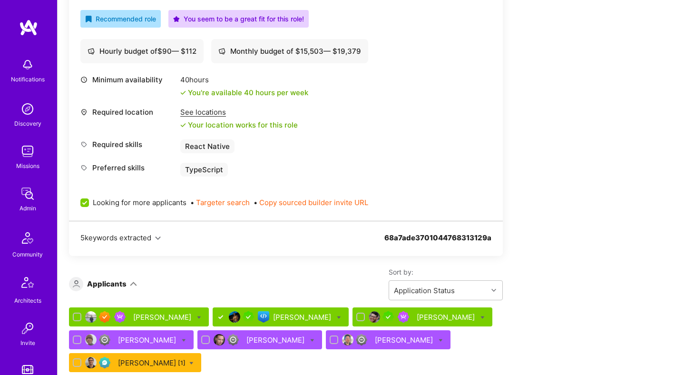
click at [311, 316] on div "[PERSON_NAME]" at bounding box center [303, 317] width 60 height 10
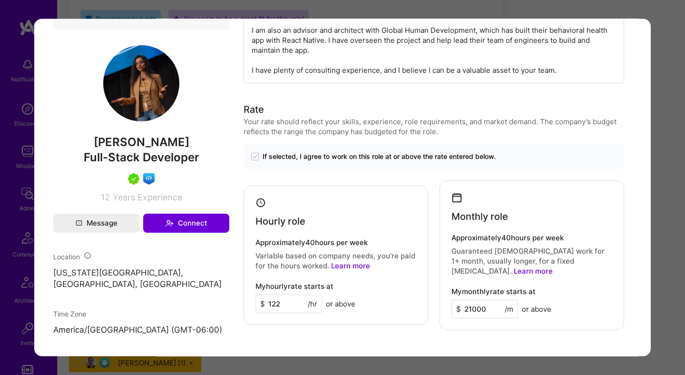
scroll to position [607, 0]
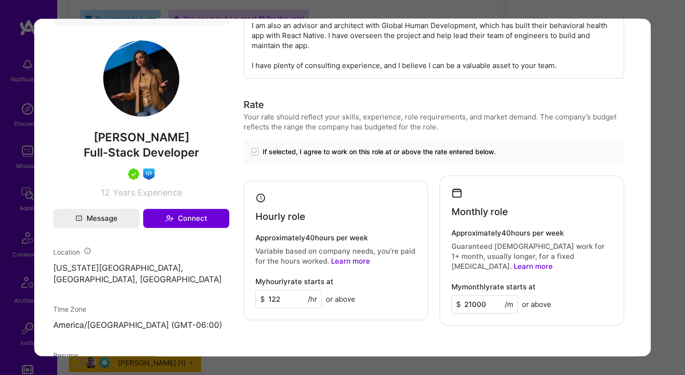
click at [664, 229] on div "Application 2 of 7 Builder Missing Requirements Rate $ 90 - $ 112 User set $ 12…" at bounding box center [342, 187] width 685 height 375
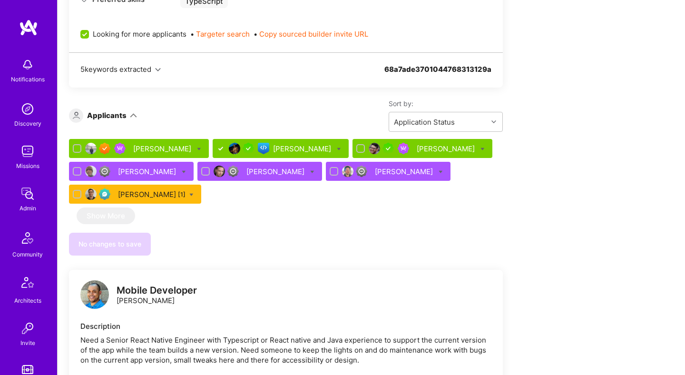
scroll to position [614, 0]
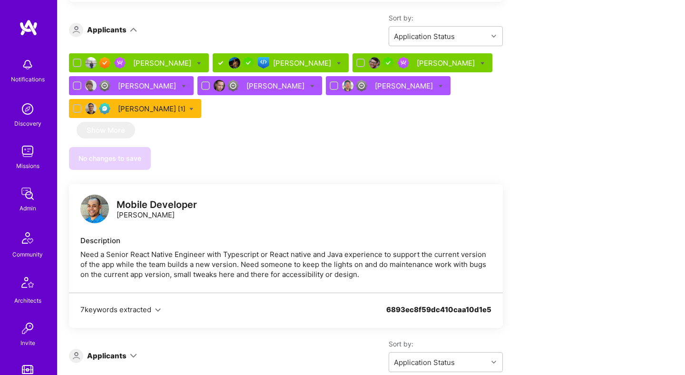
click at [341, 61] on icon at bounding box center [339, 63] width 4 height 4
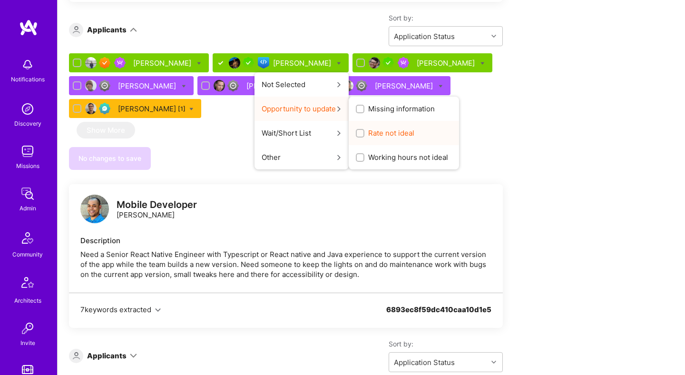
click at [385, 131] on span "Rate not ideal" at bounding box center [391, 133] width 46 height 10
click at [365, 131] on input "Rate not ideal" at bounding box center [361, 133] width 7 height 7
checkbox input "true"
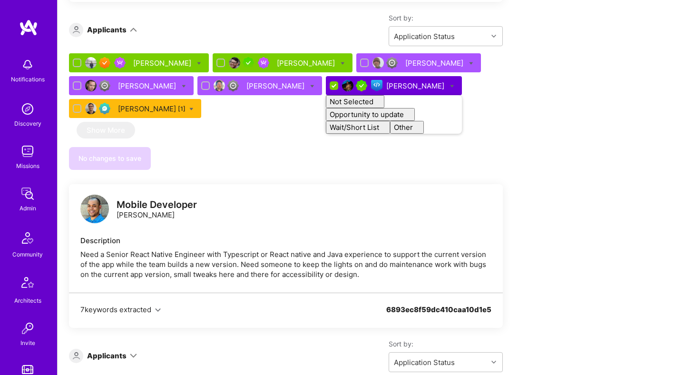
checkbox input "false"
click at [523, 97] on div "Team Members We’re actively looking for builders. This is the best time to requ…" at bounding box center [354, 169] width 571 height 1131
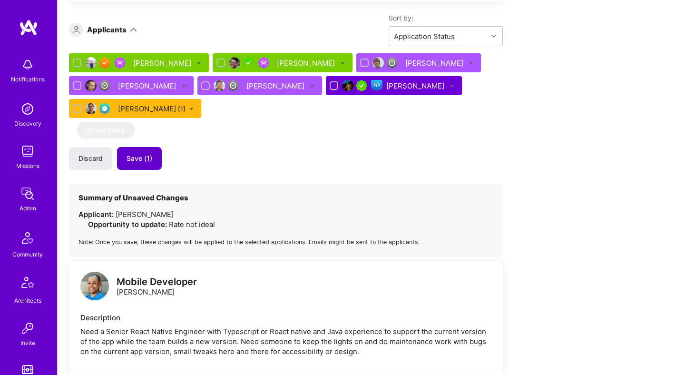
click at [151, 155] on span "Save (1)" at bounding box center [140, 159] width 26 height 10
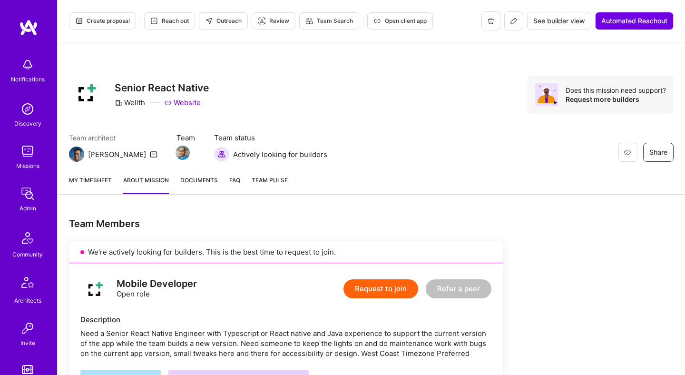
click at [115, 23] on span "Create proposal" at bounding box center [102, 21] width 55 height 9
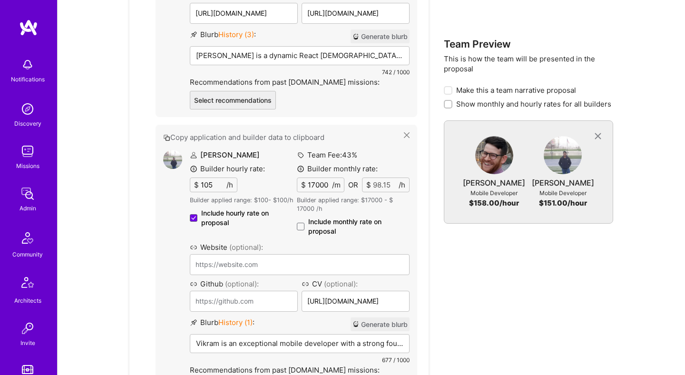
scroll to position [932, 0]
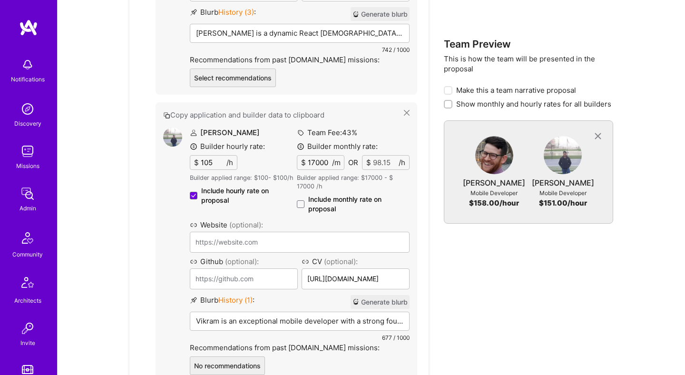
click at [297, 318] on p "Vikram is an exceptional mobile developer with a strong foundation in React Nat…" at bounding box center [300, 321] width 208 height 10
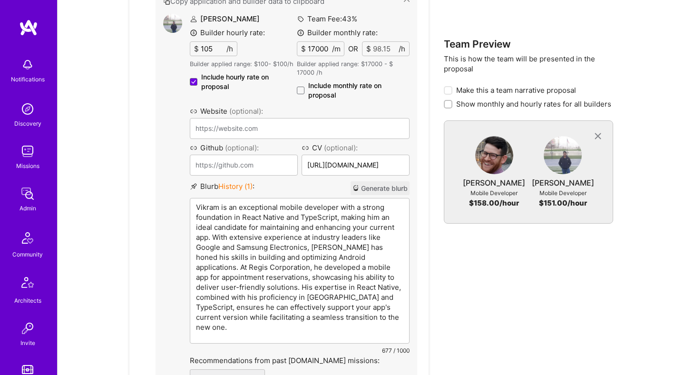
scroll to position [1083, 0]
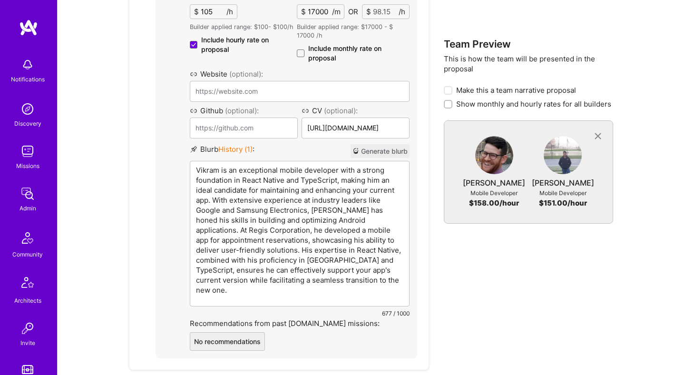
click at [299, 219] on p "Vikram is an exceptional mobile developer with a strong foundation in React Nat…" at bounding box center [300, 230] width 208 height 130
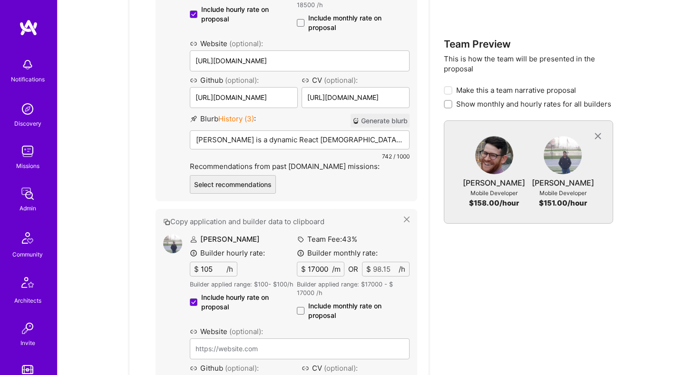
scroll to position [754, 0]
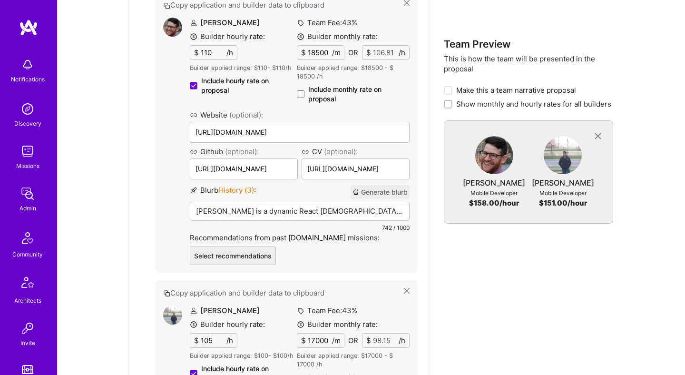
click at [284, 210] on p "[PERSON_NAME] is a dynamic React [DEMOGRAPHIC_DATA] expert with a strong focus …" at bounding box center [300, 211] width 208 height 10
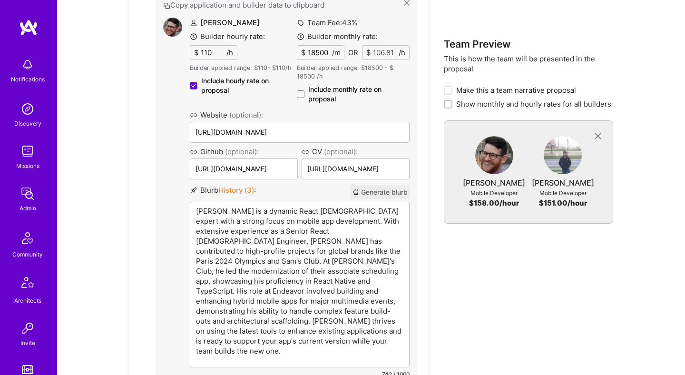
click at [436, 278] on div "Team Members Select the proposed members for each open role Mobile Developer 2 …" at bounding box center [371, 310] width 484 height 1081
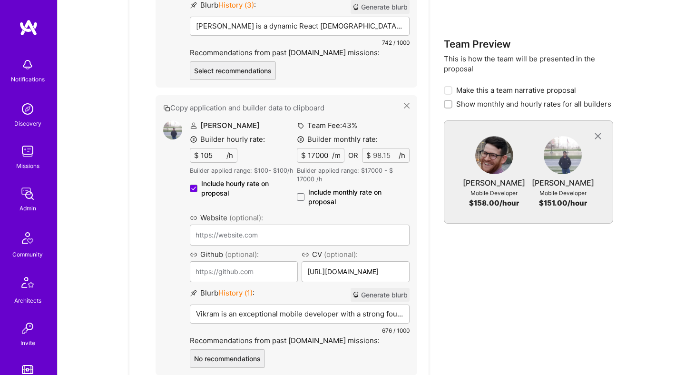
scroll to position [1125, 0]
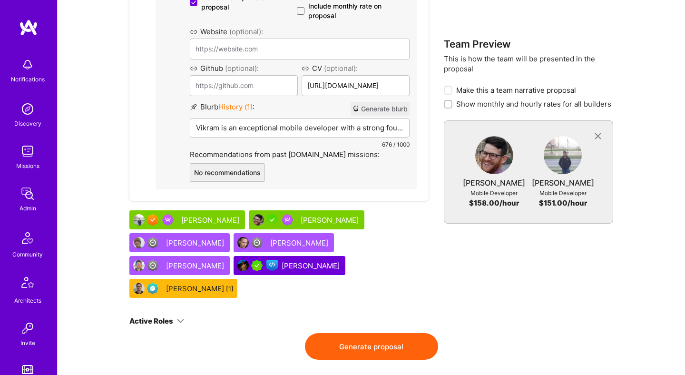
click at [381, 333] on button "Generate proposal" at bounding box center [371, 346] width 133 height 27
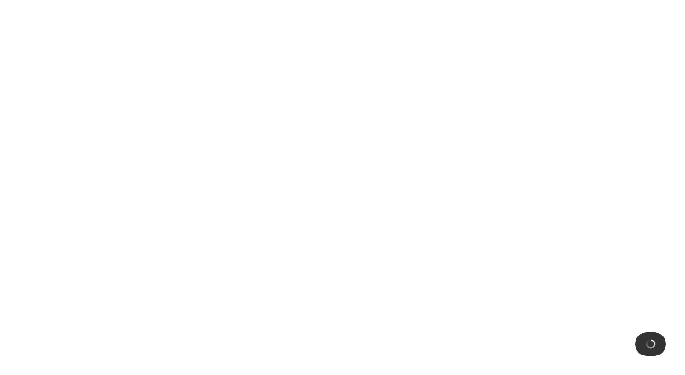
scroll to position [0, 0]
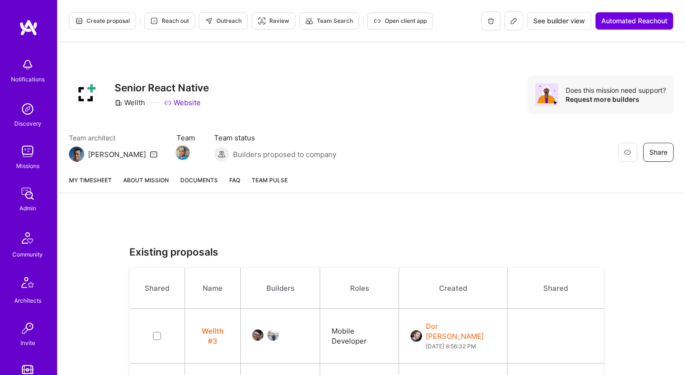
click at [144, 179] on link "About Mission" at bounding box center [146, 184] width 46 height 18
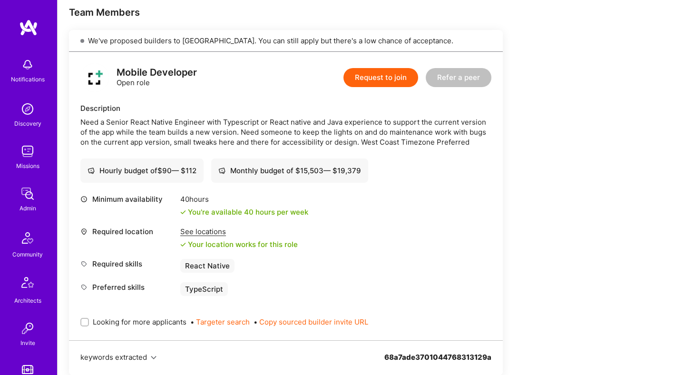
scroll to position [315, 0]
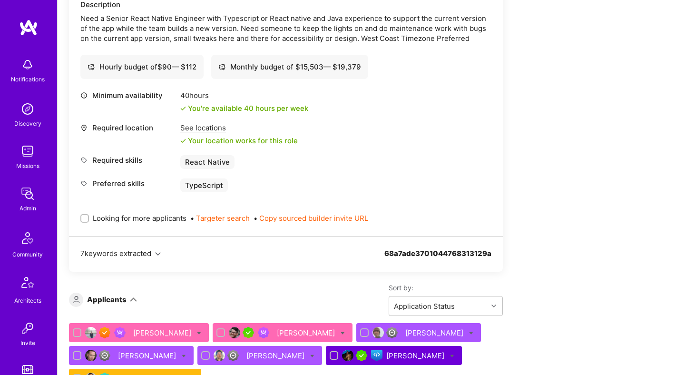
click at [161, 220] on span "Looking for more applicants" at bounding box center [140, 218] width 94 height 10
click at [89, 220] on input "Looking for more applicants" at bounding box center [85, 219] width 7 height 7
checkbox input "true"
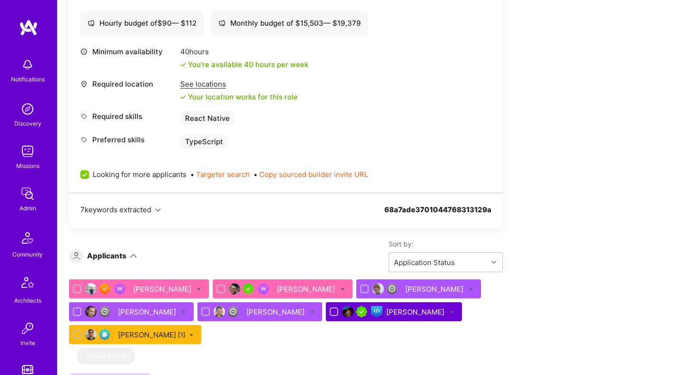
scroll to position [412, 0]
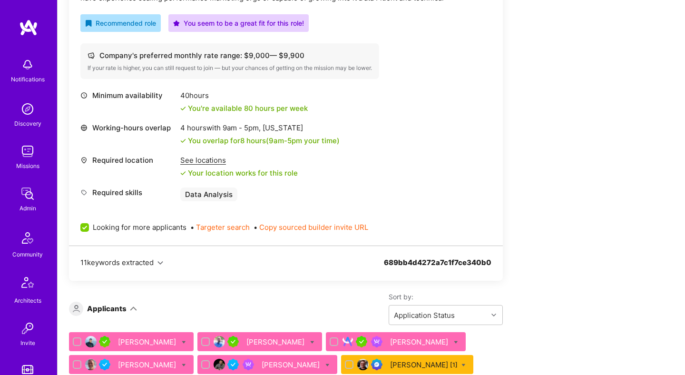
scroll to position [367, 0]
